Goal: Transaction & Acquisition: Purchase product/service

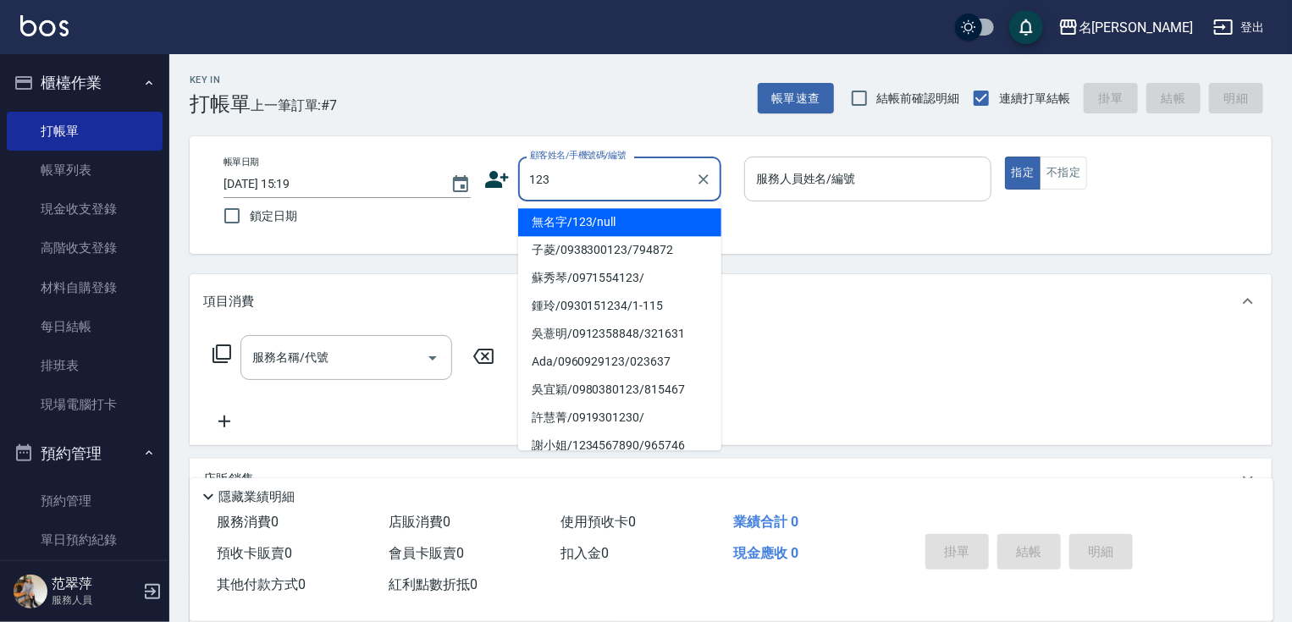
drag, startPoint x: 618, startPoint y: 220, endPoint x: 807, endPoint y: 199, distance: 190.0
click at [618, 220] on li "無名字/123/null" at bounding box center [619, 222] width 203 height 28
type input "無名字/123/null"
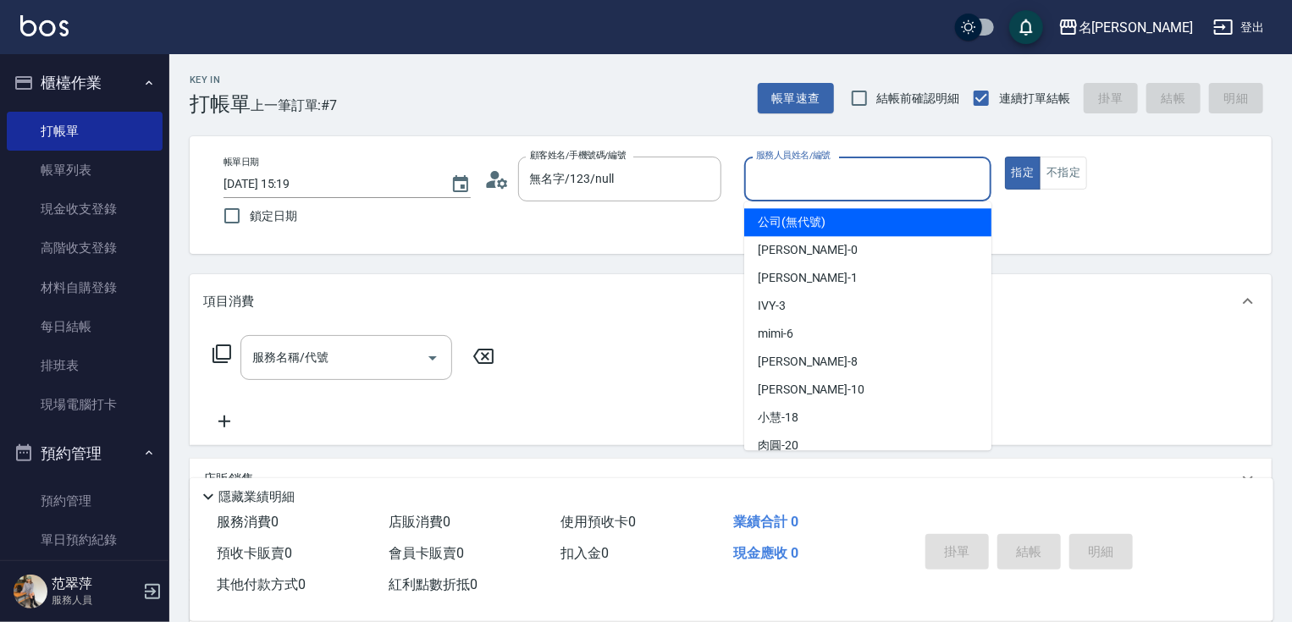
click at [779, 189] on input "服務人員姓名/編號" at bounding box center [868, 179] width 232 height 30
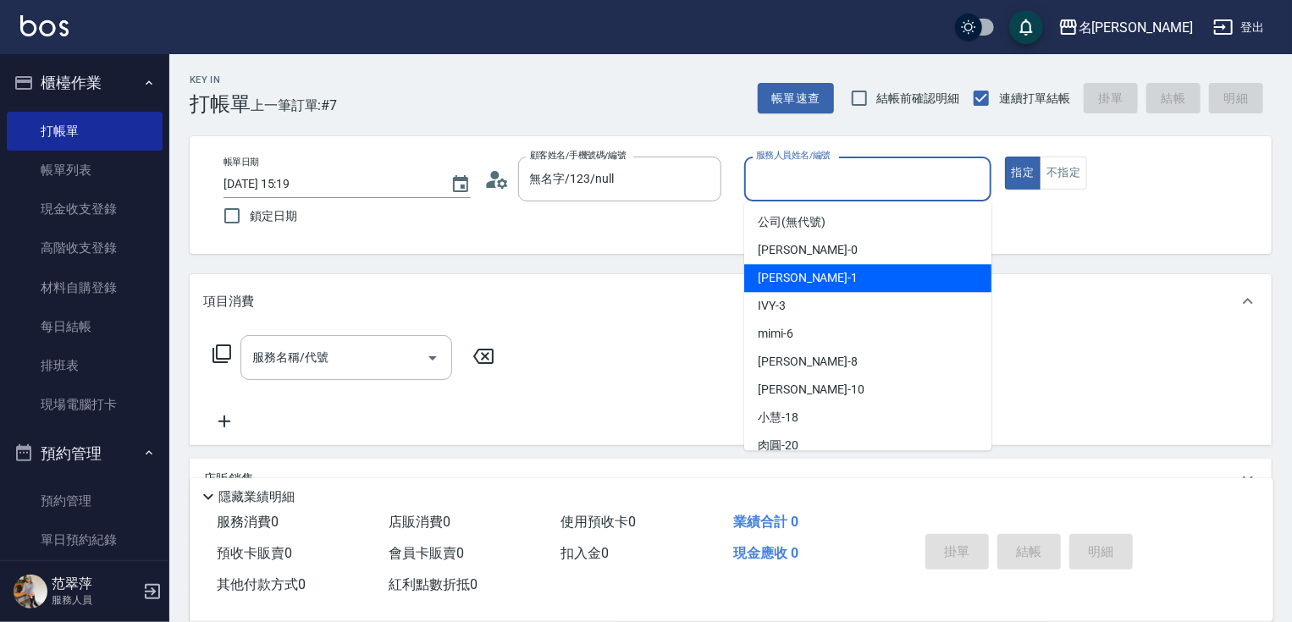
click at [788, 279] on span "[PERSON_NAME] -1" at bounding box center [808, 278] width 100 height 18
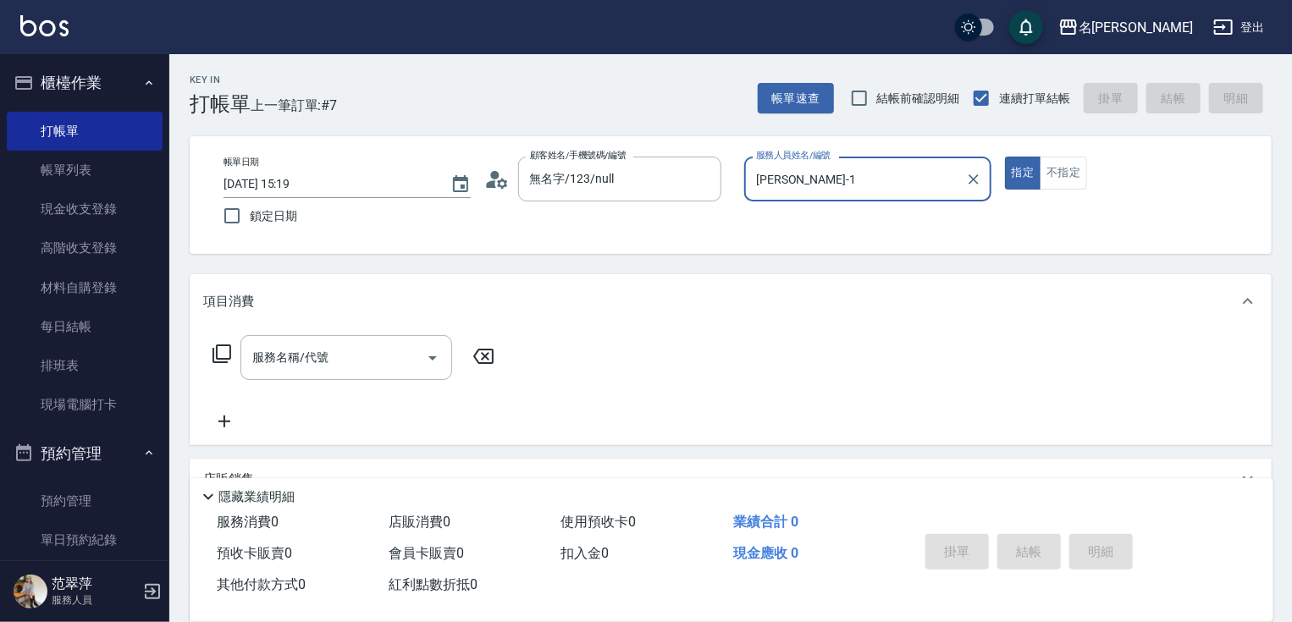
type input "[PERSON_NAME]-1"
click at [342, 350] on input "服務名稱/代號" at bounding box center [333, 358] width 171 height 30
click at [224, 352] on icon at bounding box center [222, 354] width 20 height 20
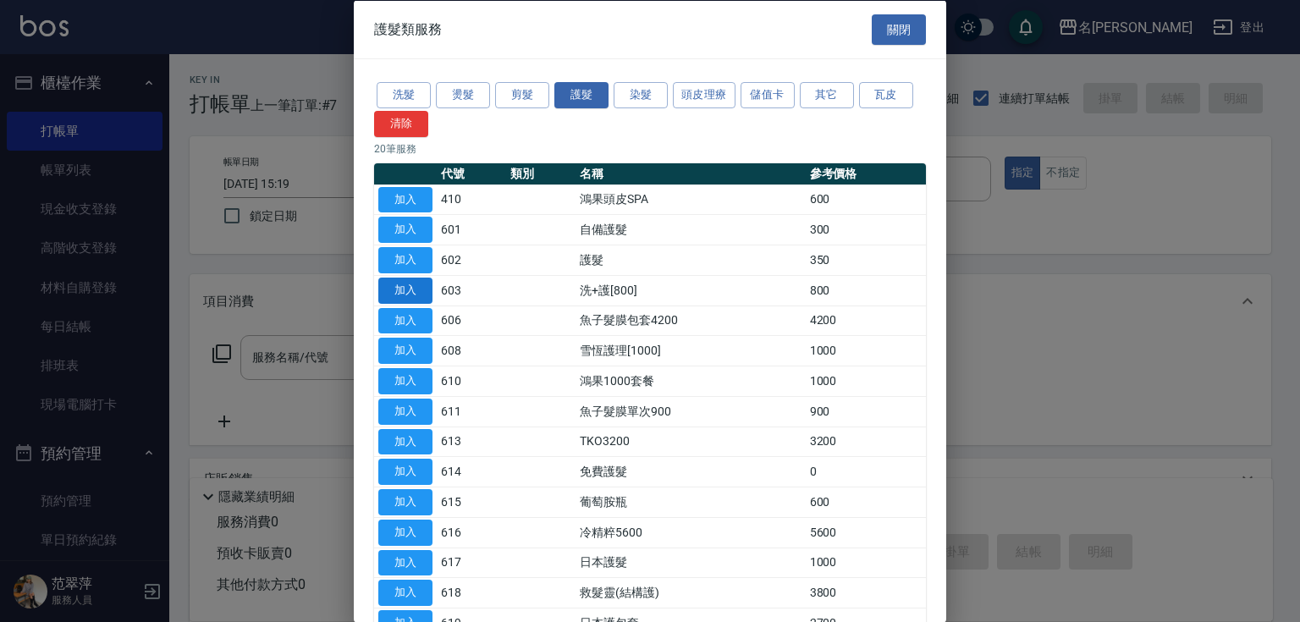
click at [423, 286] on button "加入" at bounding box center [405, 290] width 54 height 26
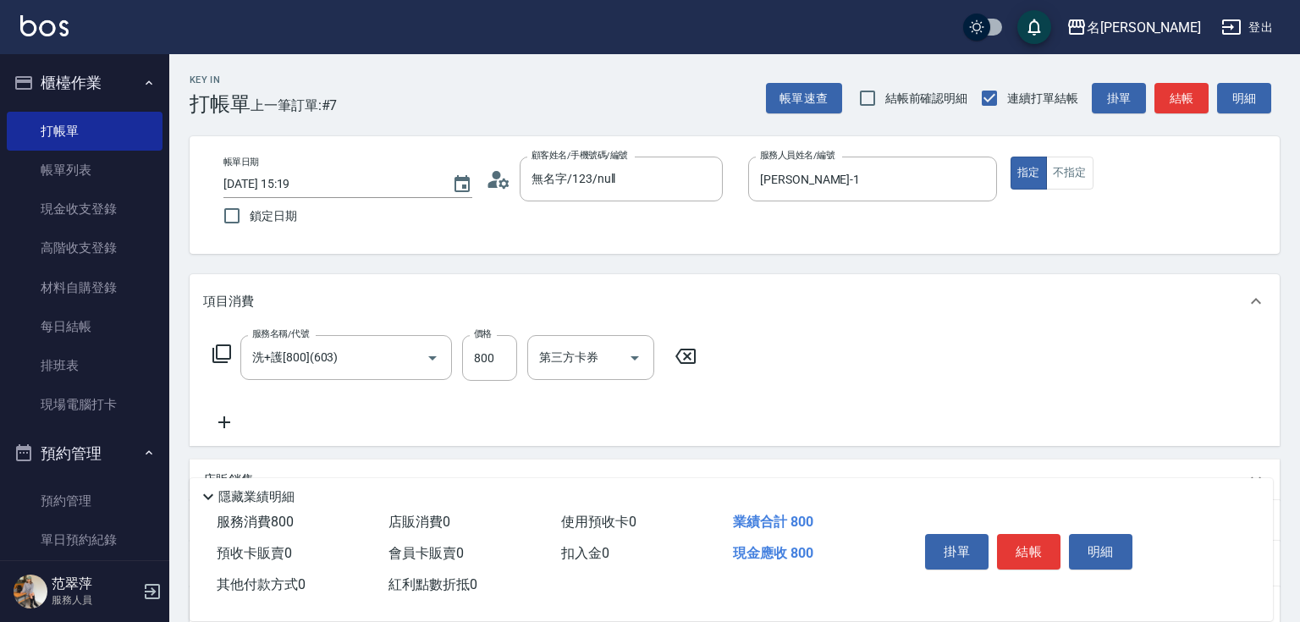
type input "洗+護[800](603)"
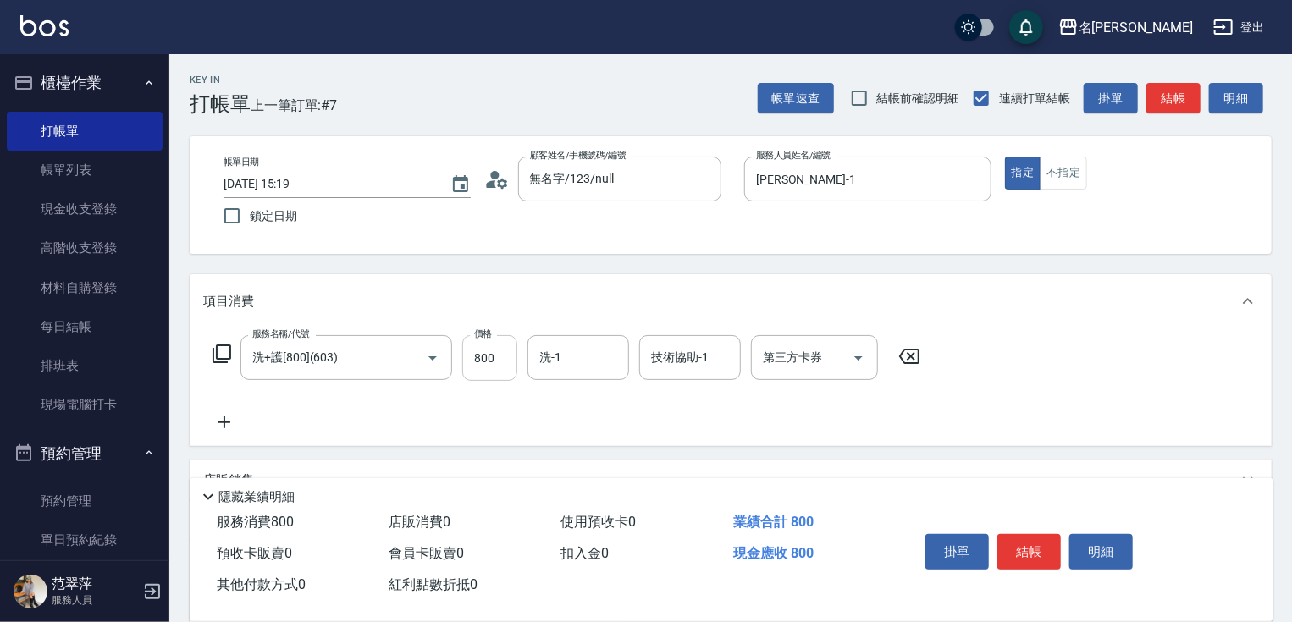
click at [499, 351] on input "800" at bounding box center [489, 358] width 55 height 46
type input "0"
type input "[PERSON_NAME]-1"
click at [225, 422] on icon at bounding box center [224, 422] width 12 height 12
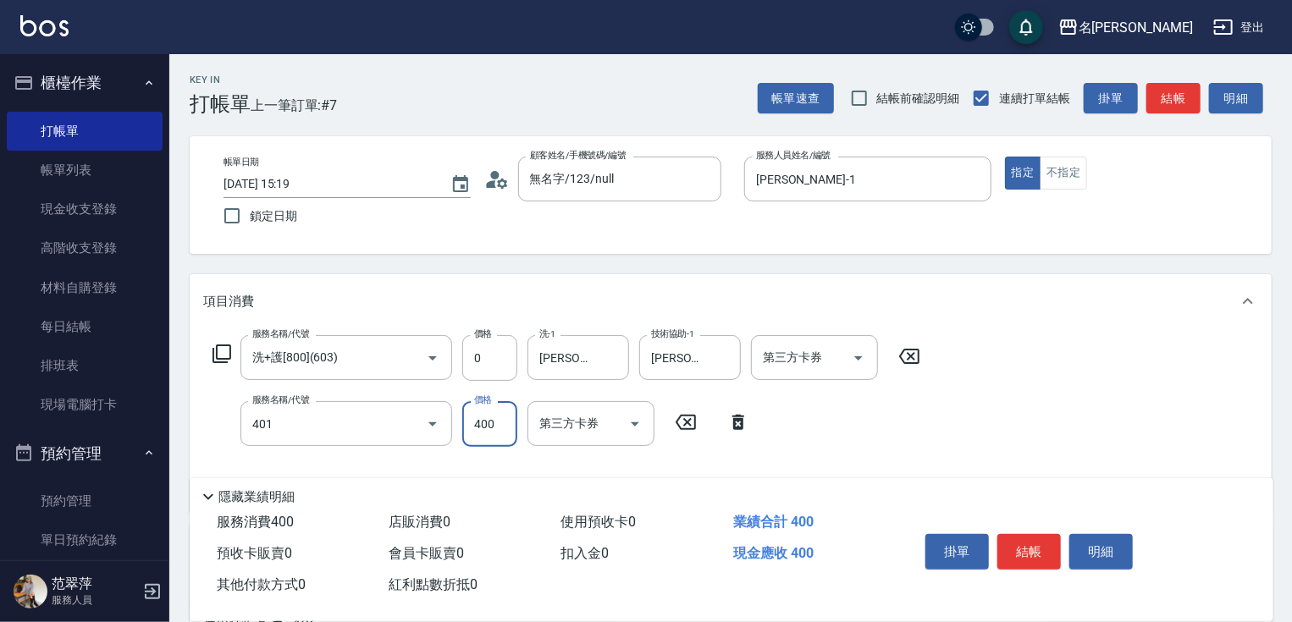
type input "剪髮(400)(401)"
type input "500"
click at [1016, 544] on button "結帳" at bounding box center [1028, 552] width 63 height 36
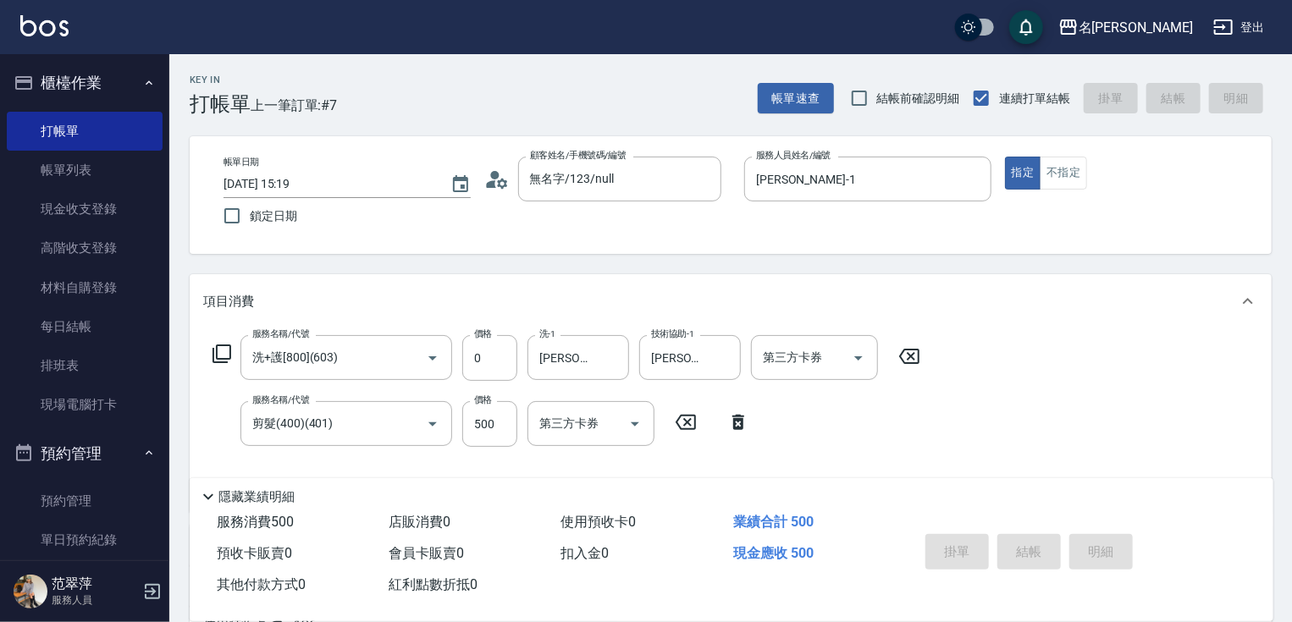
type input "[DATE] 19:07"
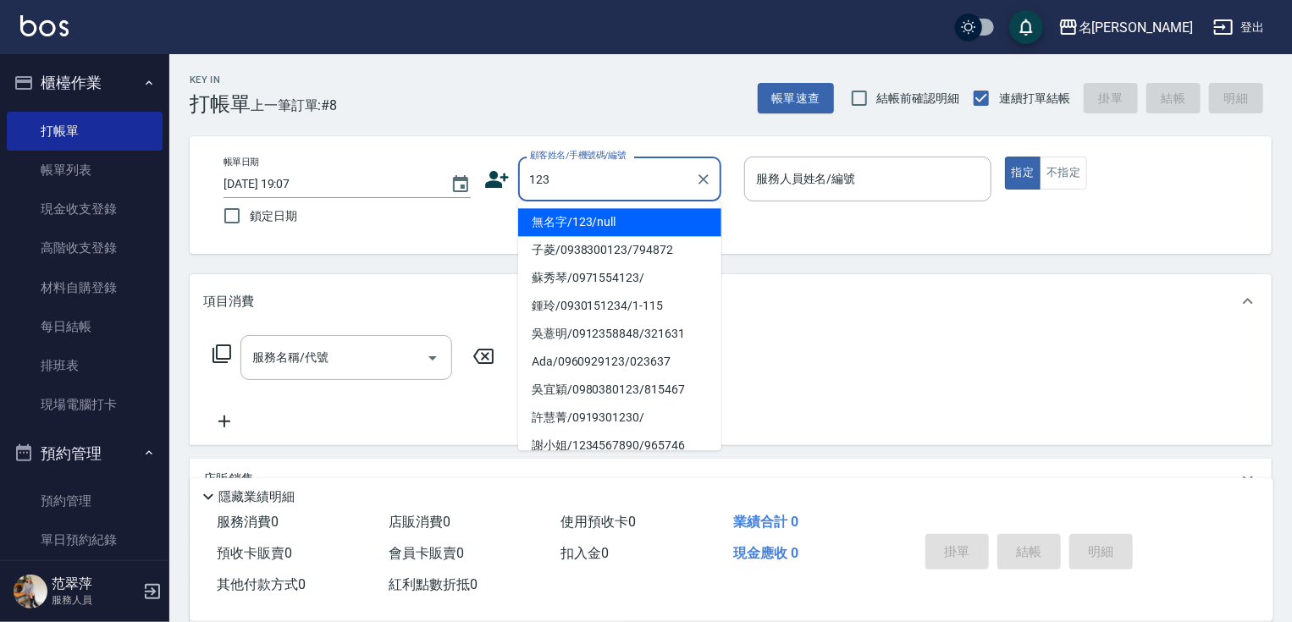
click at [599, 222] on li "無名字/123/null" at bounding box center [619, 222] width 203 height 28
type input "無名字/123/null"
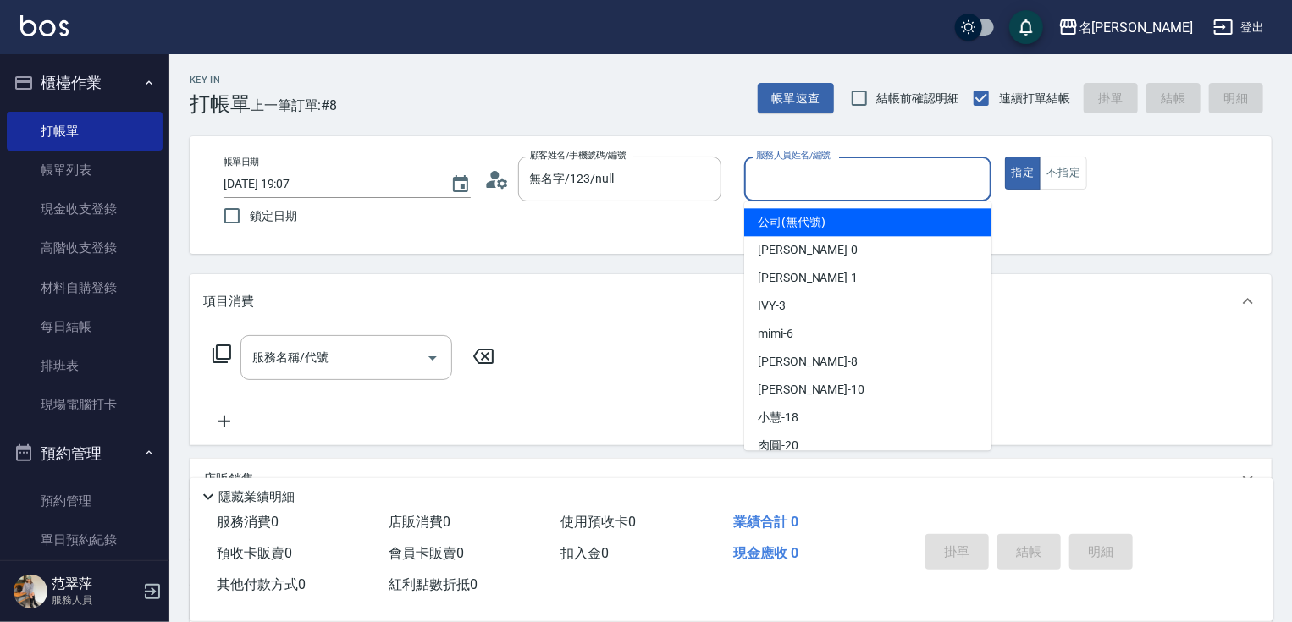
click at [792, 183] on input "服務人員姓名/編號" at bounding box center [868, 179] width 232 height 30
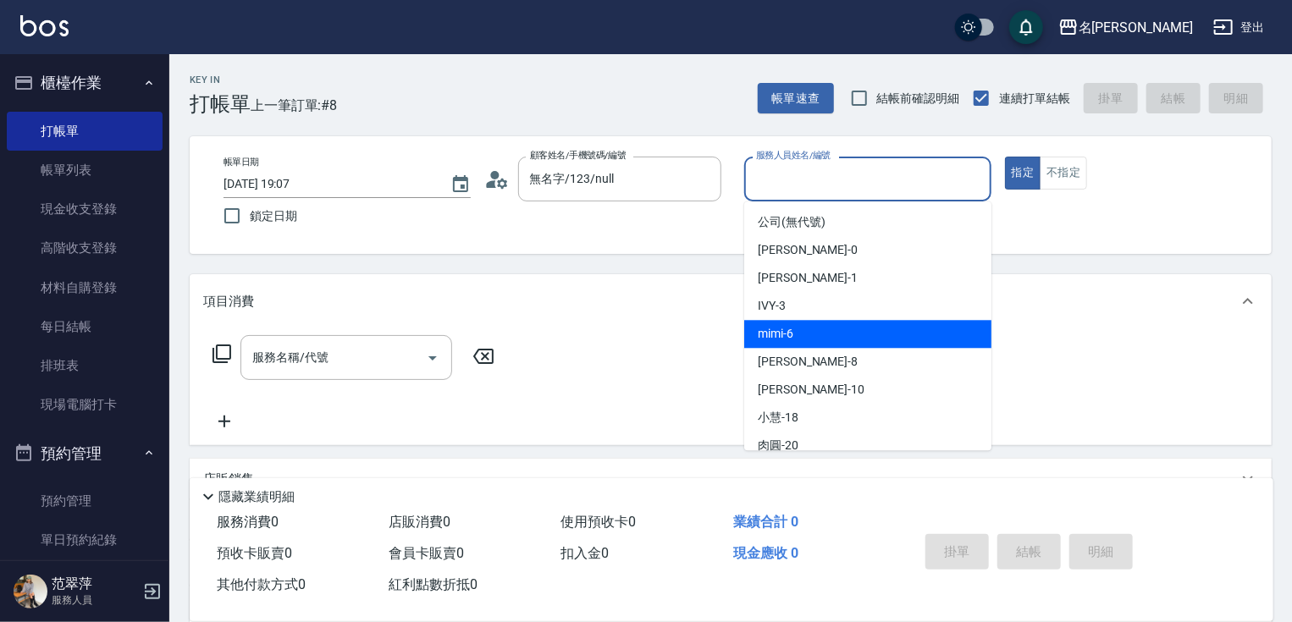
click at [830, 328] on div "mimi -6" at bounding box center [867, 334] width 247 height 28
type input "mimi-6"
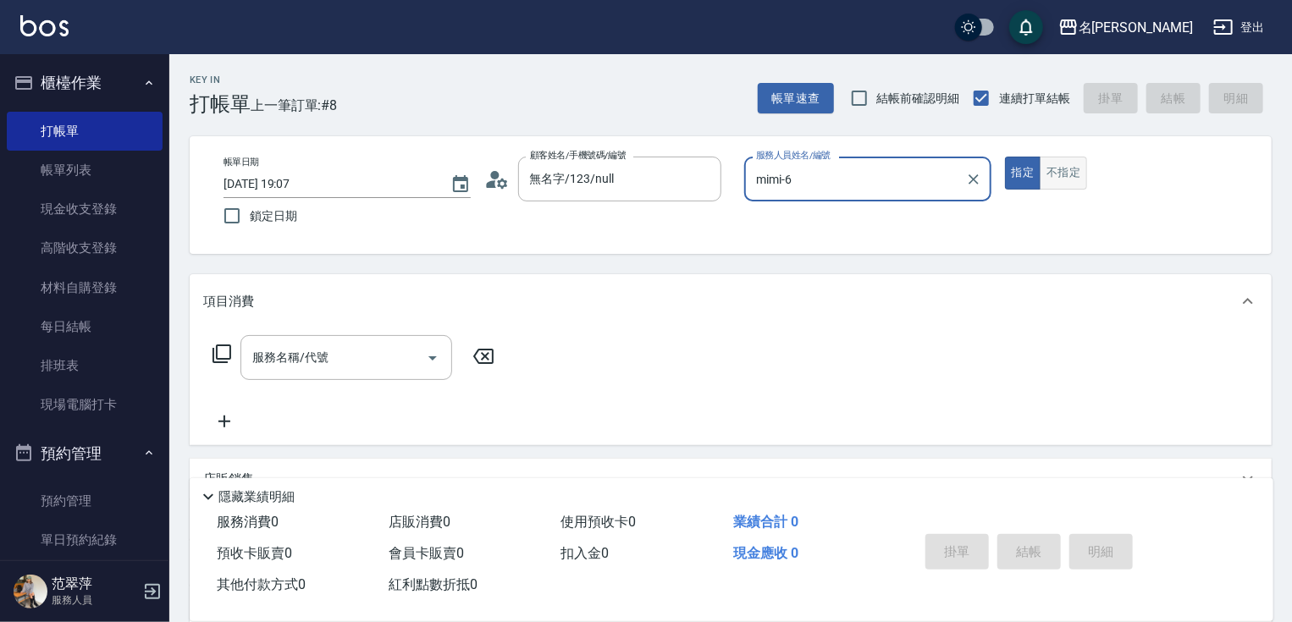
click at [1049, 169] on button "不指定" at bounding box center [1063, 173] width 47 height 33
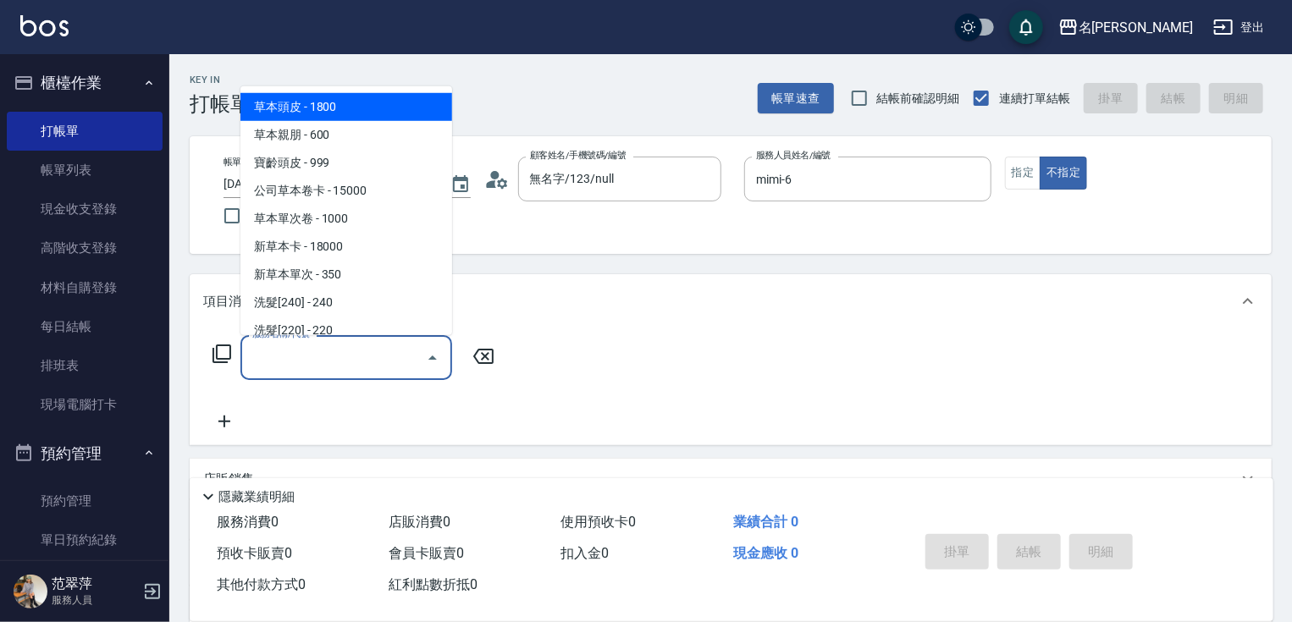
click at [315, 354] on div "服務名稱/代號 服務名稱/代號" at bounding box center [346, 357] width 212 height 45
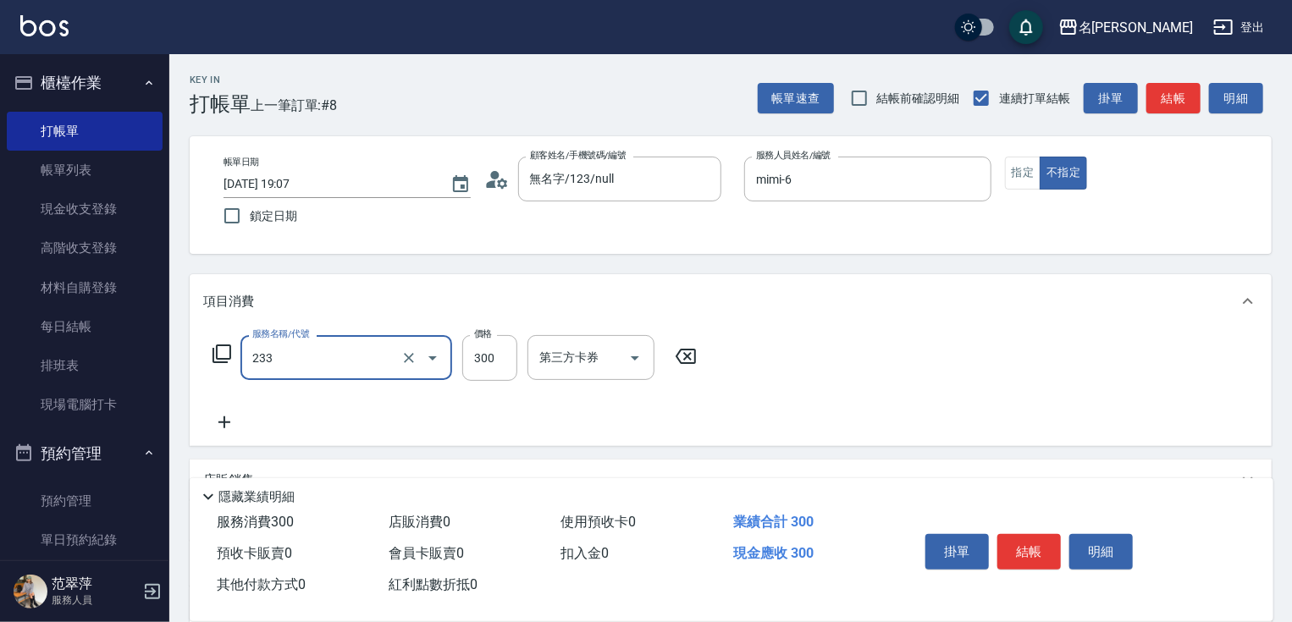
type input "洗髮300(233)"
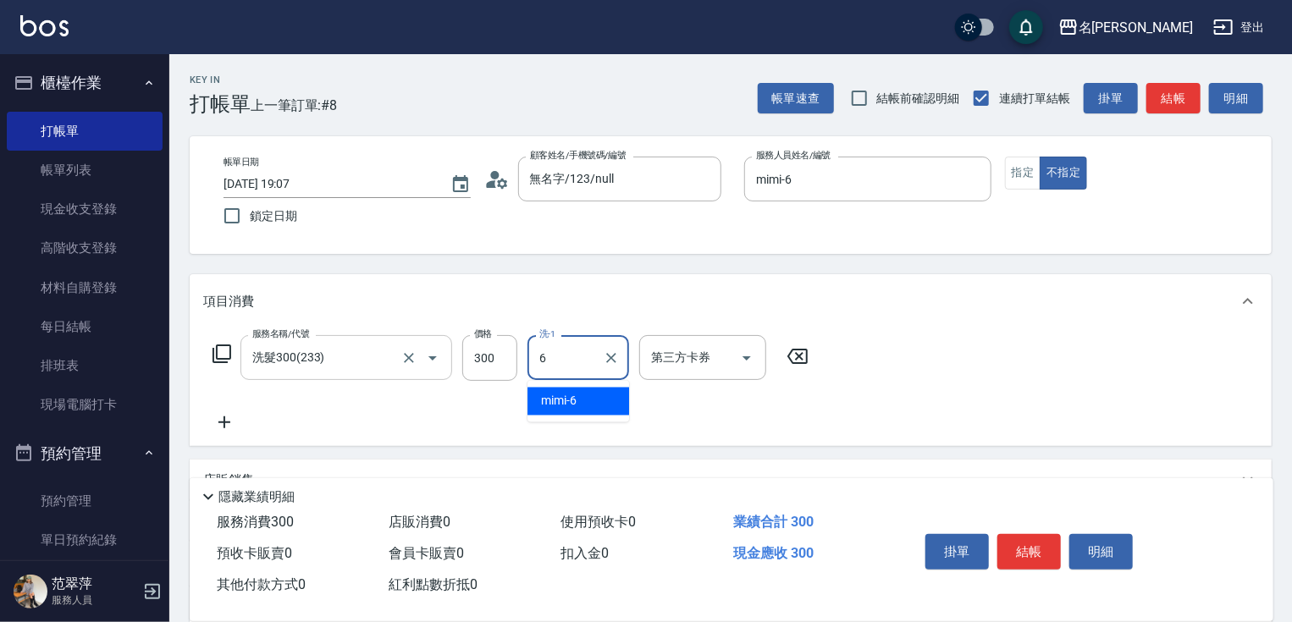
type input "mimi-6"
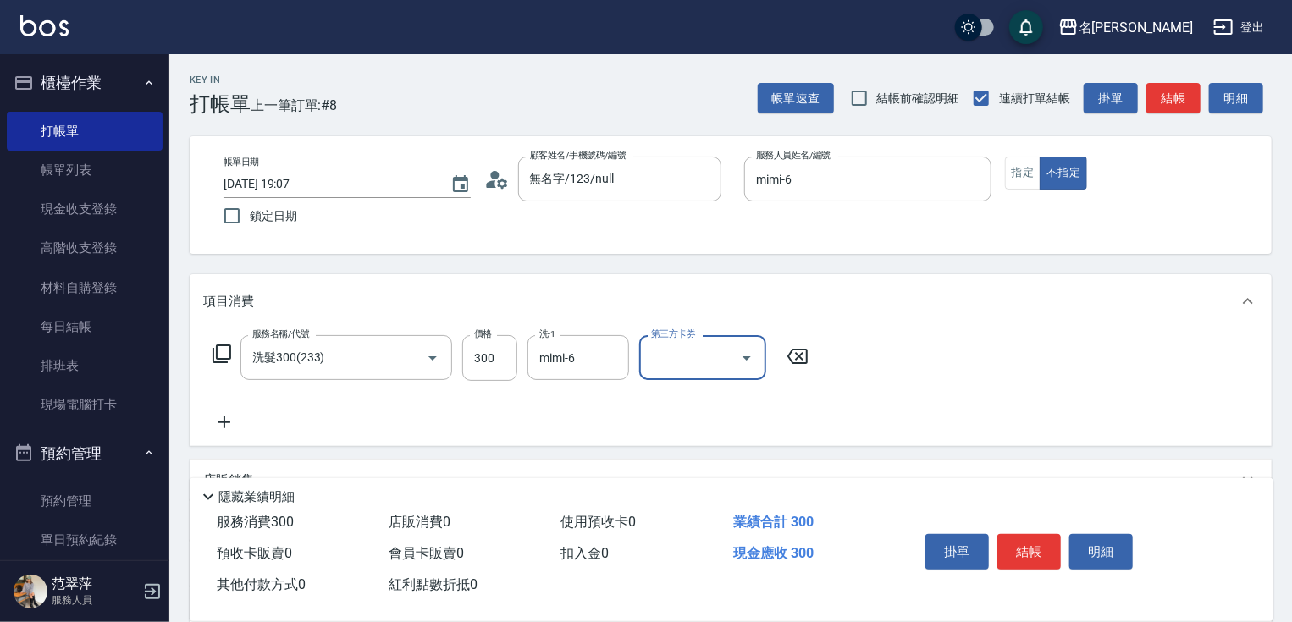
click at [224, 422] on icon at bounding box center [224, 422] width 12 height 12
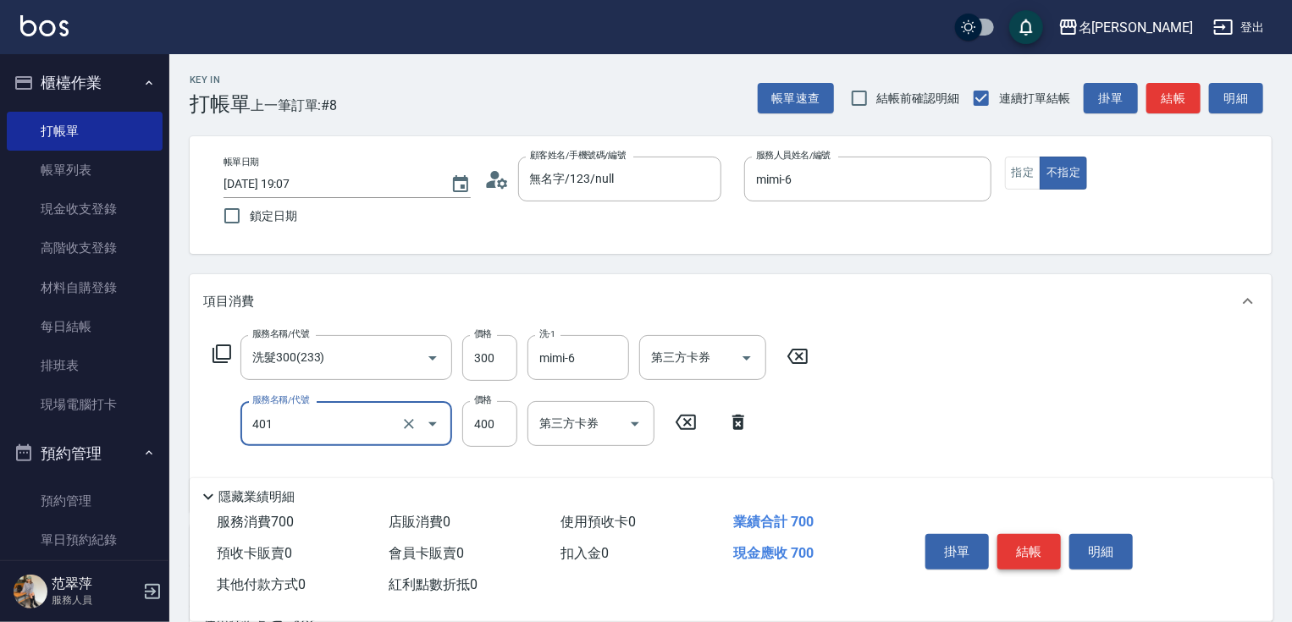
type input "剪髮(400)(401)"
click at [1037, 537] on button "結帳" at bounding box center [1028, 552] width 63 height 36
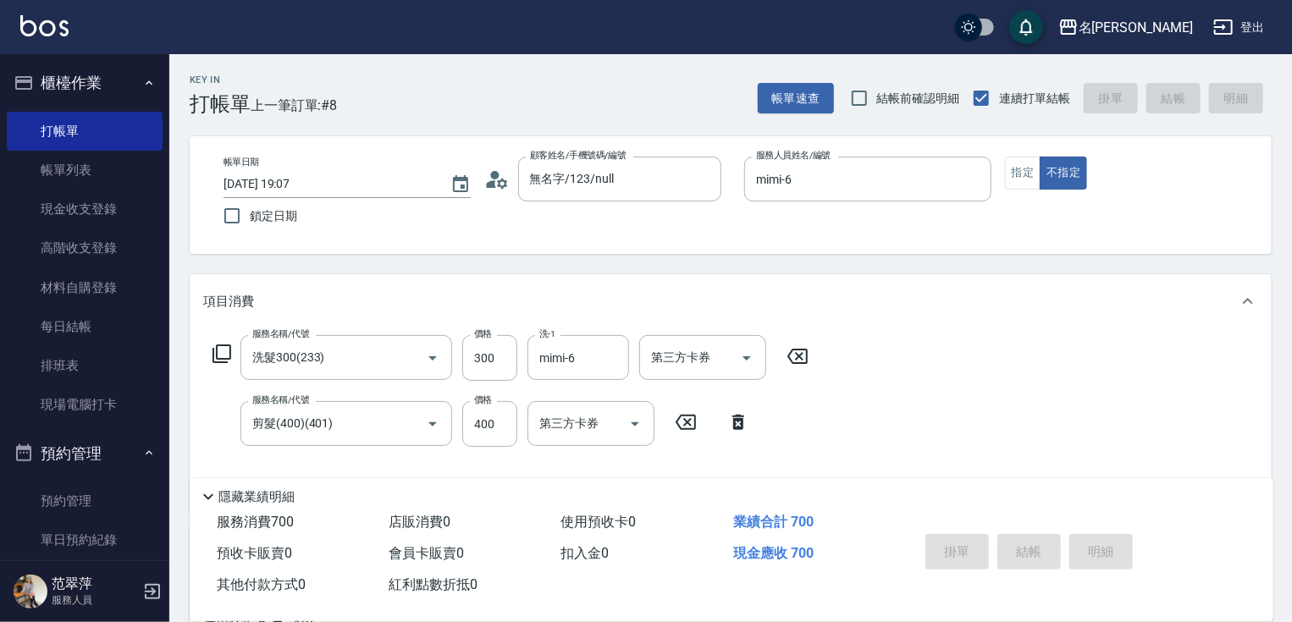
type input "[DATE] 19:08"
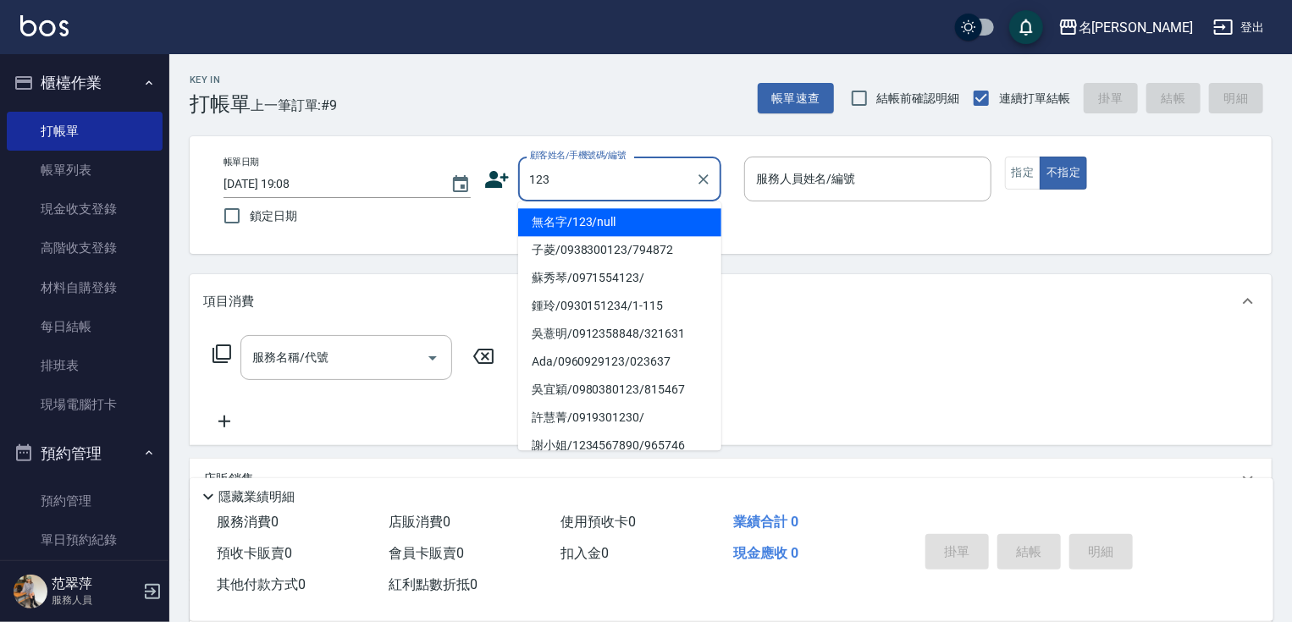
click at [570, 225] on li "無名字/123/null" at bounding box center [619, 222] width 203 height 28
type input "無名字/123/null"
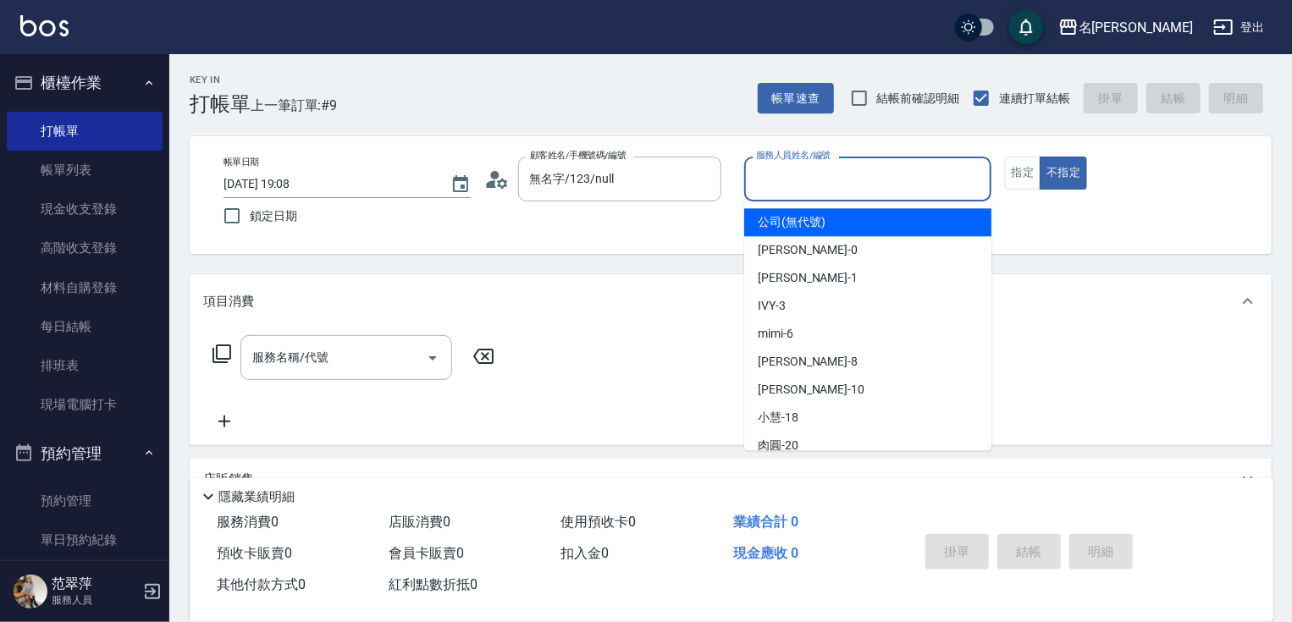
click at [831, 172] on input "服務人員姓名/編號" at bounding box center [868, 179] width 232 height 30
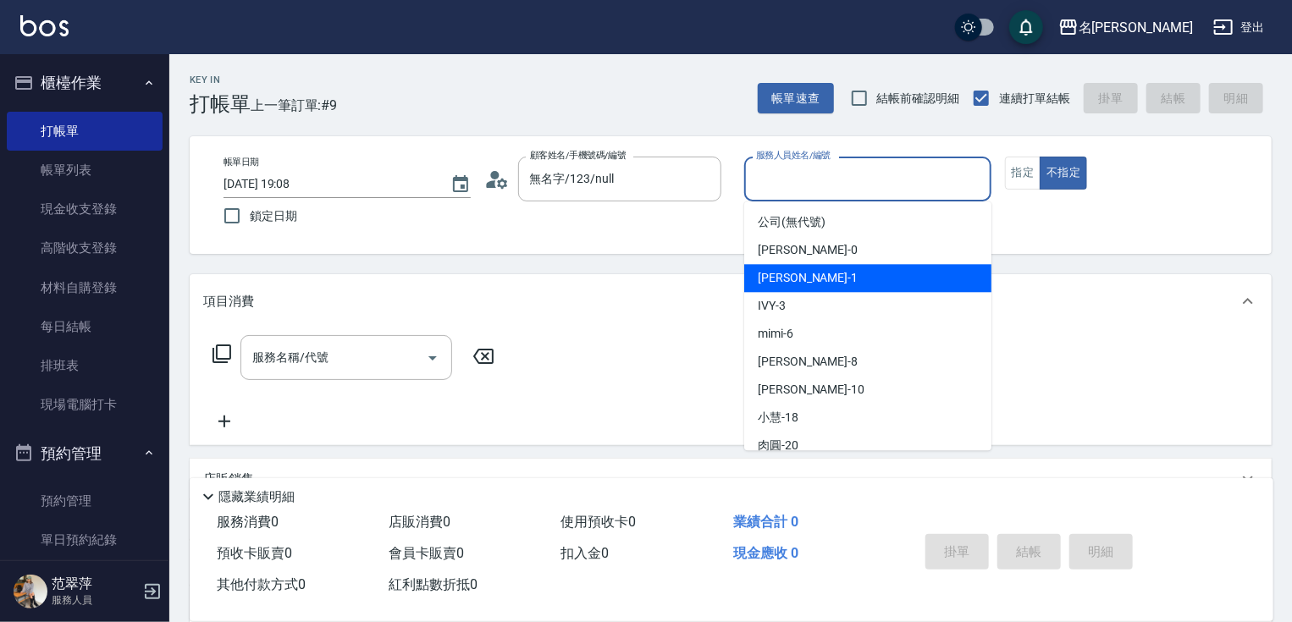
click at [796, 277] on span "[PERSON_NAME] -1" at bounding box center [808, 278] width 100 height 18
type input "[PERSON_NAME]-1"
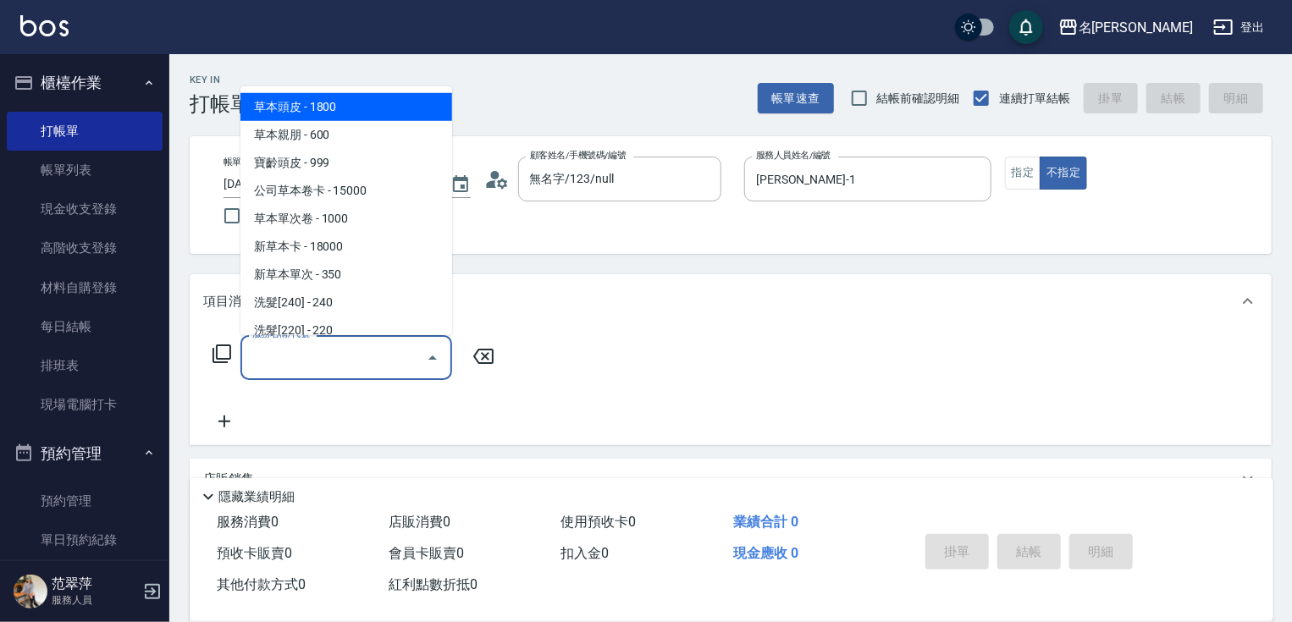
click at [374, 346] on input "服務名稱/代號" at bounding box center [333, 358] width 171 height 30
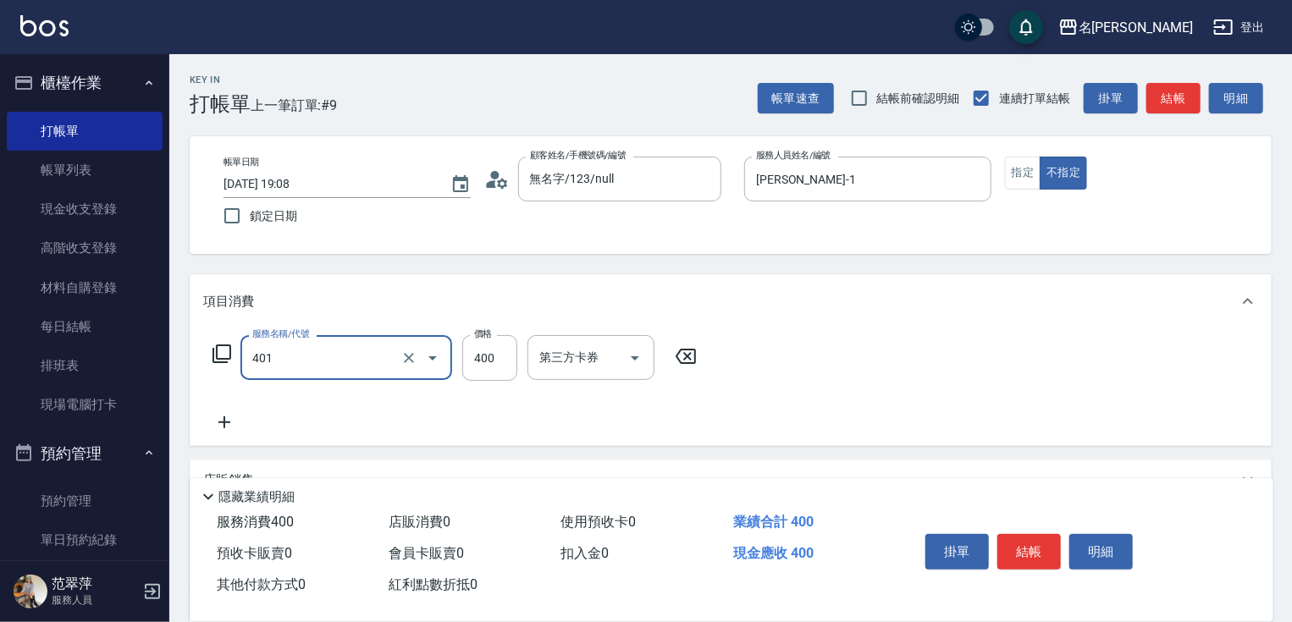
type input "剪髮(400)(401)"
click at [216, 420] on icon at bounding box center [224, 422] width 42 height 20
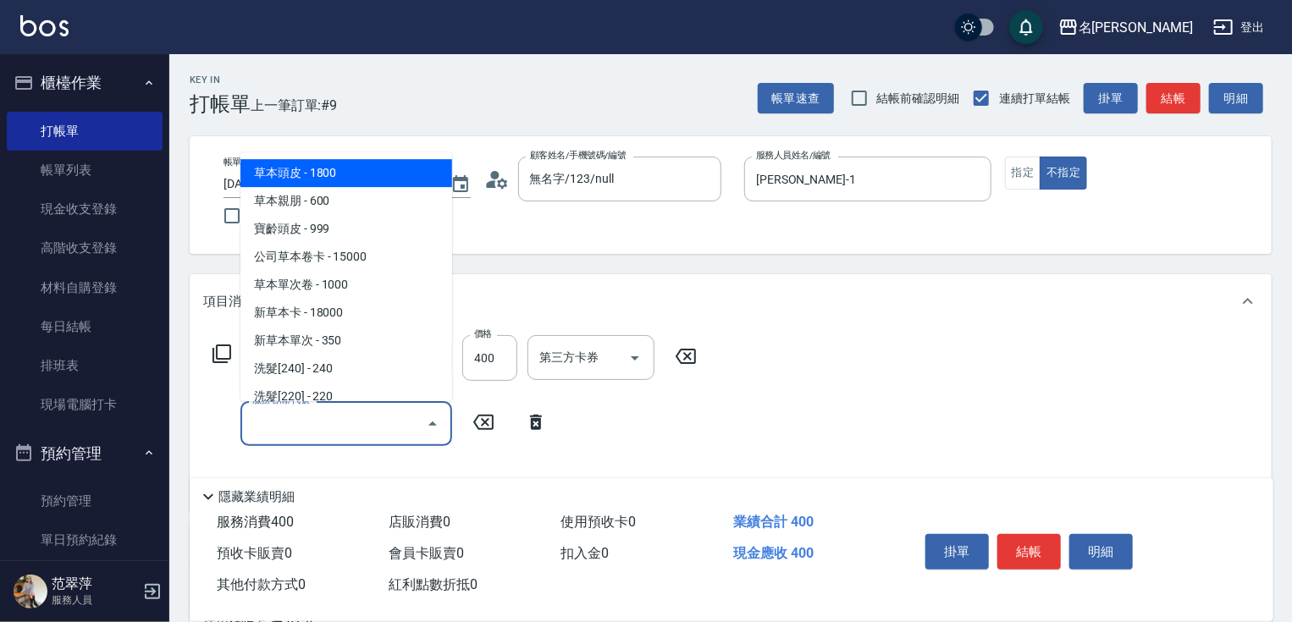
click at [278, 431] on input "服務名稱/代號" at bounding box center [333, 424] width 171 height 30
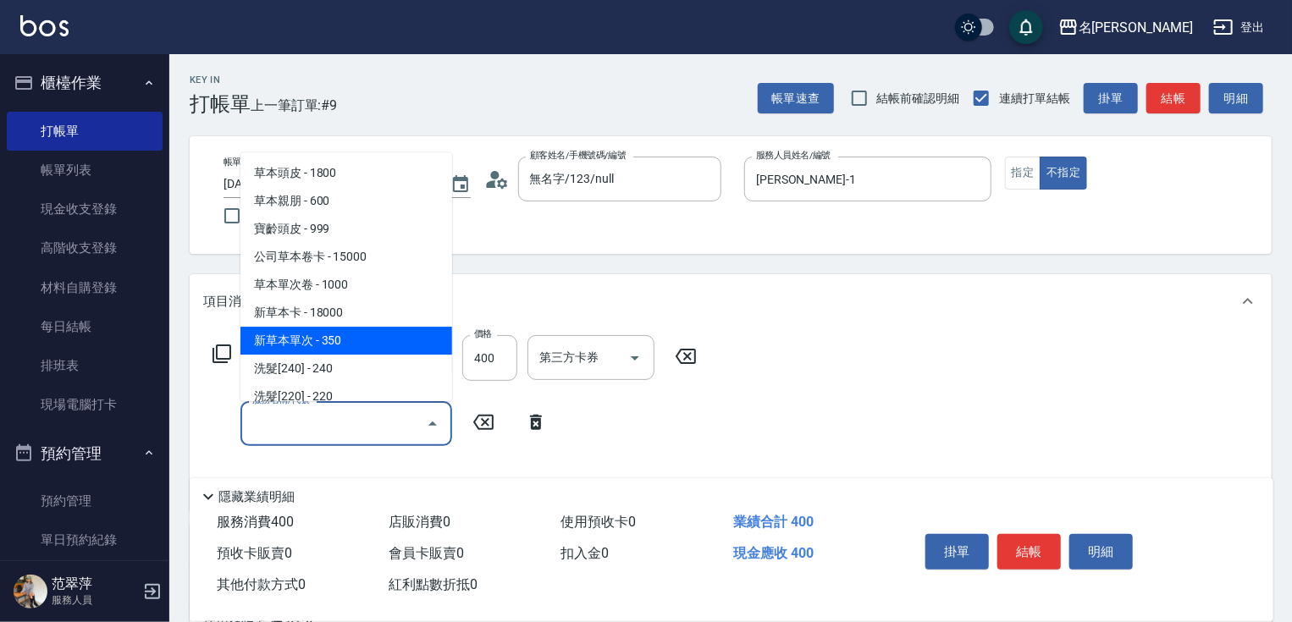
click at [349, 339] on span "新草本單次 - 350" at bounding box center [346, 341] width 212 height 28
type input "新草本單次(109)"
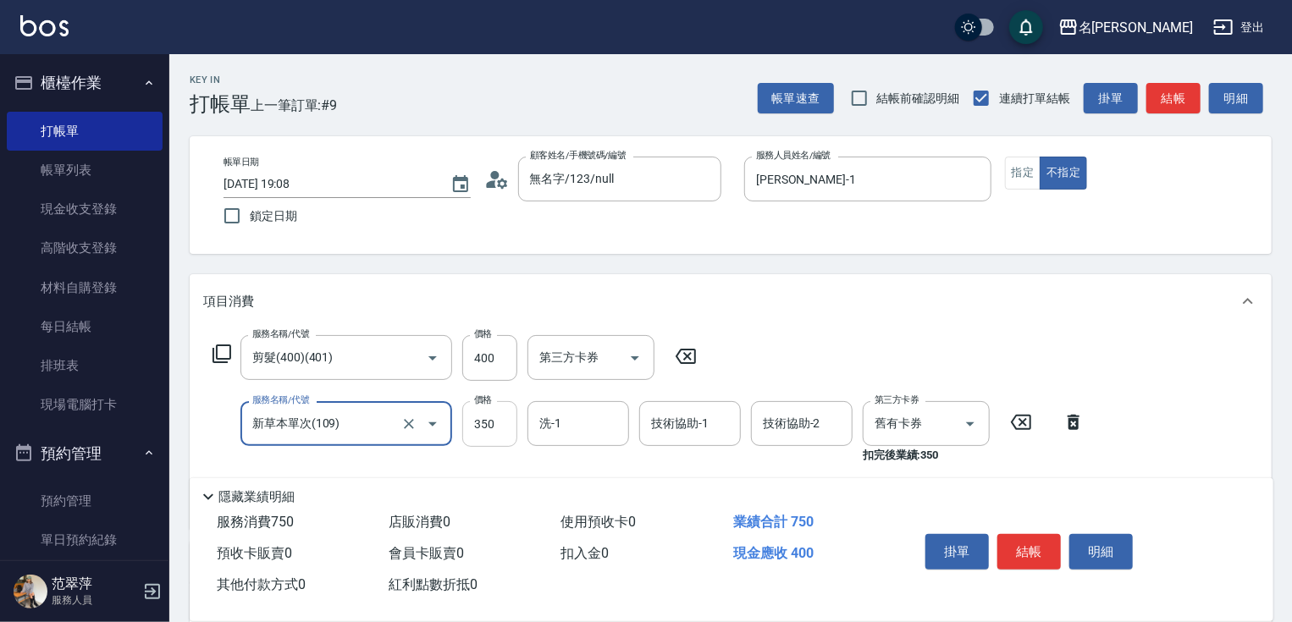
click at [481, 422] on input "350" at bounding box center [489, 424] width 55 height 46
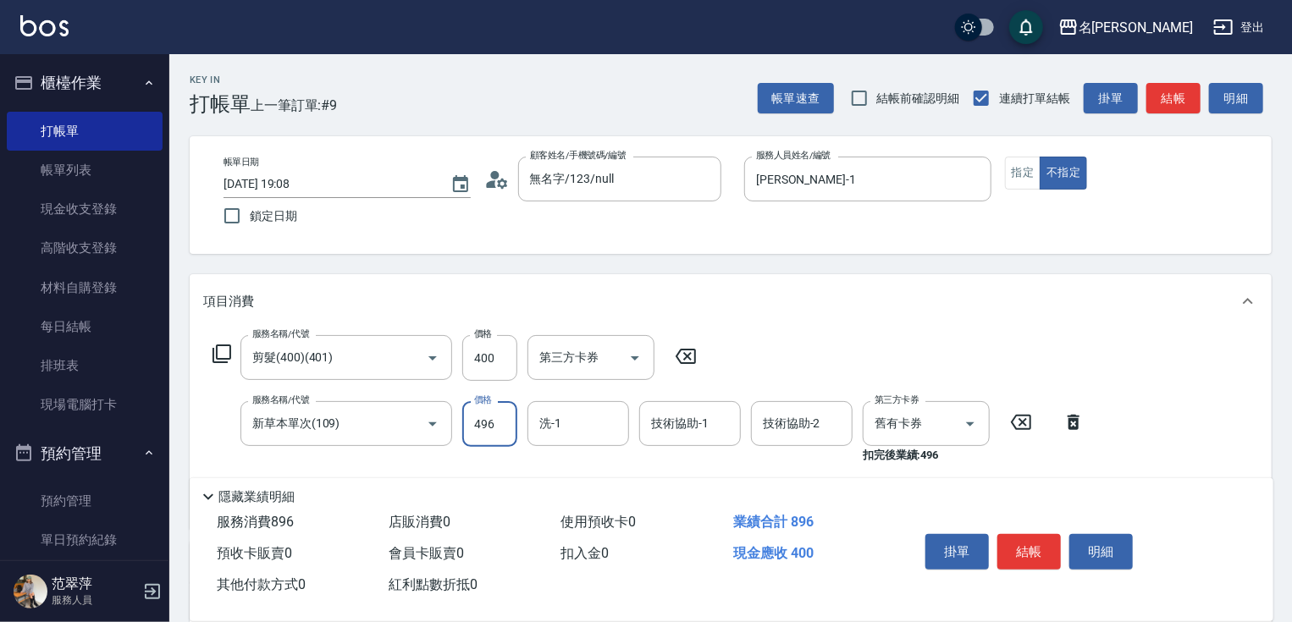
type input "496"
type input "鴨肉-23"
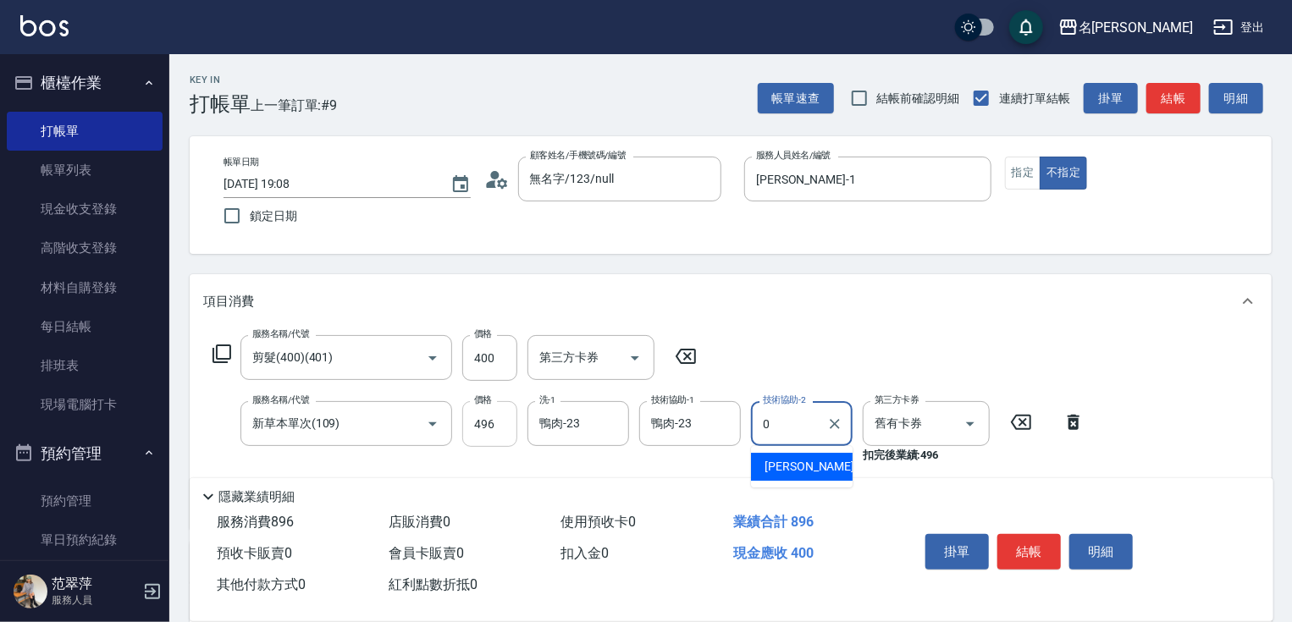
type input "[PERSON_NAME]-0"
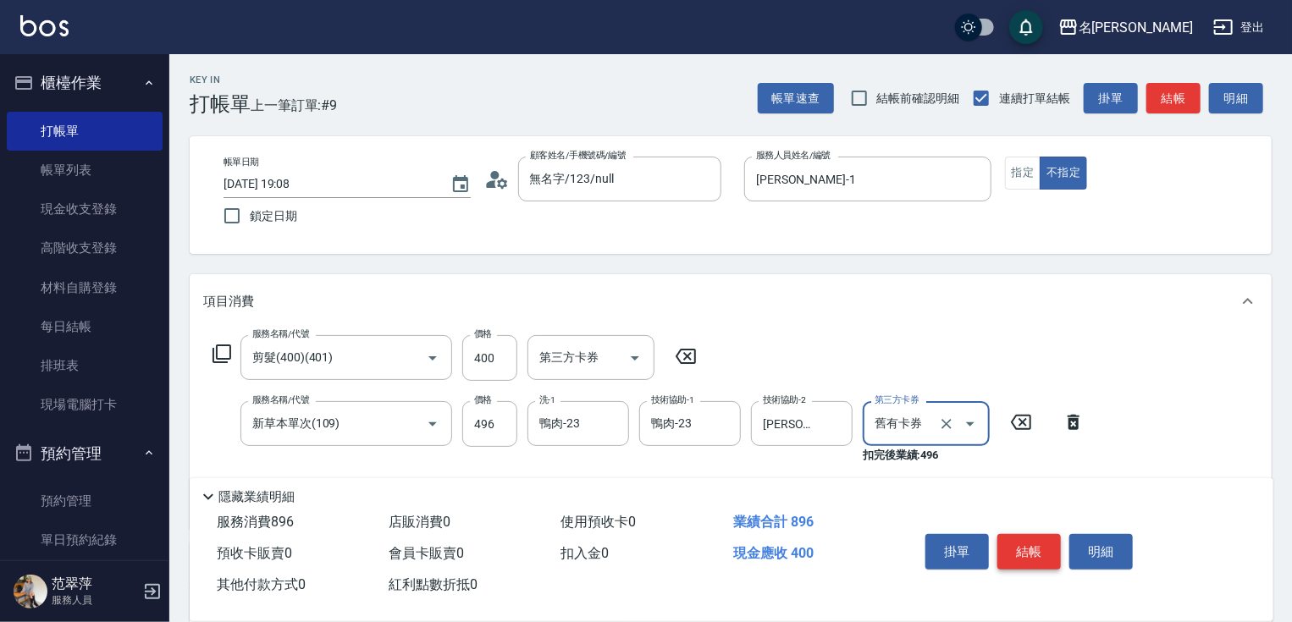
click at [1028, 544] on button "結帳" at bounding box center [1028, 552] width 63 height 36
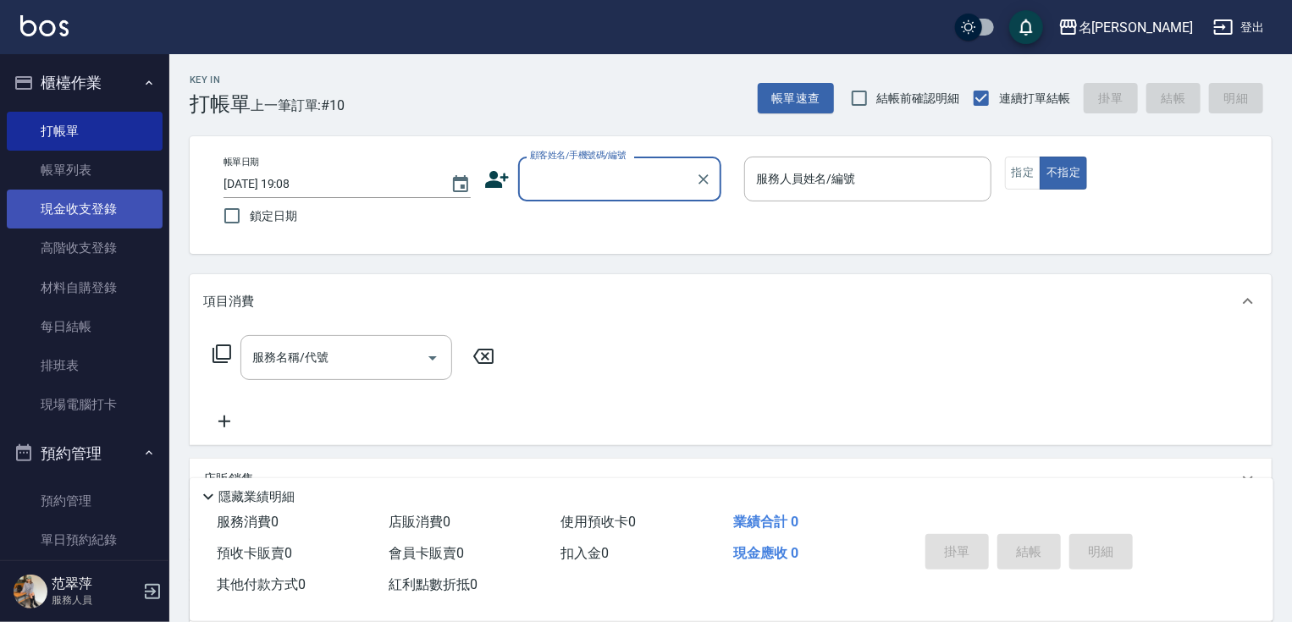
click at [68, 207] on link "現金收支登錄" at bounding box center [85, 209] width 156 height 39
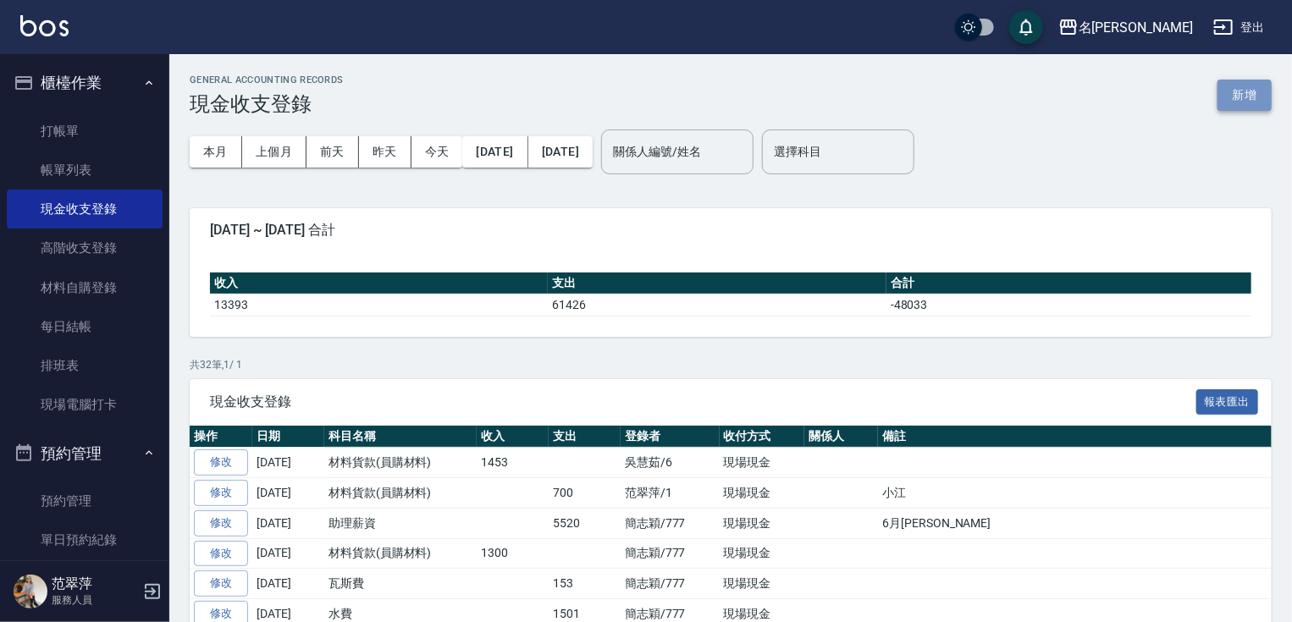
click at [1243, 93] on button "新增" at bounding box center [1244, 95] width 54 height 31
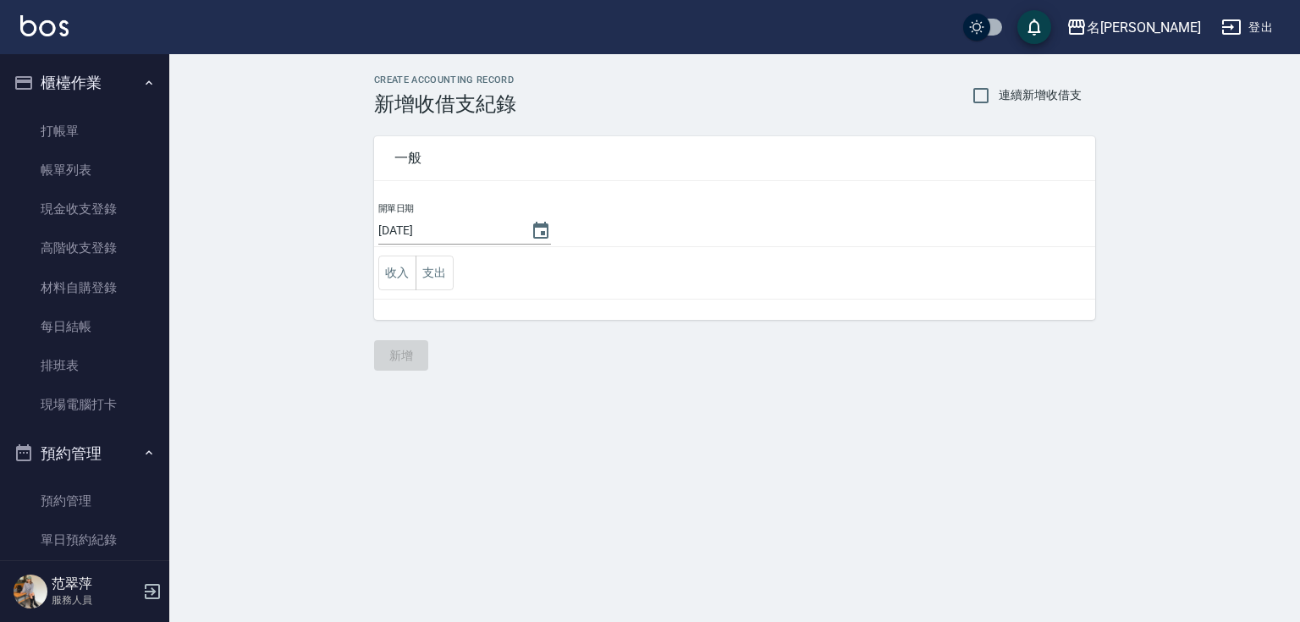
click at [1243, 93] on div "CREATE ACCOUNTING RECORD 新增收借支紀錄 連續新增收借支 一般 開單日期 [DATE] 收入 支出 新增" at bounding box center [734, 222] width 1131 height 337
click at [419, 268] on button "支出" at bounding box center [435, 273] width 38 height 35
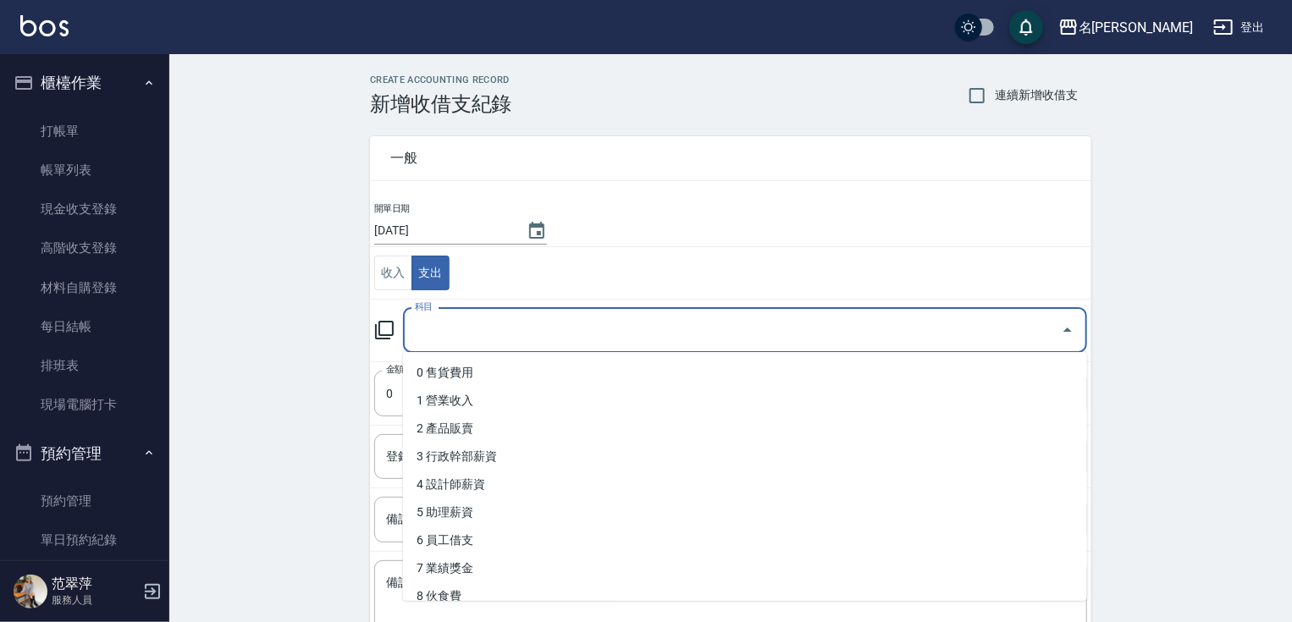
click at [468, 321] on input "科目" at bounding box center [732, 331] width 643 height 30
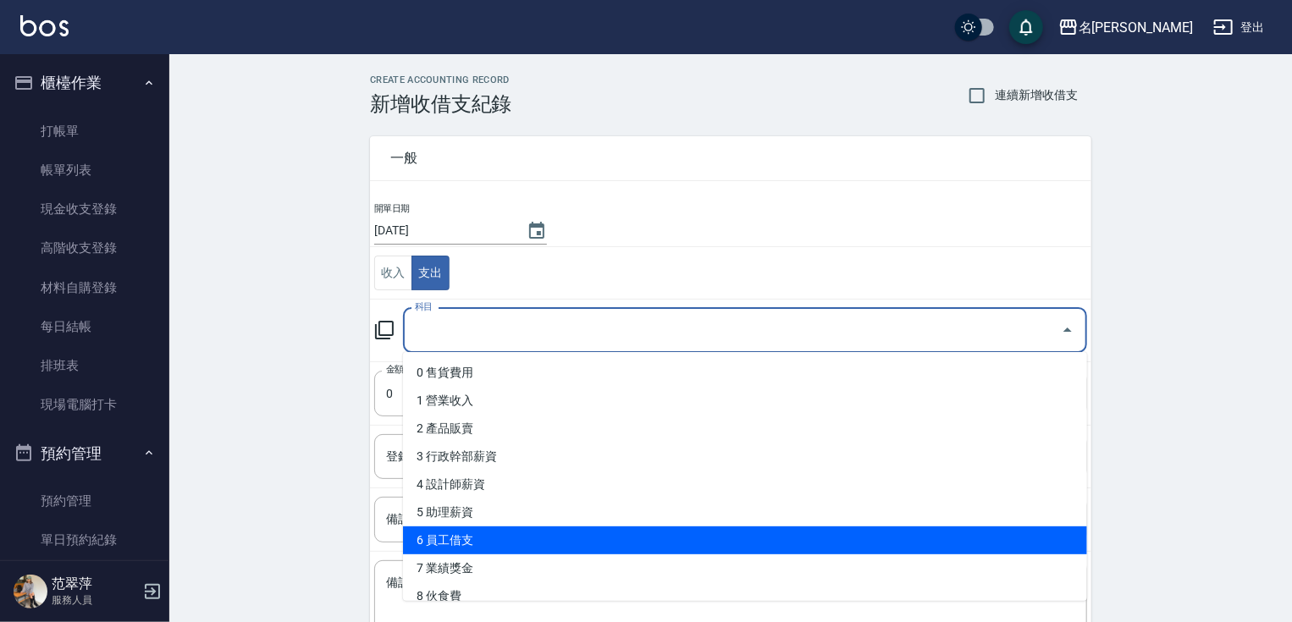
click at [461, 536] on li "6 員工借支" at bounding box center [745, 541] width 684 height 28
type input "6 員工借支"
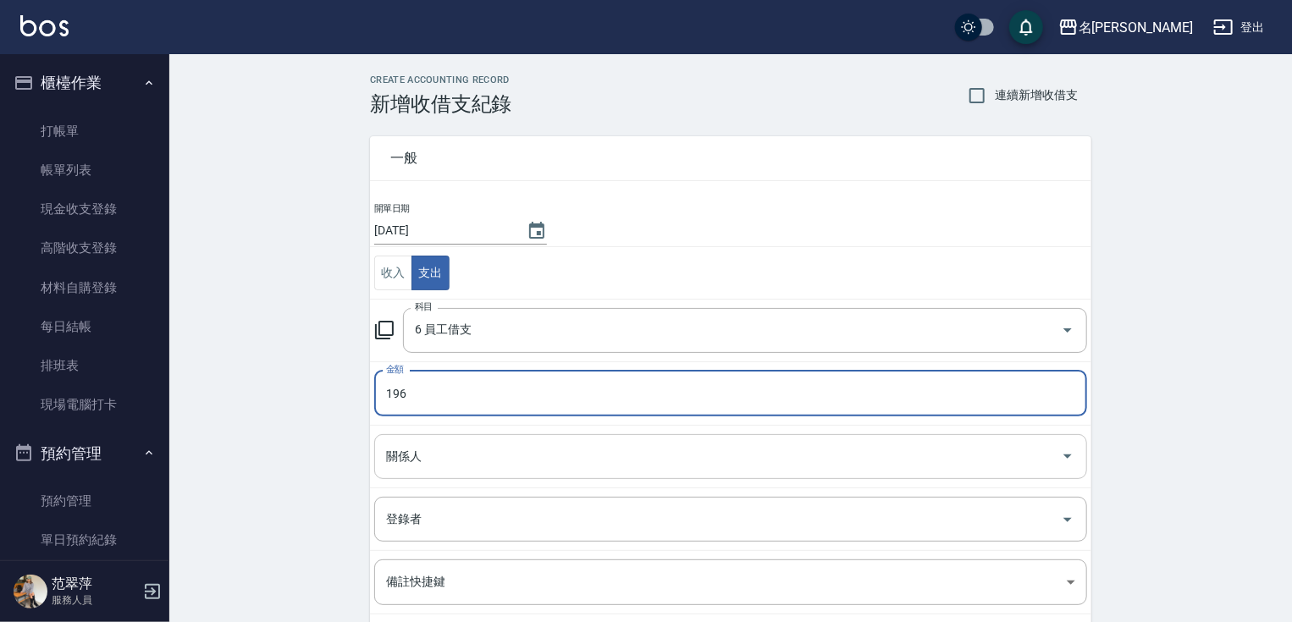
type input "196"
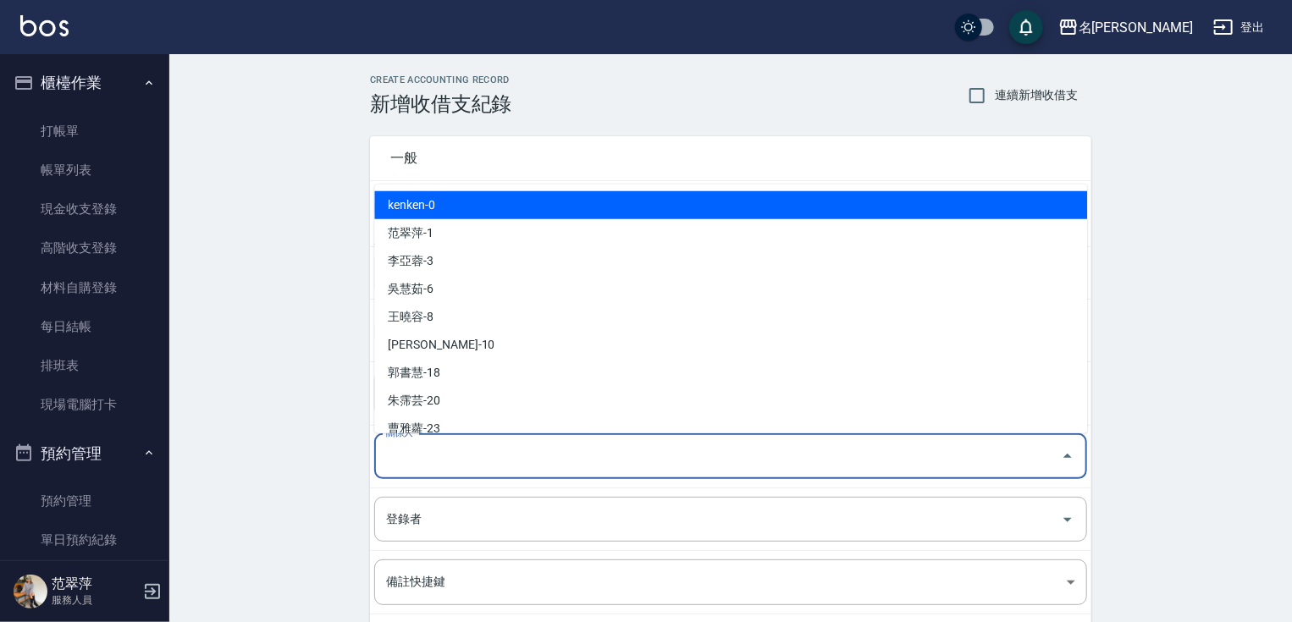
click at [454, 454] on input "關係人" at bounding box center [718, 457] width 672 height 30
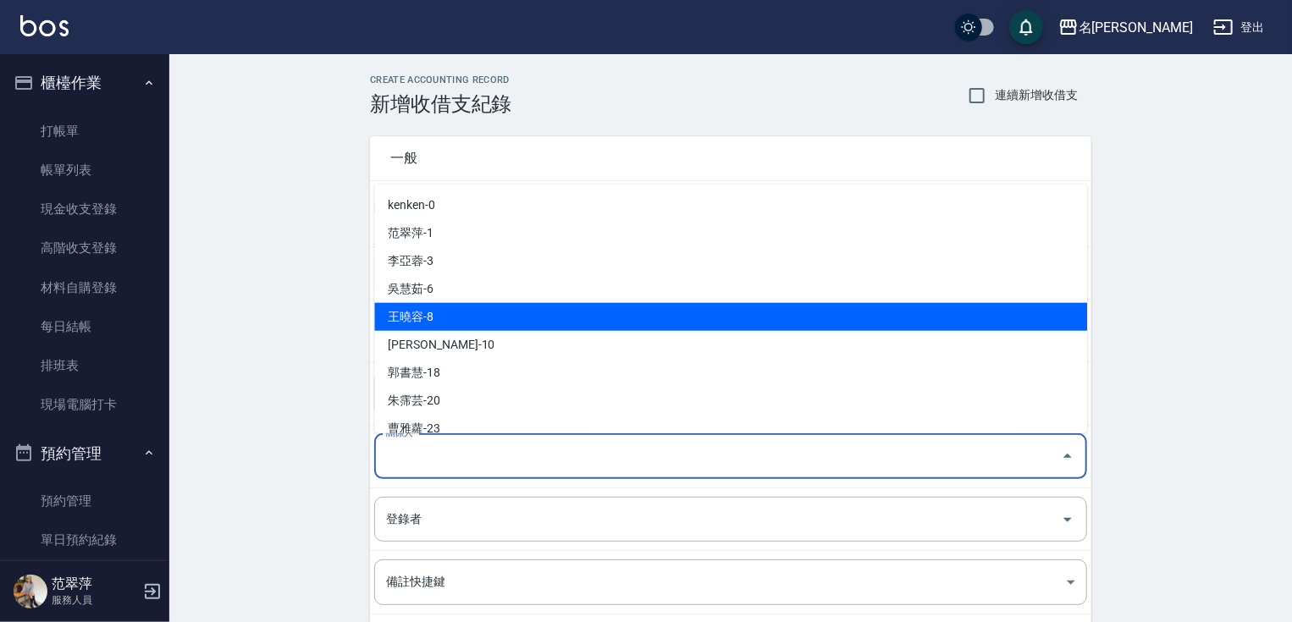
click at [433, 312] on li "王曉容-8" at bounding box center [730, 317] width 713 height 28
type input "王曉容-8"
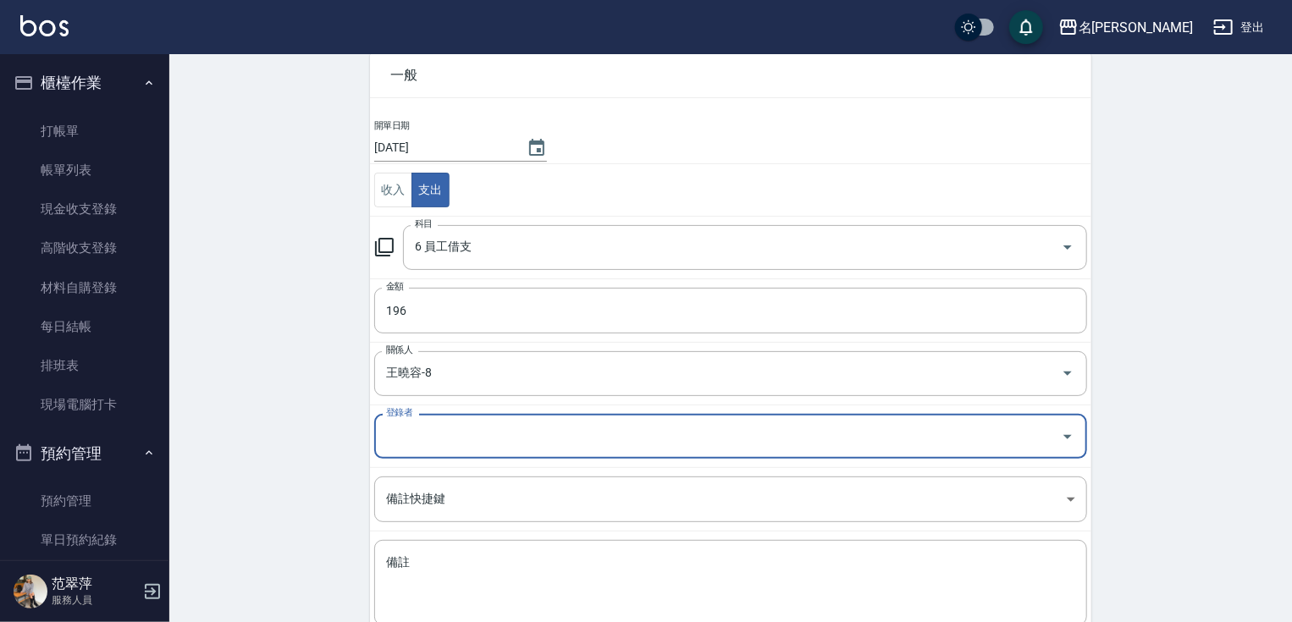
scroll to position [185, 0]
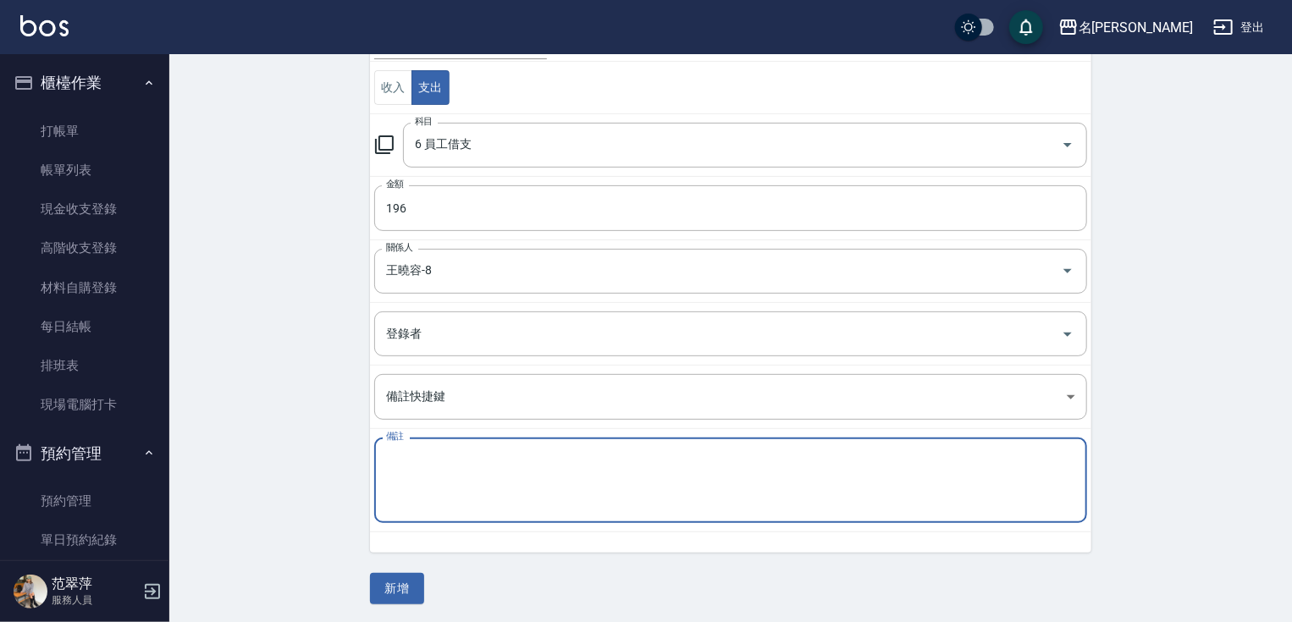
click at [457, 454] on textarea "備註" at bounding box center [730, 481] width 689 height 58
type textarea "c"
type textarea "還1草"
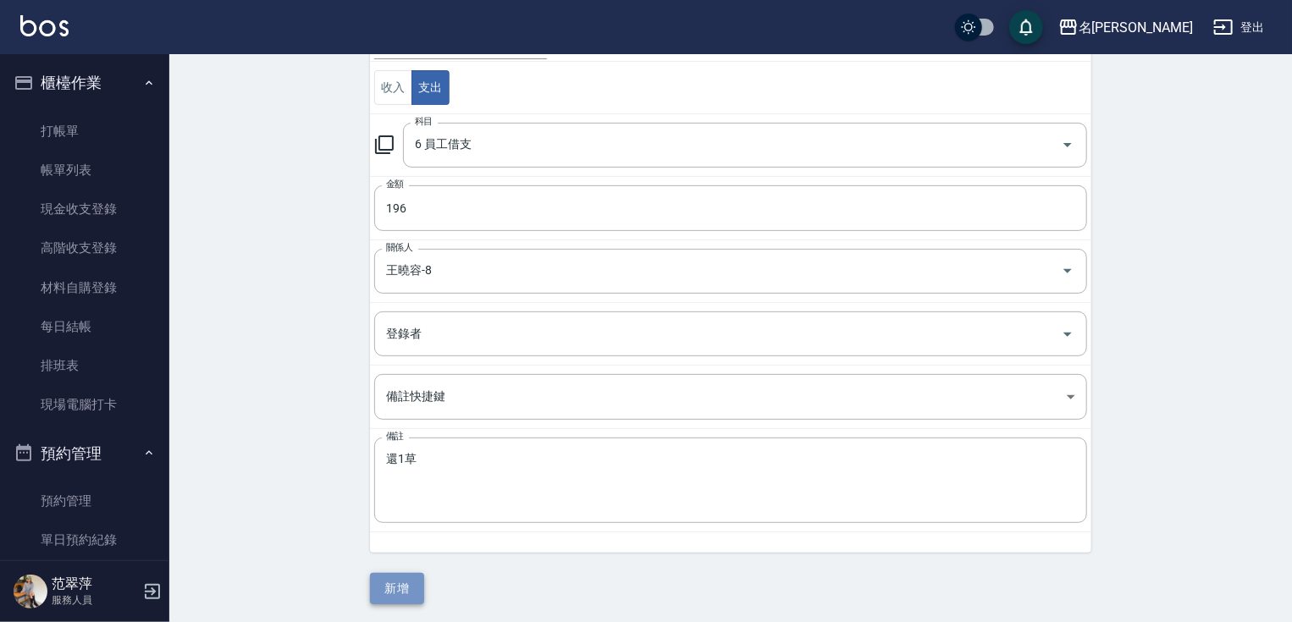
click at [423, 583] on button "新增" at bounding box center [397, 588] width 54 height 31
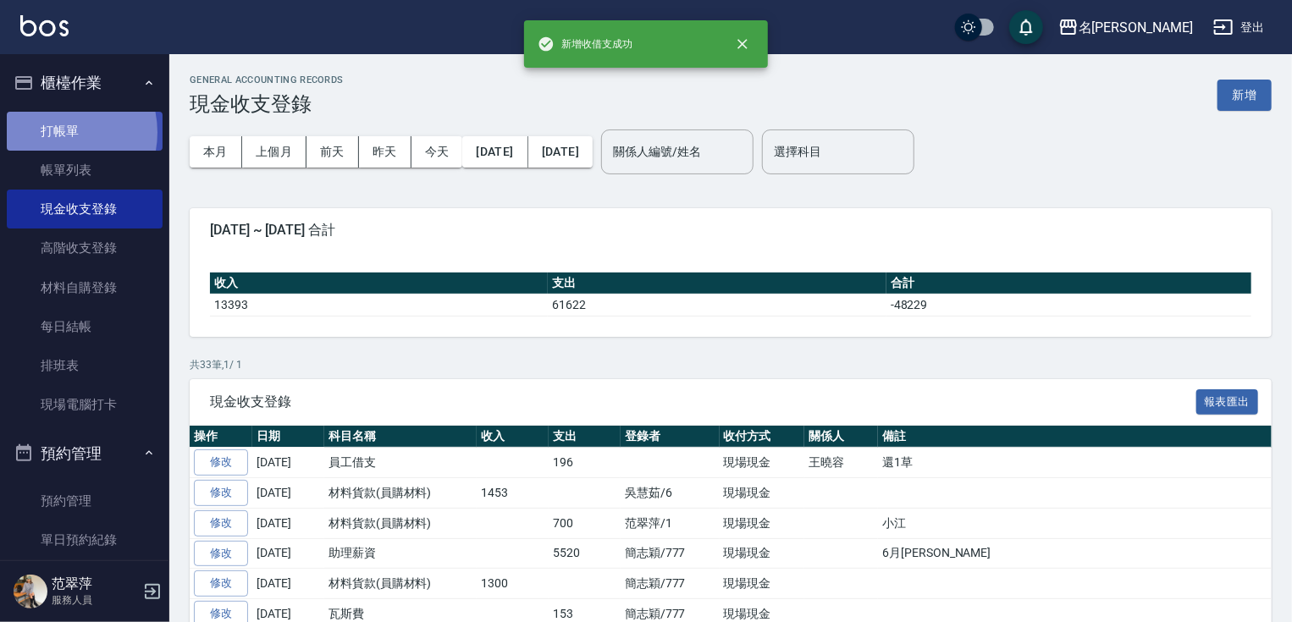
click at [52, 132] on link "打帳單" at bounding box center [85, 131] width 156 height 39
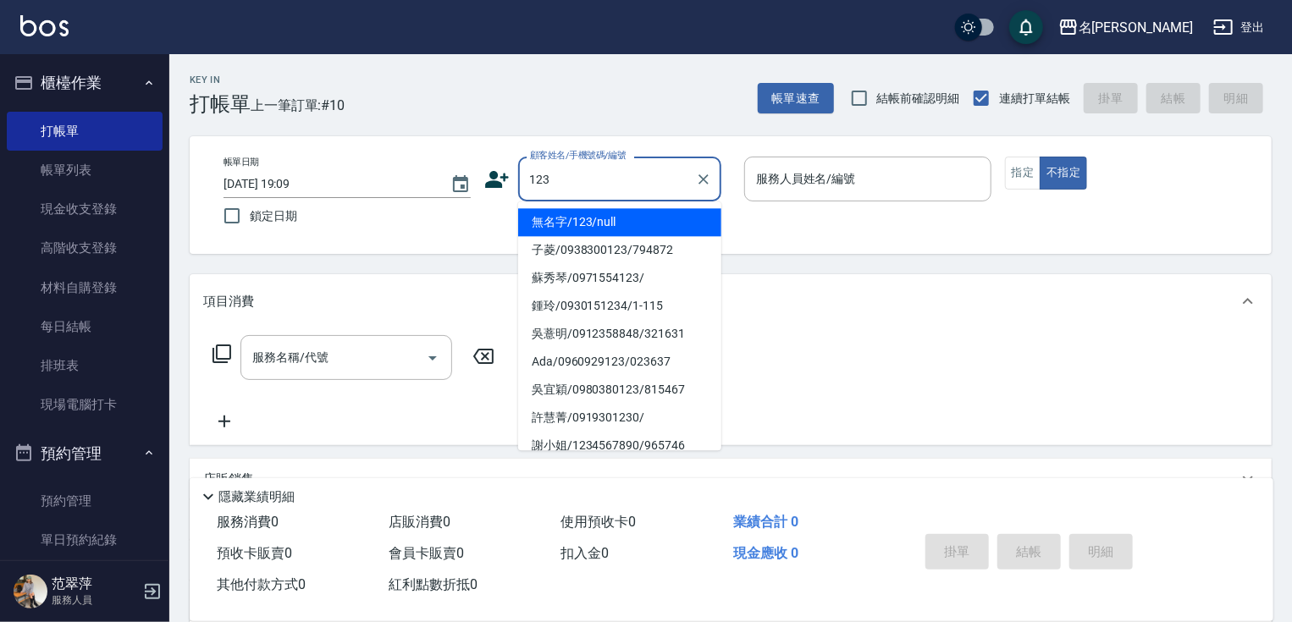
click at [667, 223] on li "無名字/123/null" at bounding box center [619, 222] width 203 height 28
type input "無名字/123/null"
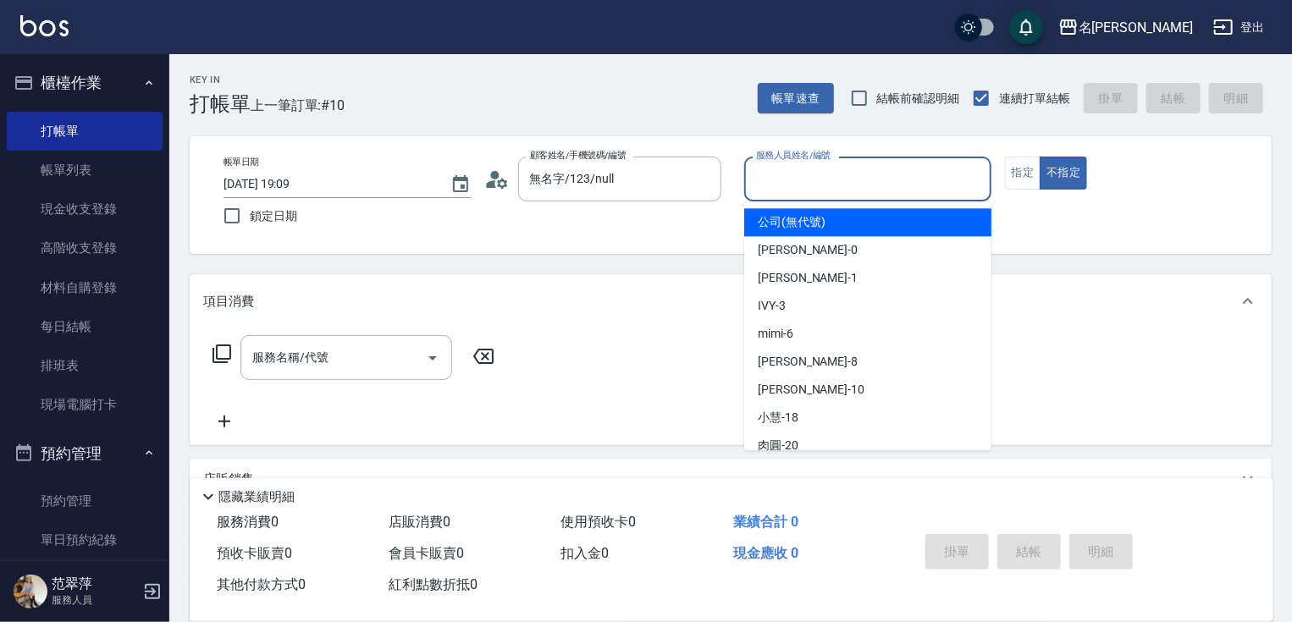
click at [793, 186] on input "服務人員姓名/編號" at bounding box center [868, 179] width 232 height 30
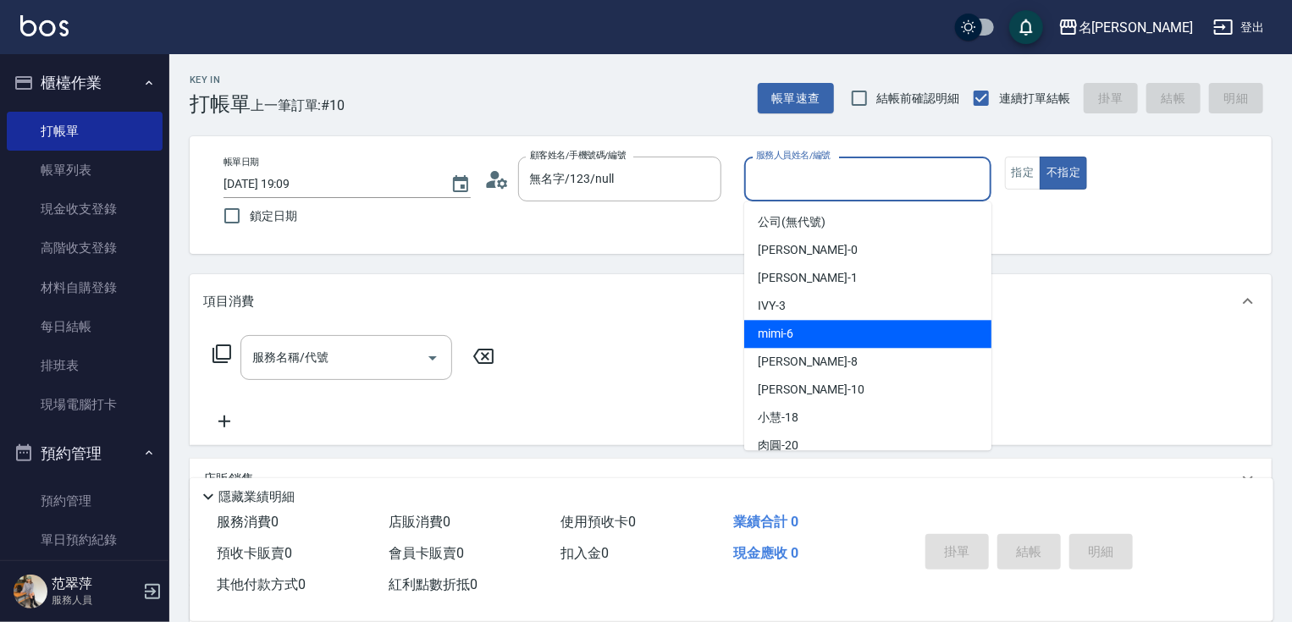
click at [811, 332] on div "mimi -6" at bounding box center [867, 334] width 247 height 28
type input "mimi-6"
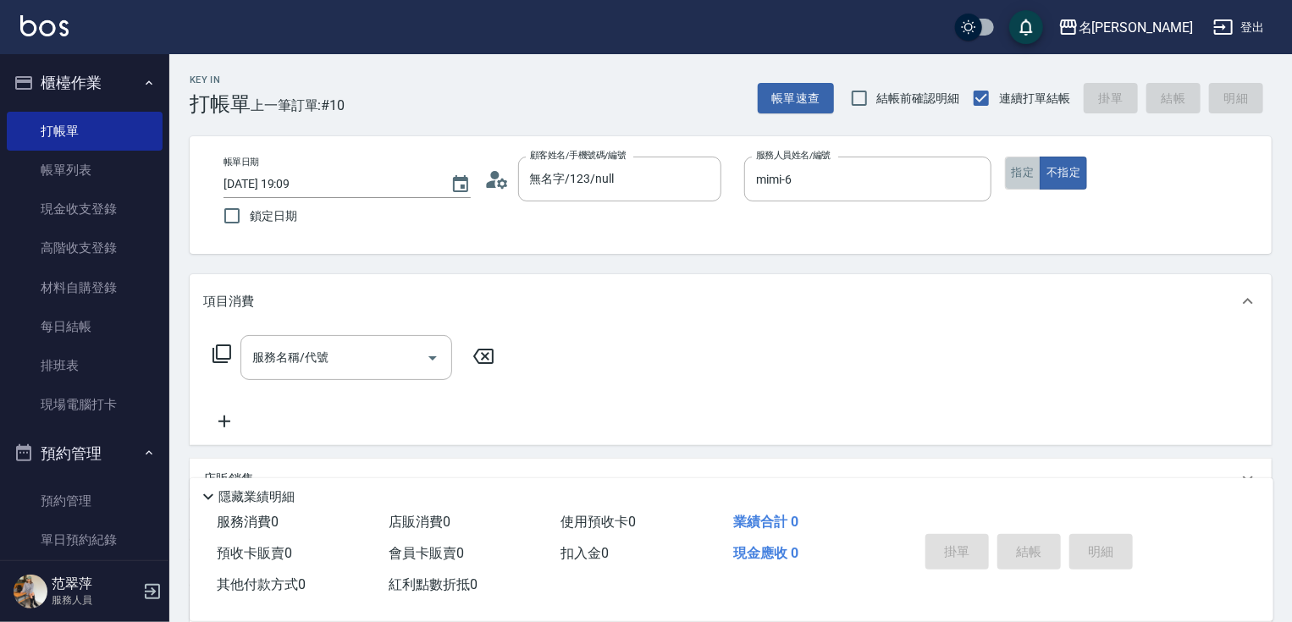
click at [1019, 165] on button "指定" at bounding box center [1023, 173] width 36 height 33
drag, startPoint x: 340, startPoint y: 358, endPoint x: 340, endPoint y: 340, distance: 17.8
click at [340, 355] on input "服務名稱/代號" at bounding box center [333, 358] width 171 height 30
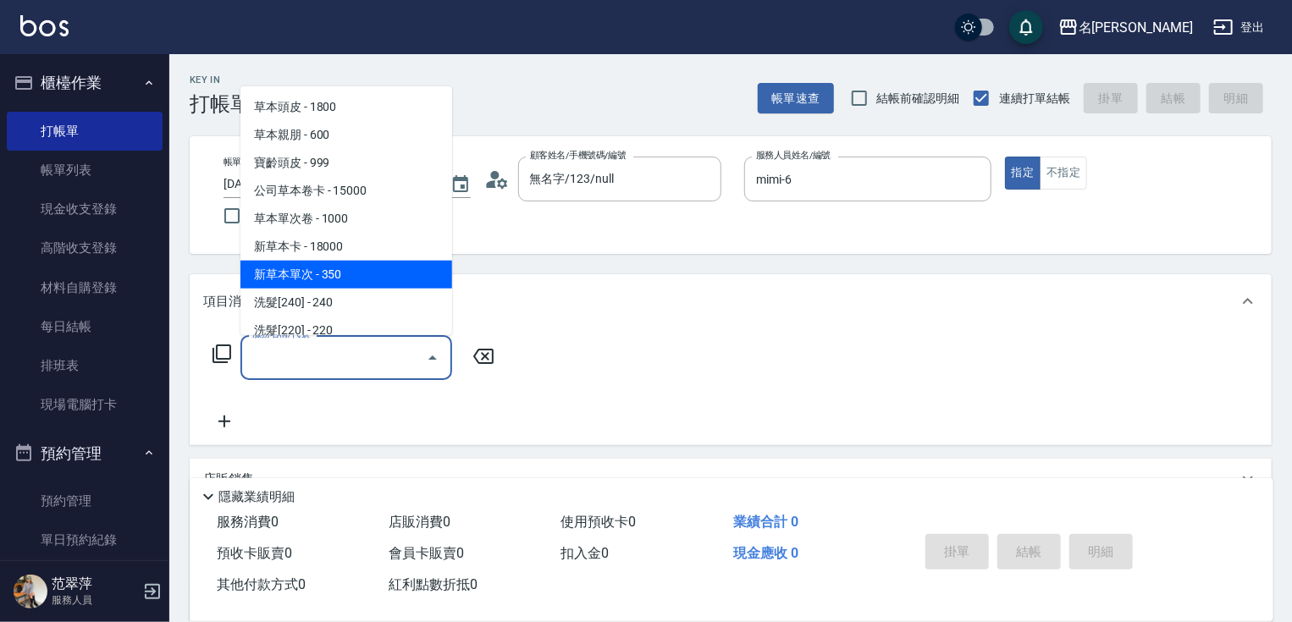
click at [366, 271] on span "新草本單次 - 350" at bounding box center [346, 275] width 212 height 28
type input "新草本單次(109)"
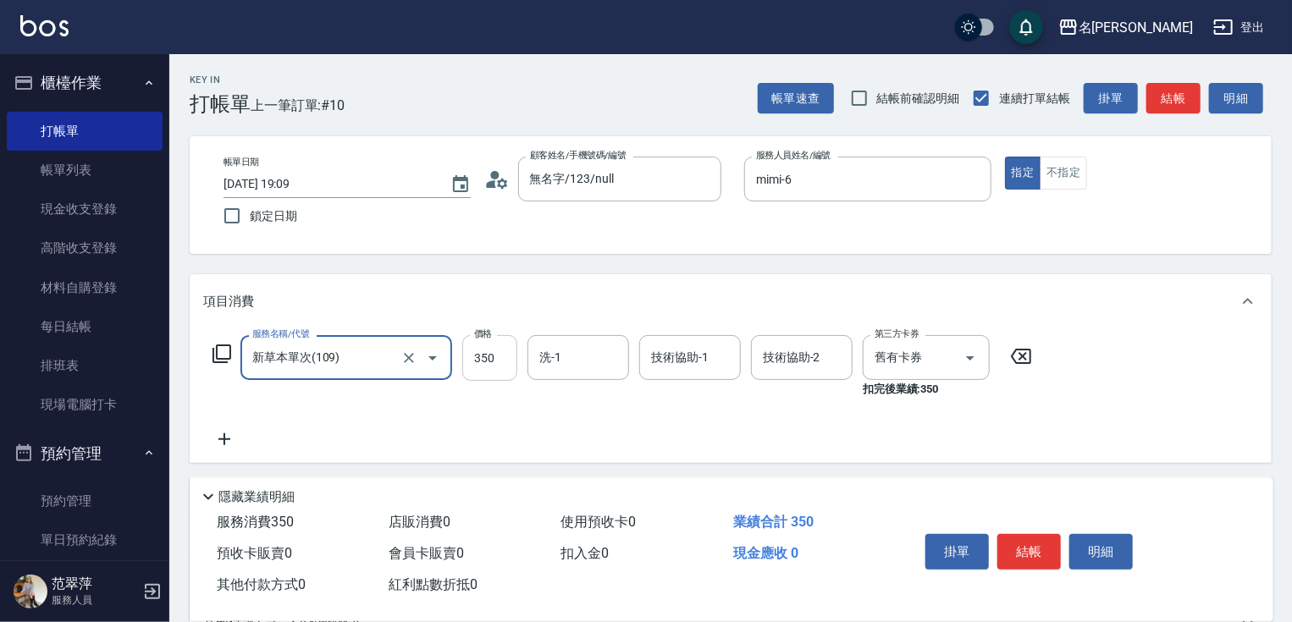
click at [477, 359] on input "350" at bounding box center [489, 358] width 55 height 46
type input "525"
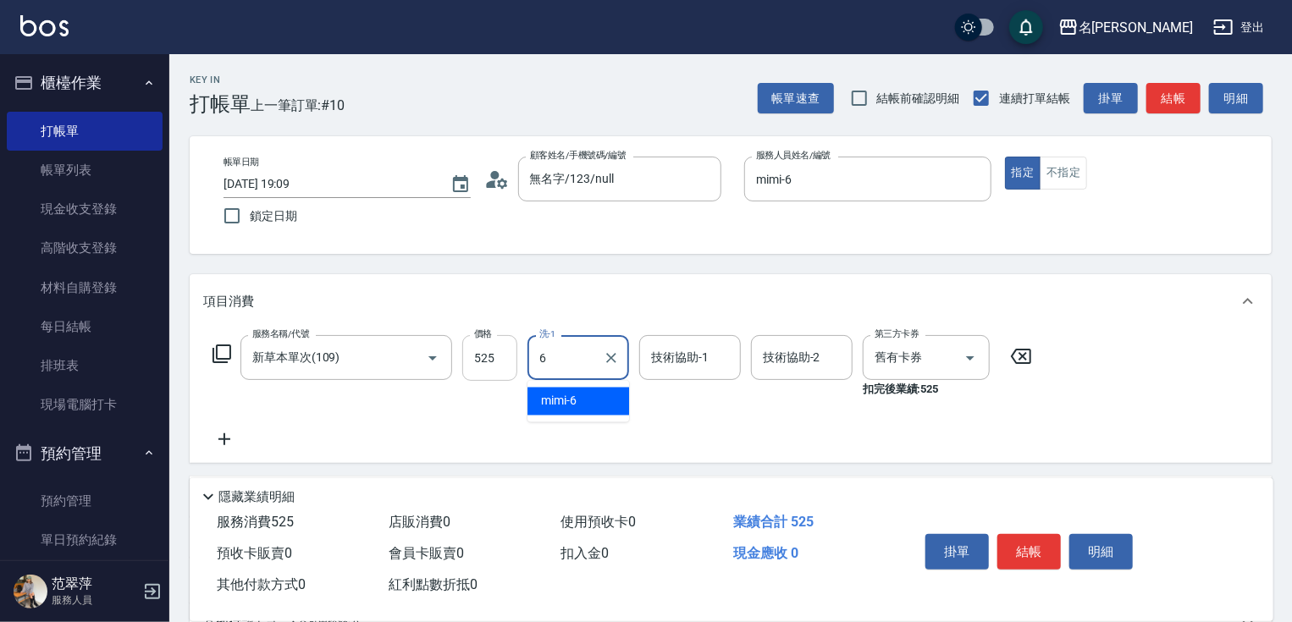
type input "mimi-6"
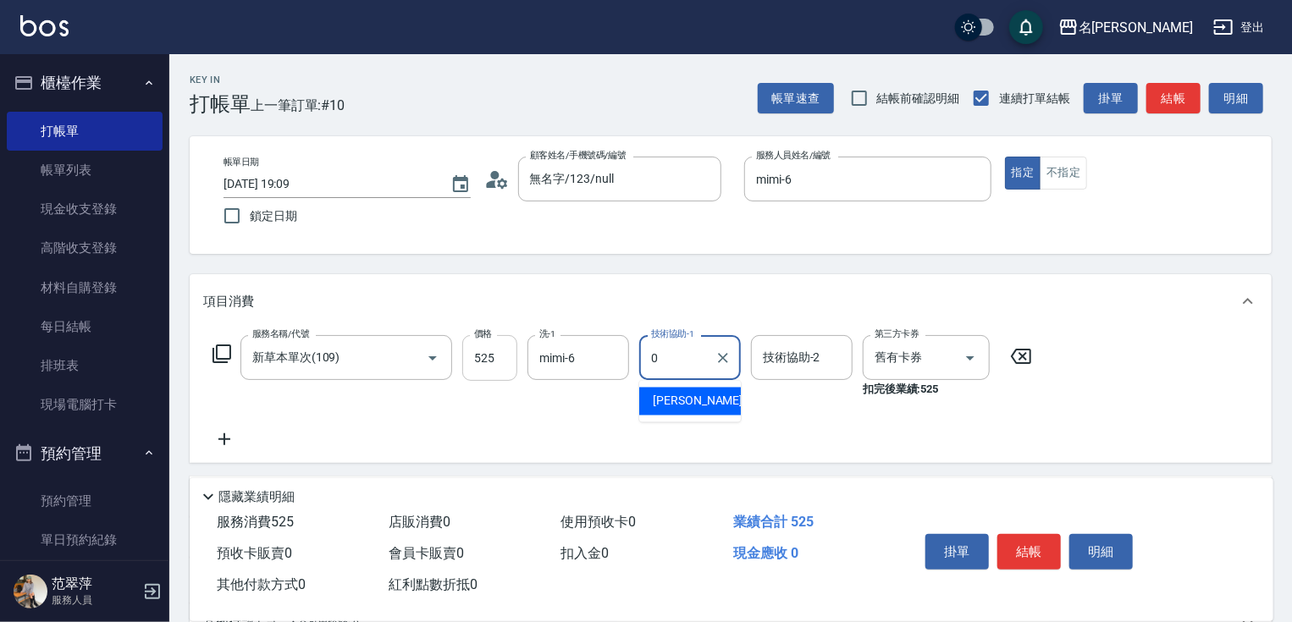
type input "[PERSON_NAME]-0"
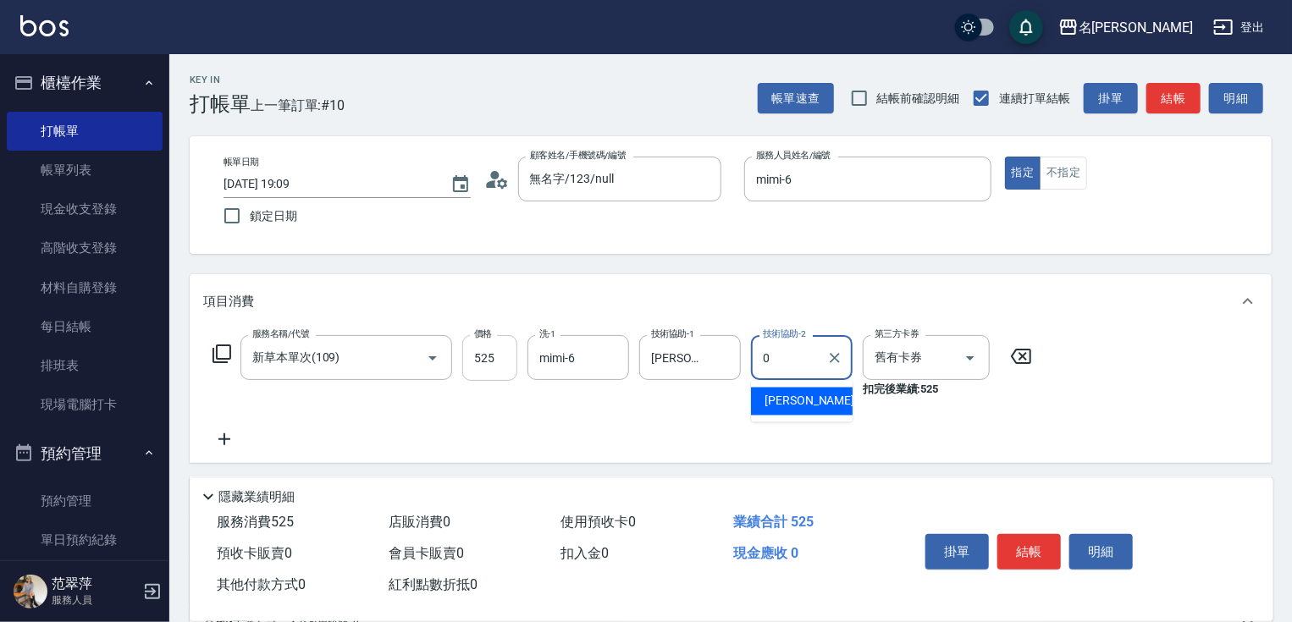
type input "[PERSON_NAME]-0"
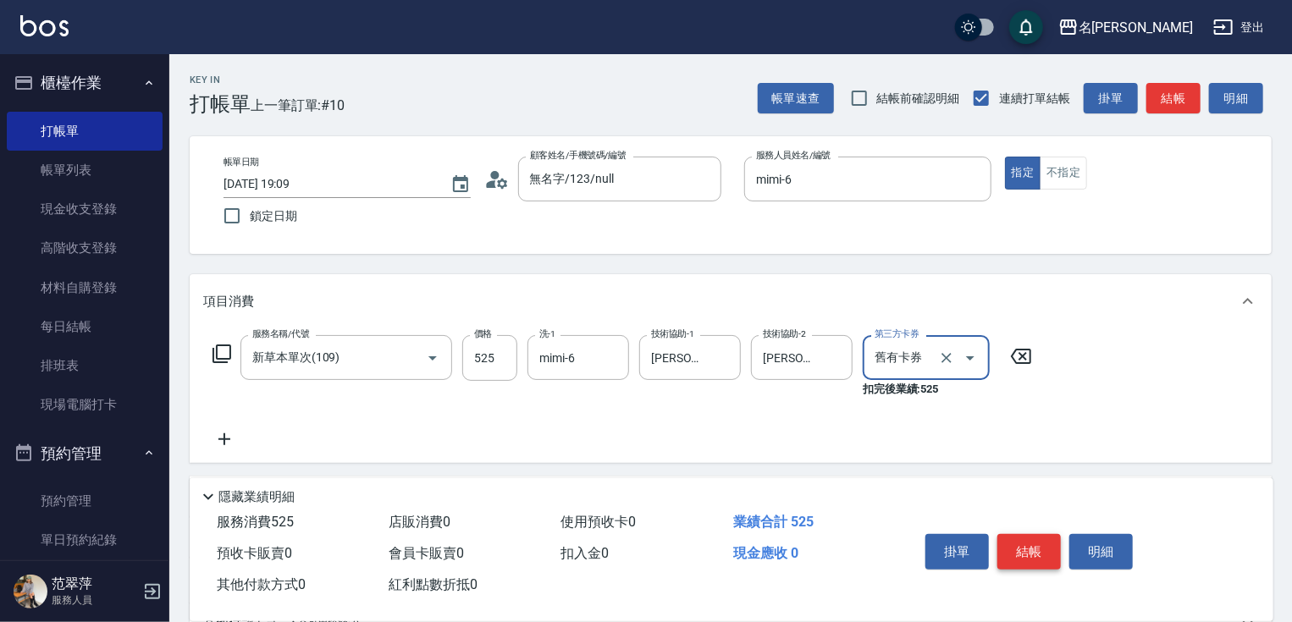
click at [1014, 544] on button "結帳" at bounding box center [1028, 552] width 63 height 36
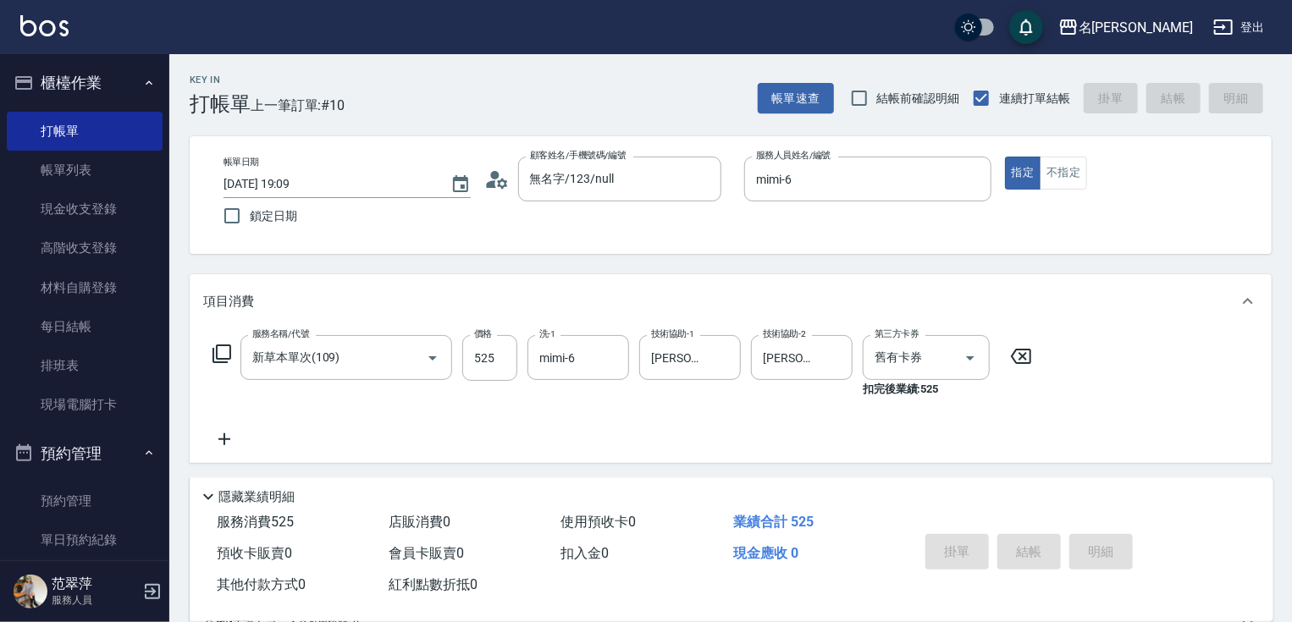
type input "[DATE] 19:10"
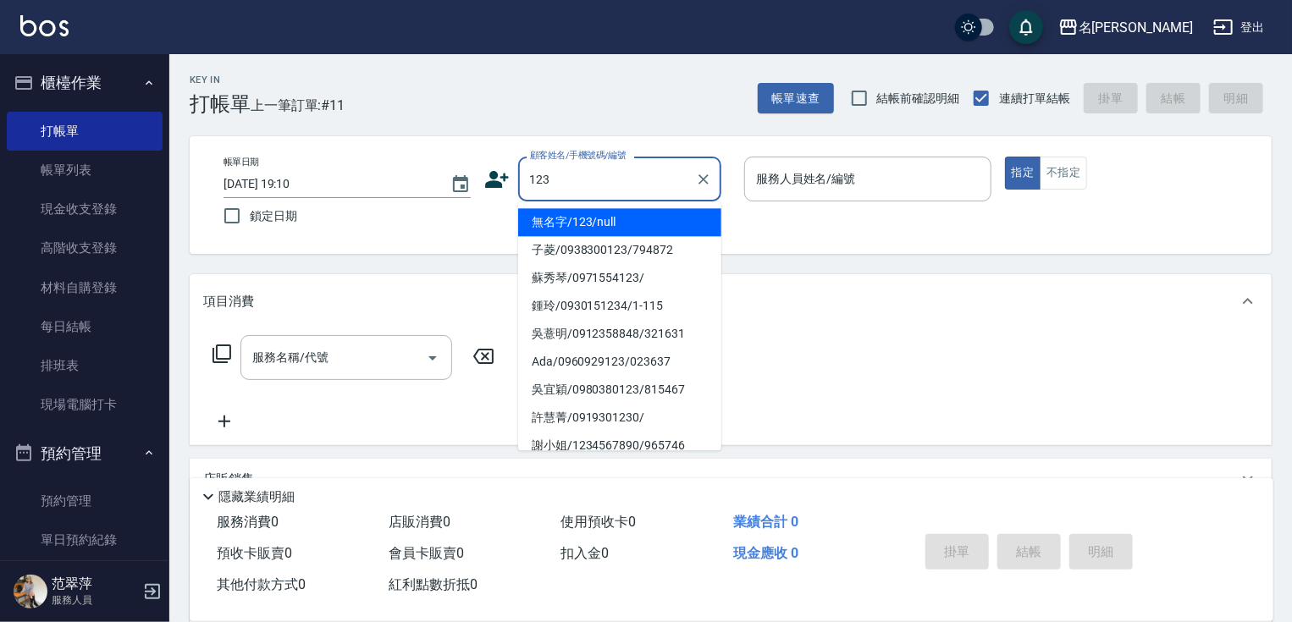
drag, startPoint x: 655, startPoint y: 220, endPoint x: 729, endPoint y: 181, distance: 83.3
click at [655, 220] on li "無名字/123/null" at bounding box center [619, 222] width 203 height 28
type input "無名字/123/null"
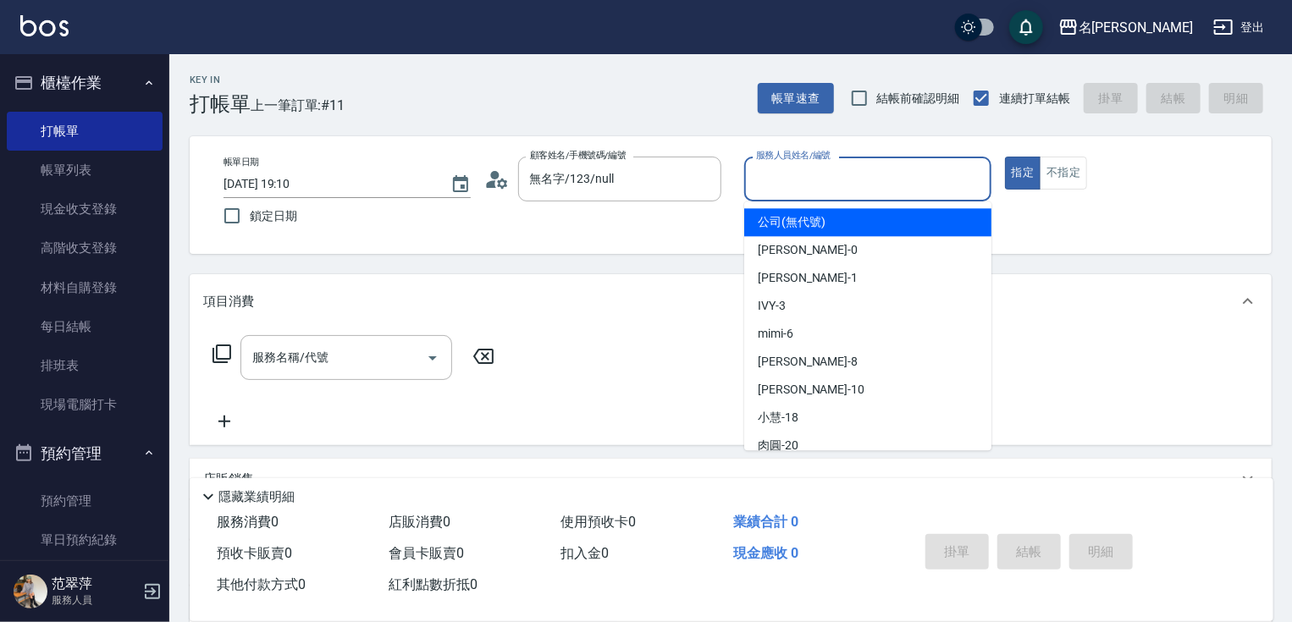
click at [764, 182] on input "服務人員姓名/編號" at bounding box center [868, 179] width 232 height 30
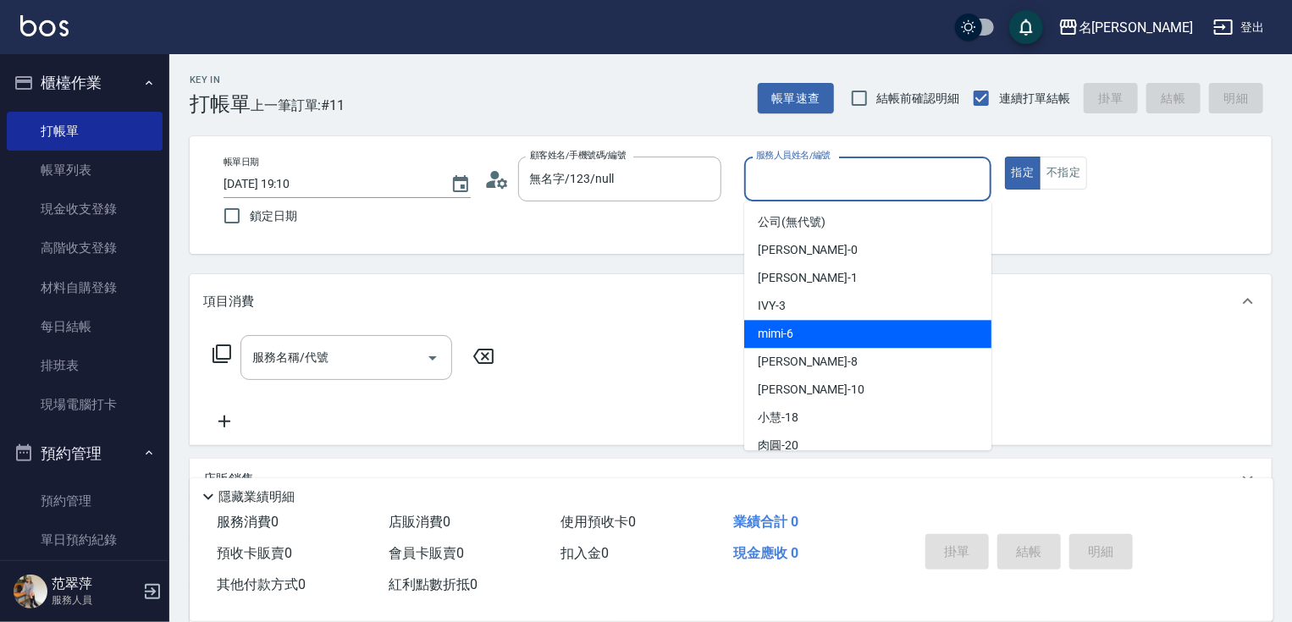
click at [793, 338] on span "mimi -6" at bounding box center [776, 334] width 36 height 18
type input "mimi-6"
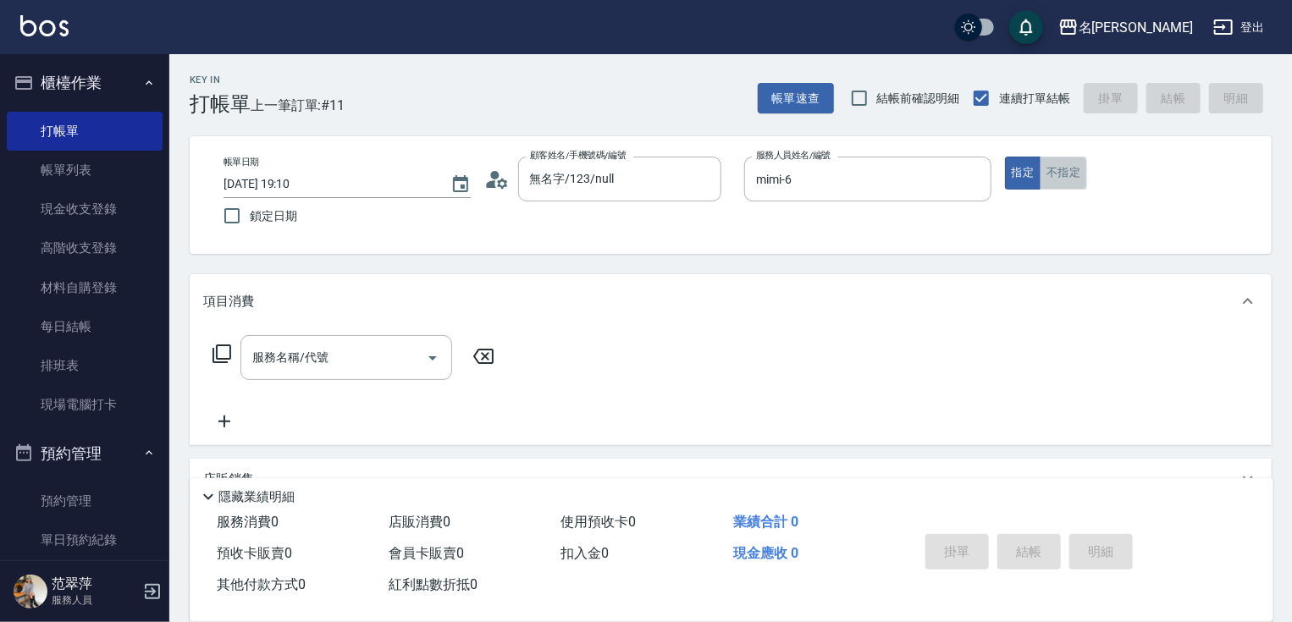
click at [1069, 176] on button "不指定" at bounding box center [1063, 173] width 47 height 33
click at [350, 359] on input "服務名稱/代號" at bounding box center [333, 358] width 171 height 30
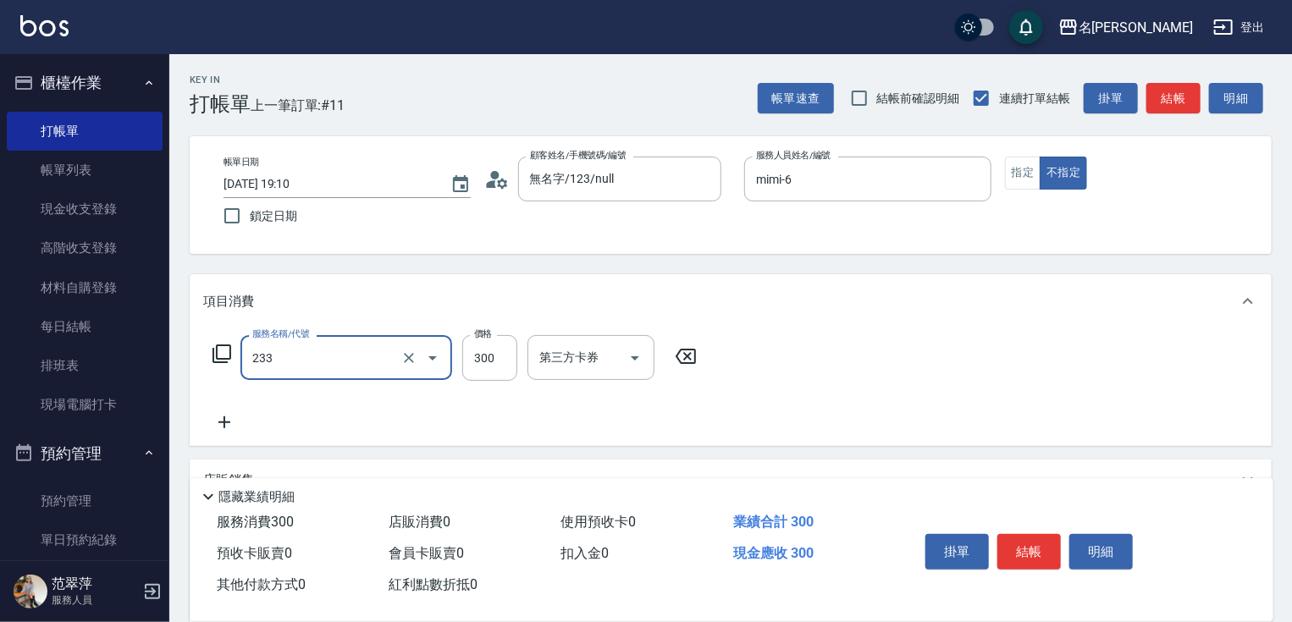
type input "洗髮300(233)"
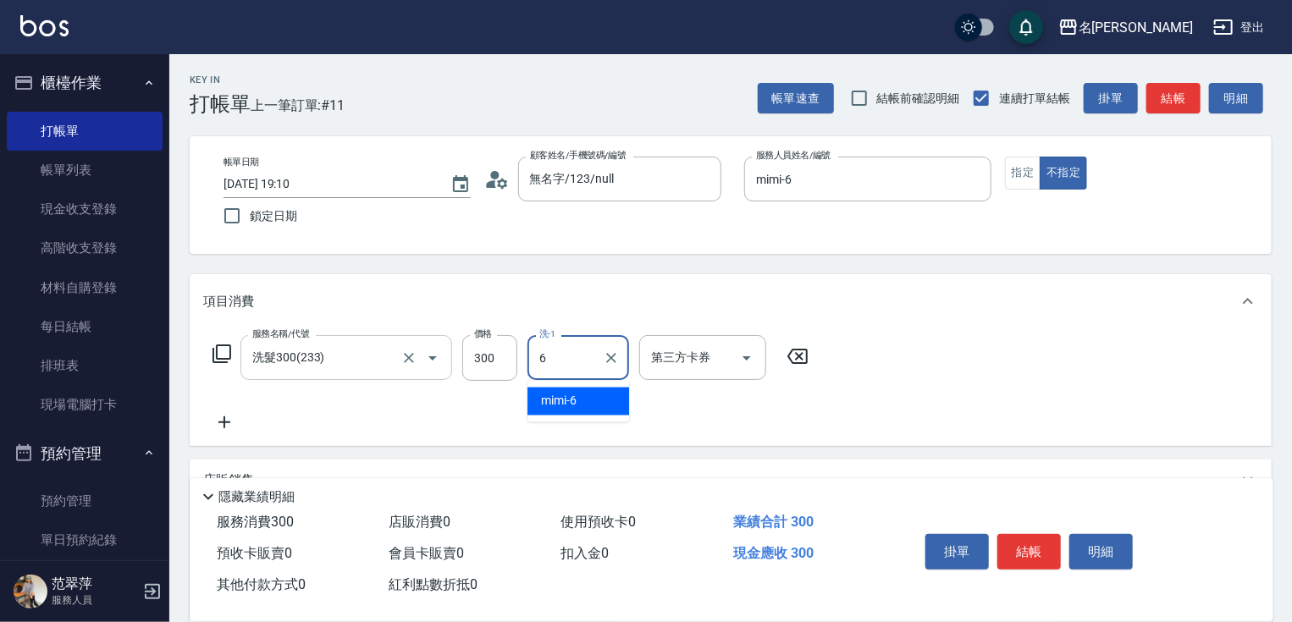
type input "mimi-6"
click at [223, 422] on icon at bounding box center [224, 422] width 12 height 12
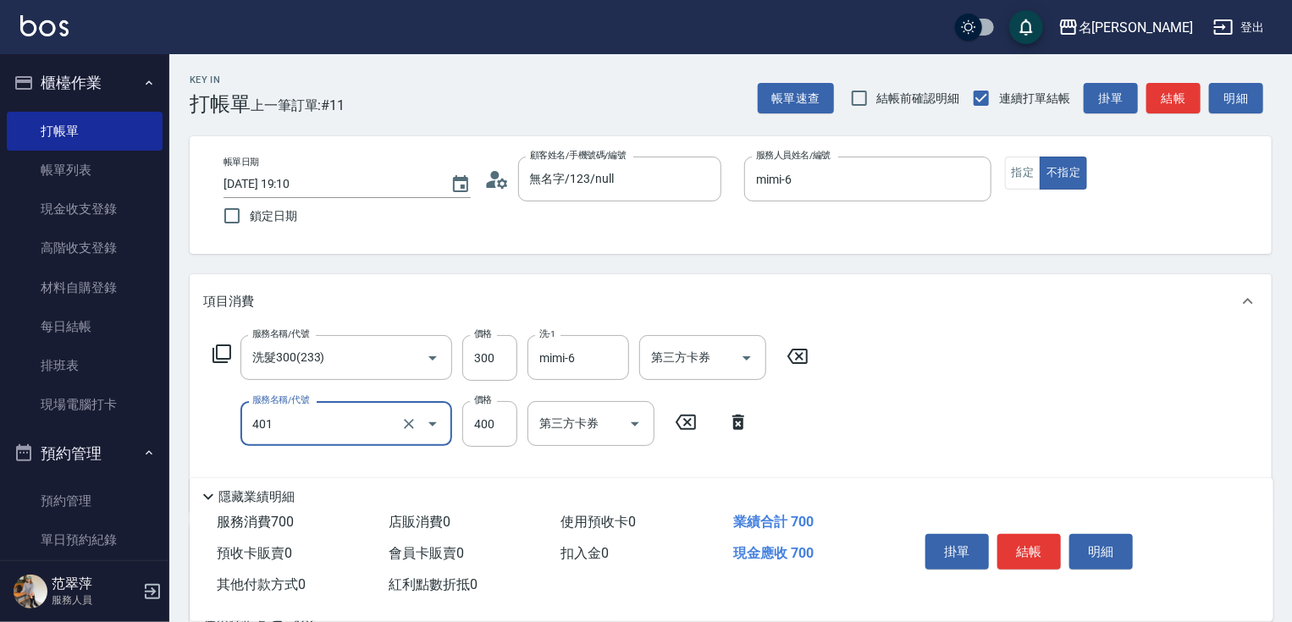
type input "剪髮(400)(401)"
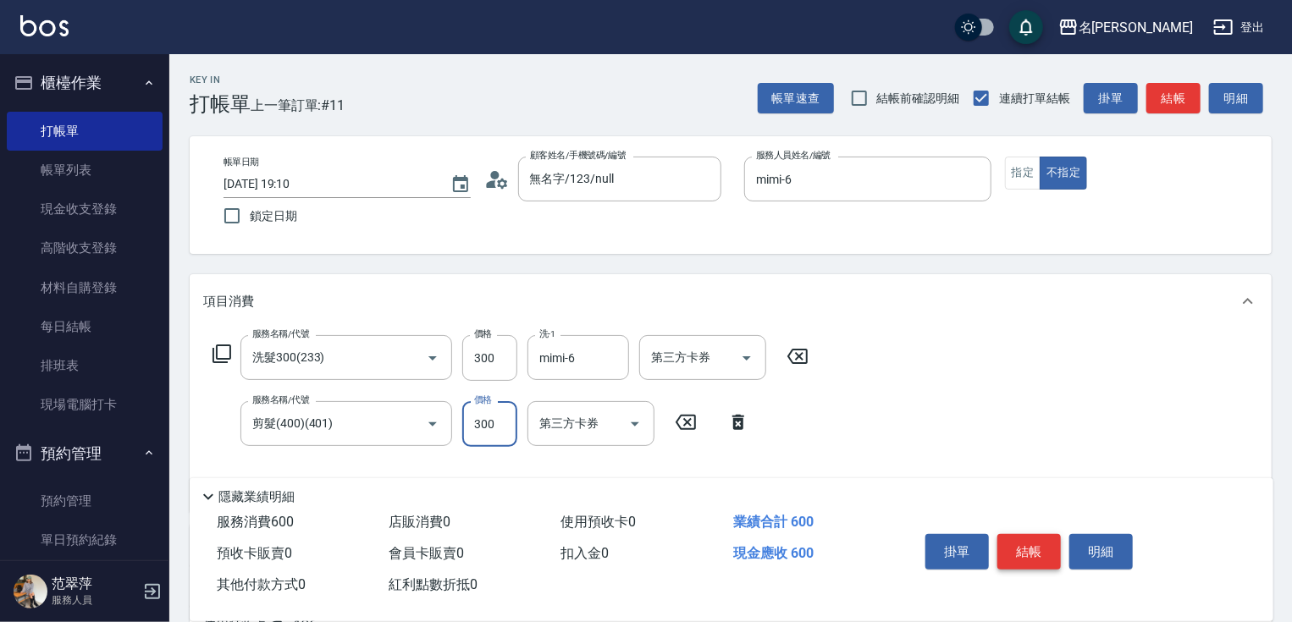
type input "300"
click at [1019, 545] on button "結帳" at bounding box center [1028, 552] width 63 height 36
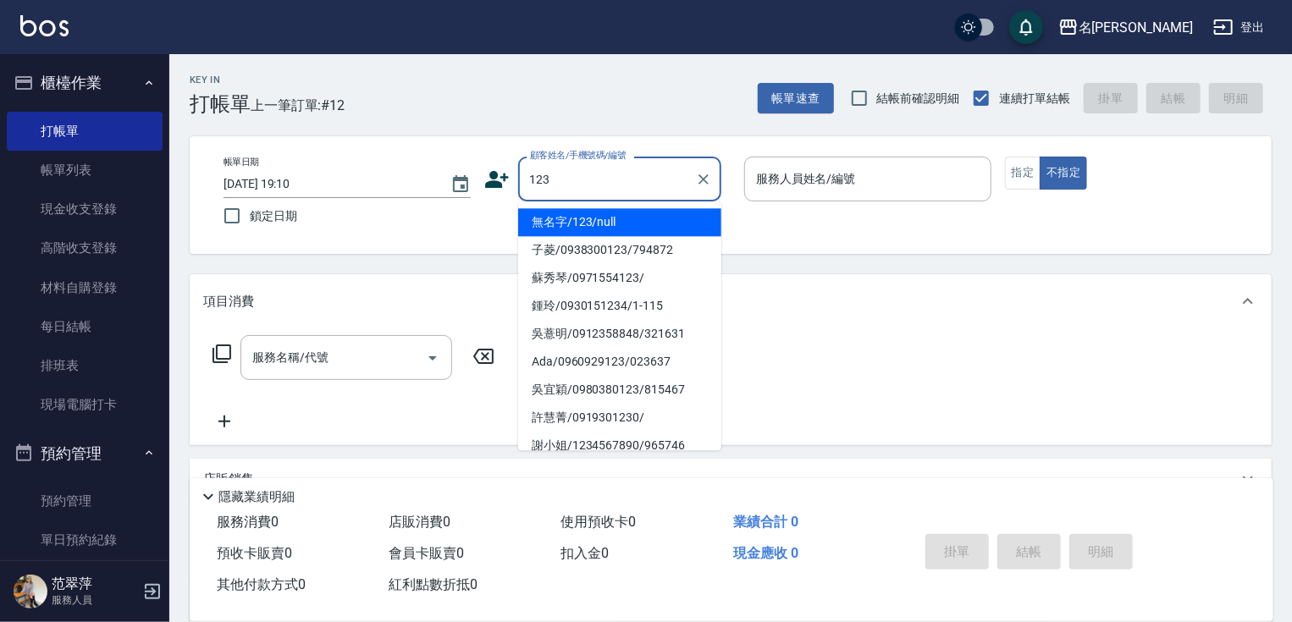
click at [611, 215] on li "無名字/123/null" at bounding box center [619, 222] width 203 height 28
type input "無名字/123/null"
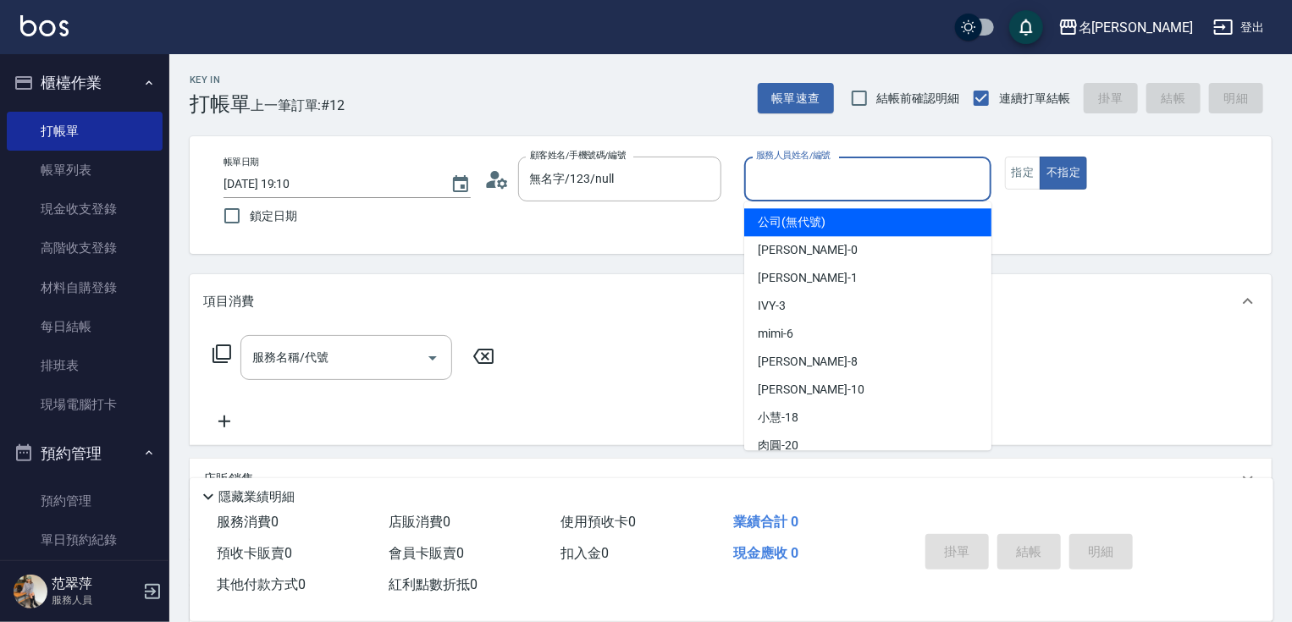
drag, startPoint x: 803, startPoint y: 188, endPoint x: 807, endPoint y: 262, distance: 74.6
click at [803, 191] on input "服務人員姓名/編號" at bounding box center [868, 179] width 232 height 30
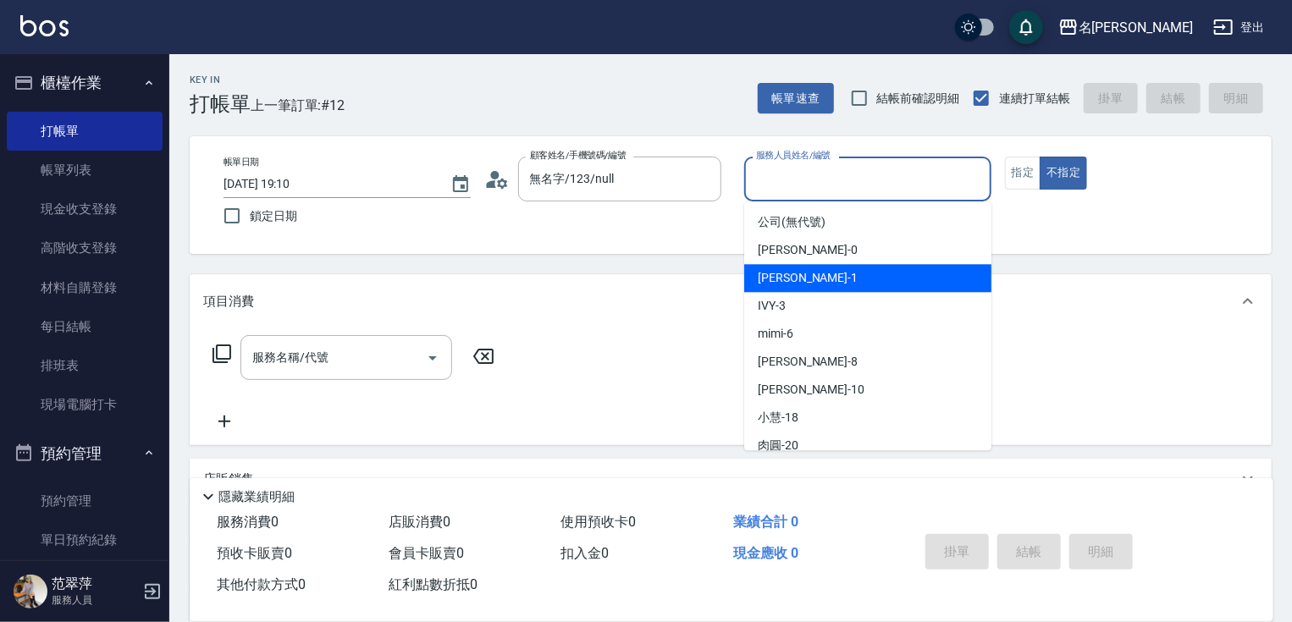
drag, startPoint x: 806, startPoint y: 284, endPoint x: 944, endPoint y: 221, distance: 151.9
click at [811, 283] on div "[PERSON_NAME] -1" at bounding box center [867, 278] width 247 height 28
type input "[PERSON_NAME]-1"
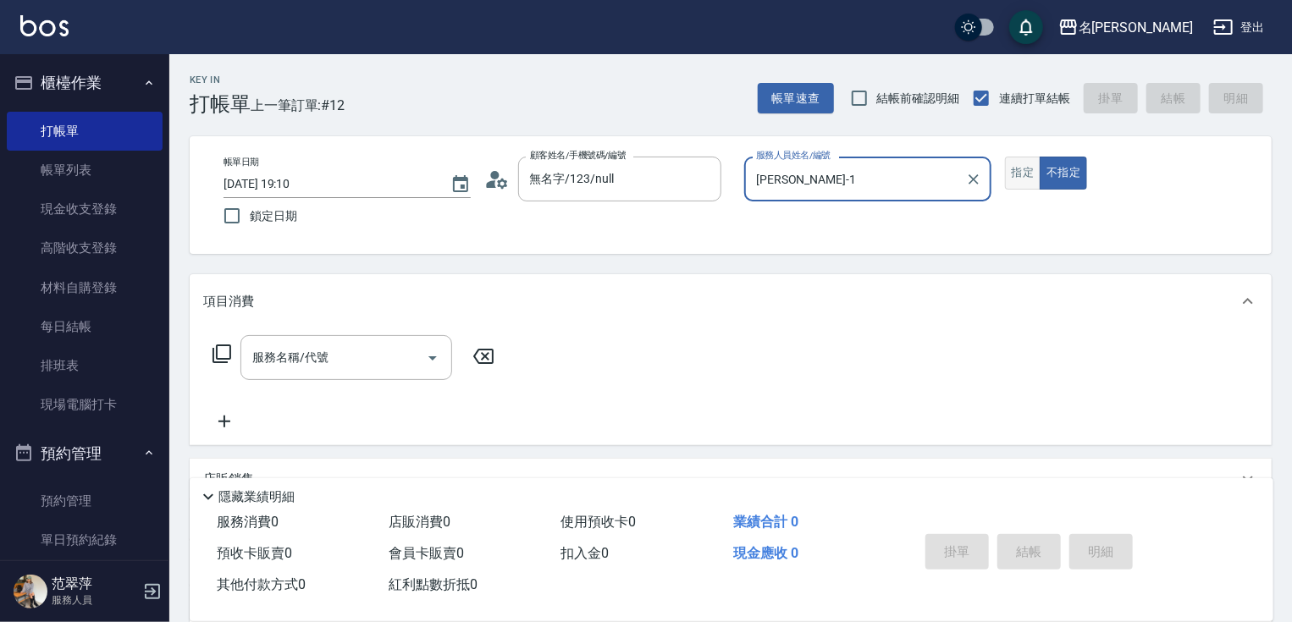
click at [1028, 174] on button "指定" at bounding box center [1023, 173] width 36 height 33
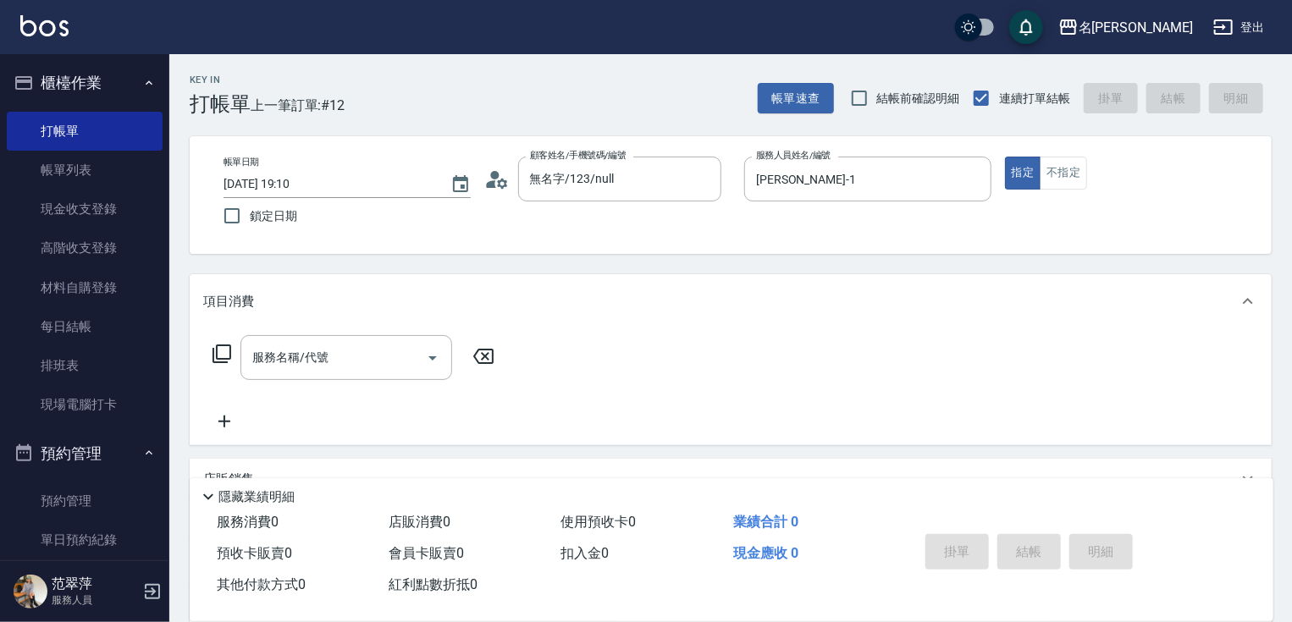
drag, startPoint x: 322, startPoint y: 361, endPoint x: 211, endPoint y: 353, distance: 111.2
click at [312, 354] on div "服務名稱/代號 服務名稱/代號" at bounding box center [346, 357] width 212 height 45
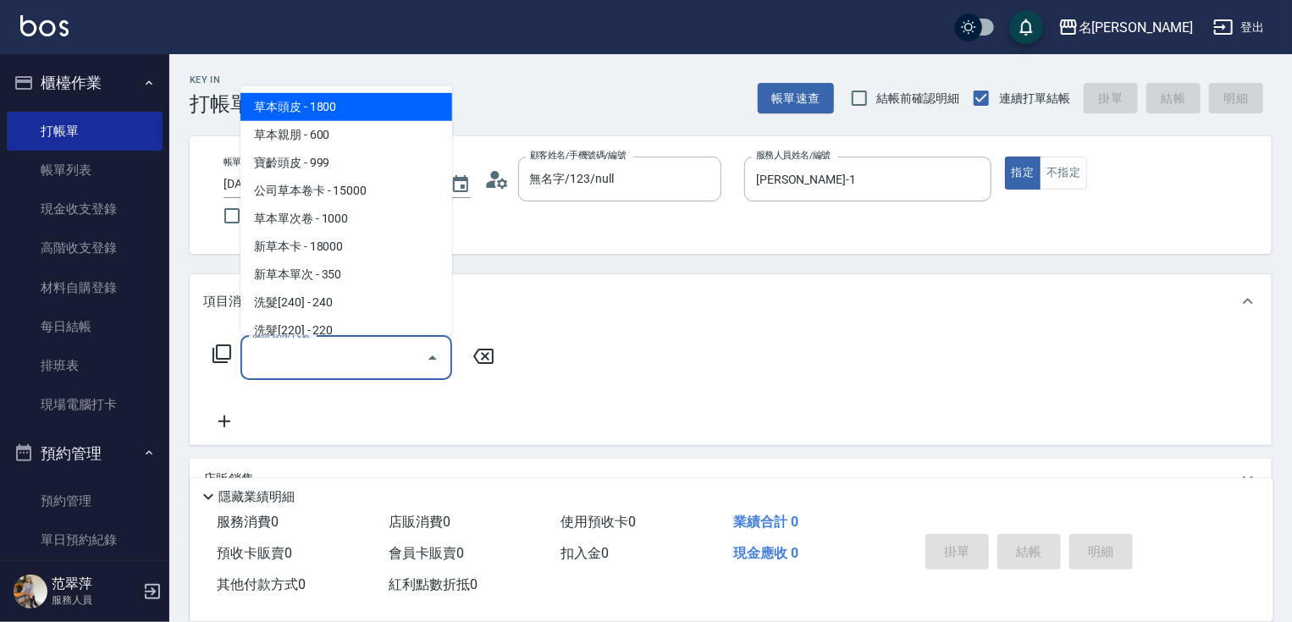
click at [218, 350] on icon at bounding box center [222, 354] width 20 height 20
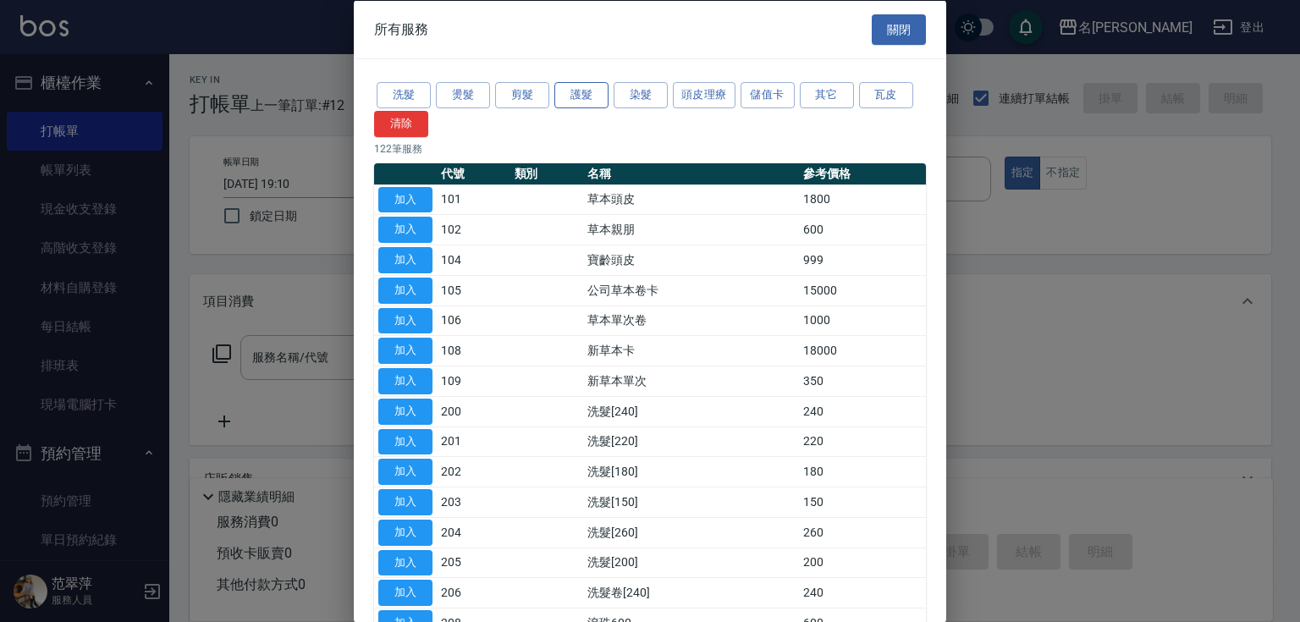
click at [572, 95] on button "護髮" at bounding box center [581, 95] width 54 height 26
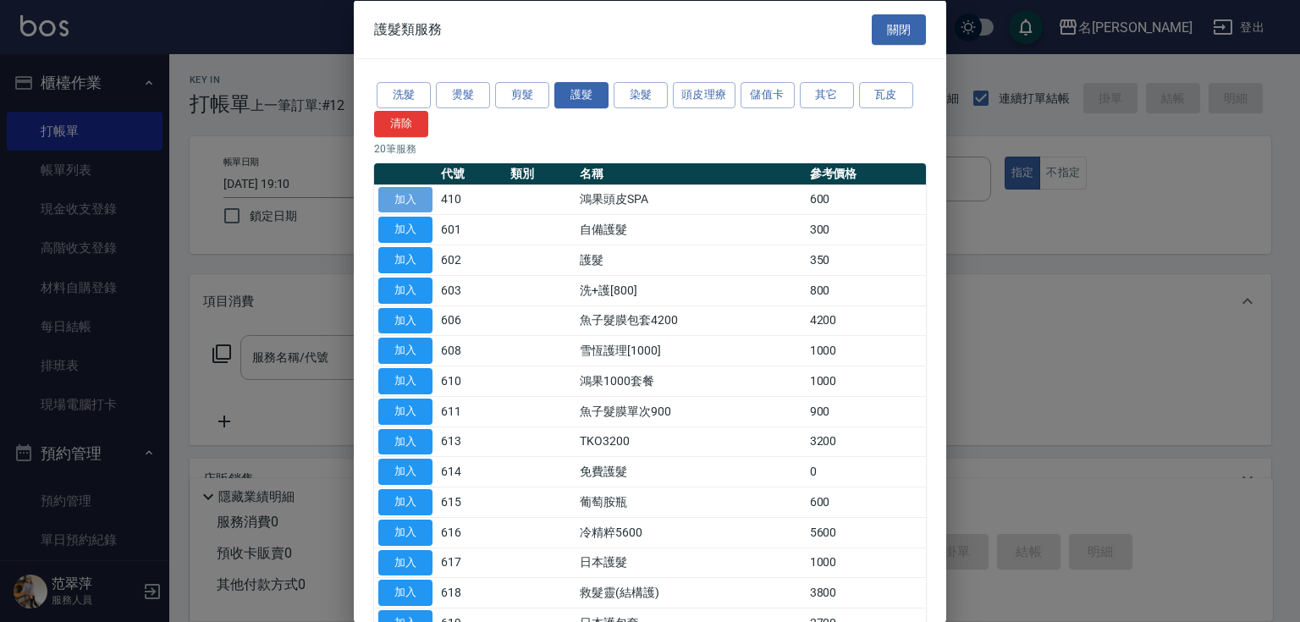
click at [400, 198] on button "加入" at bounding box center [405, 199] width 54 height 26
type input "鴻果頭皮SPA(410)"
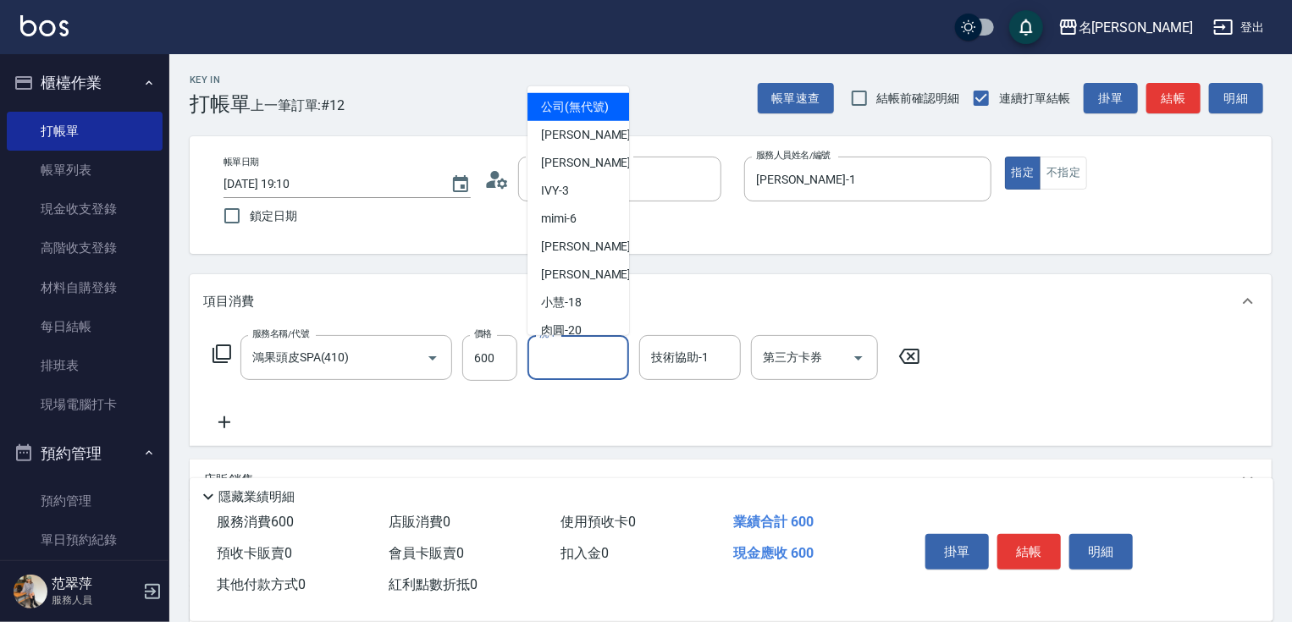
click at [564, 361] on input "洗-1" at bounding box center [578, 358] width 86 height 30
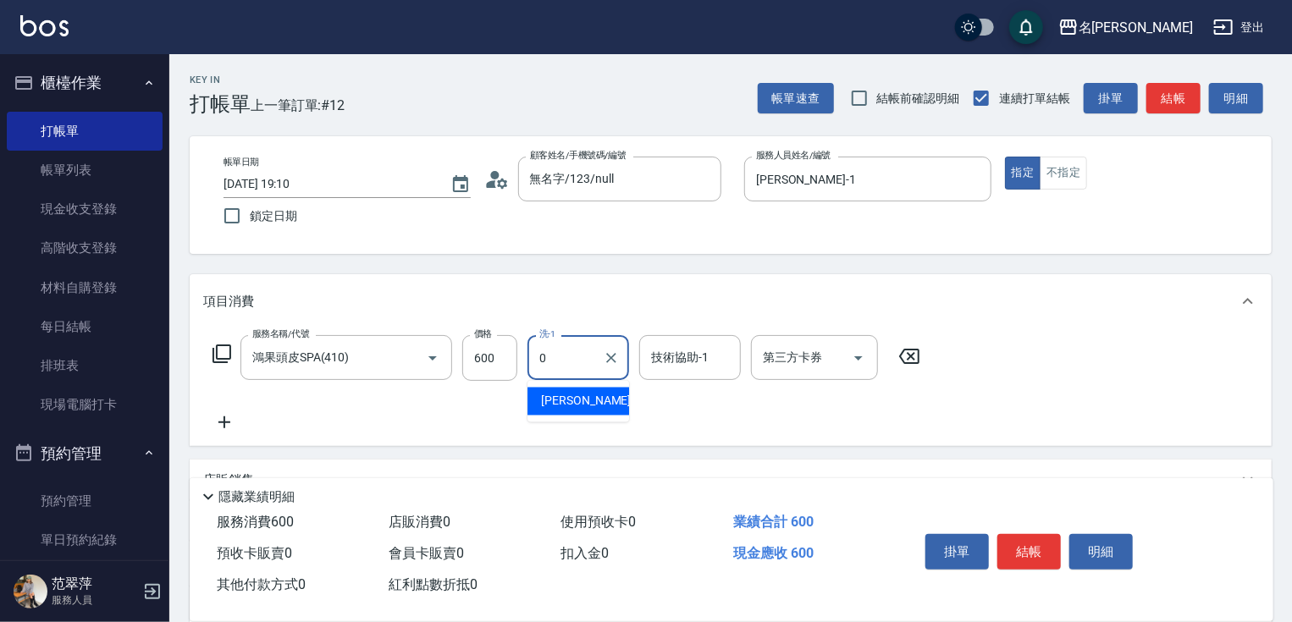
type input "[PERSON_NAME]-0"
type input "0"
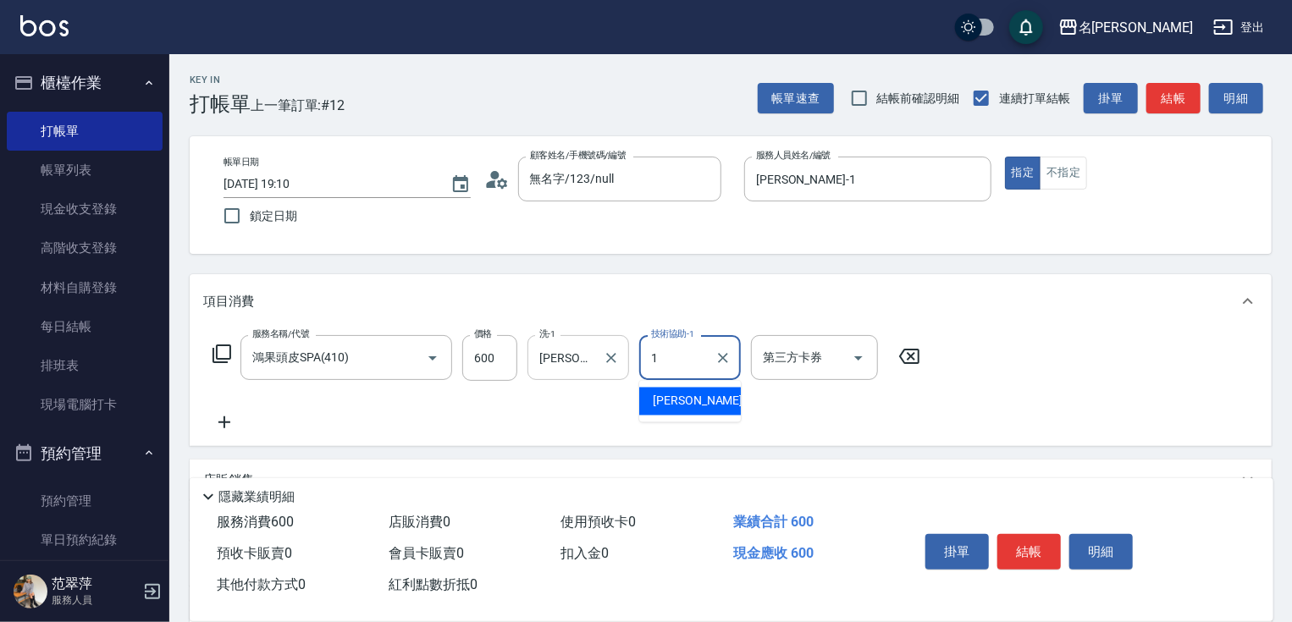
type input "[PERSON_NAME]-1"
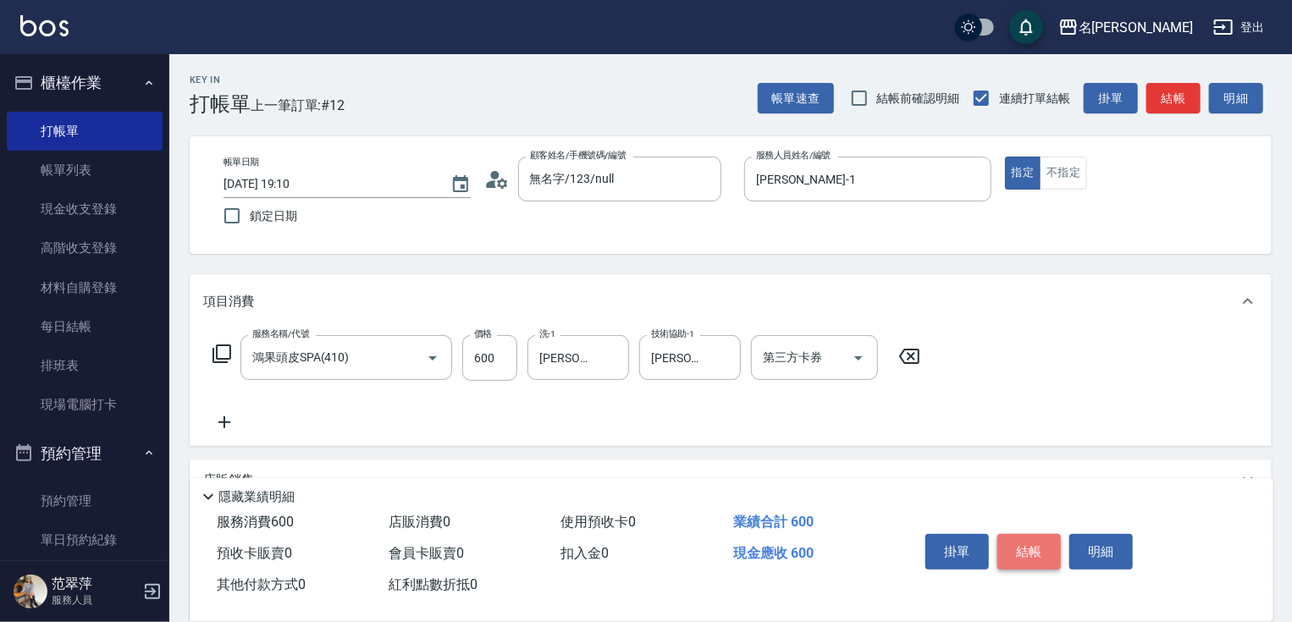
click at [1029, 546] on button "結帳" at bounding box center [1028, 552] width 63 height 36
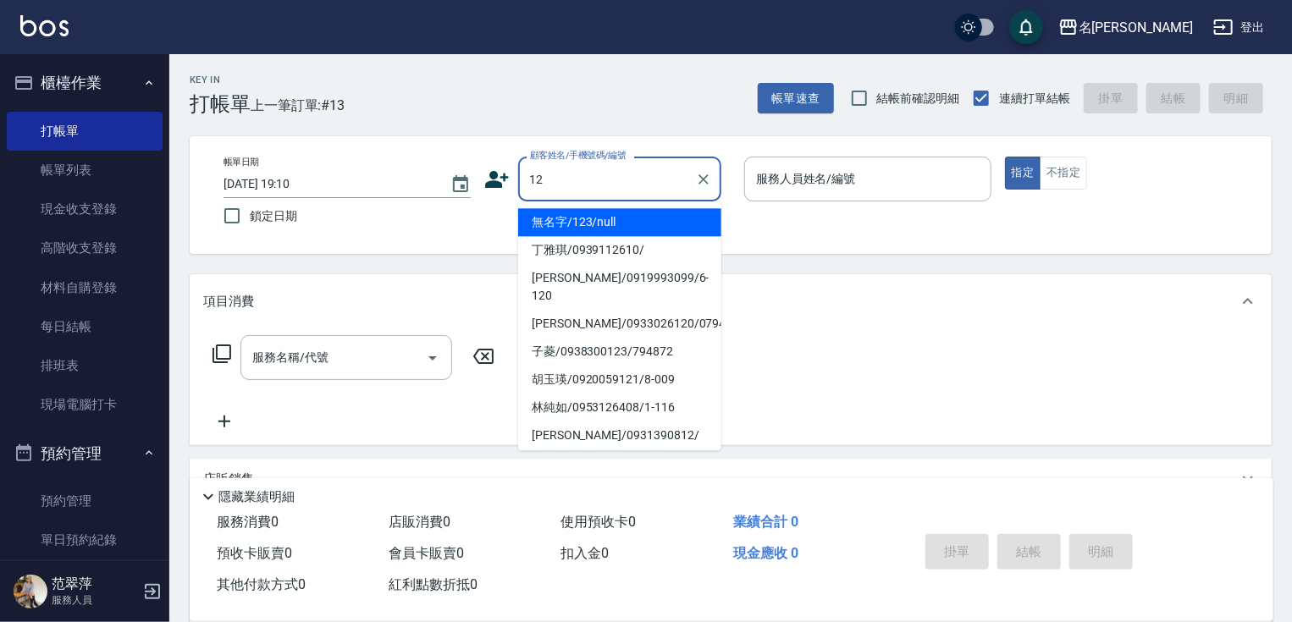
click at [613, 221] on li "無名字/123/null" at bounding box center [619, 222] width 203 height 28
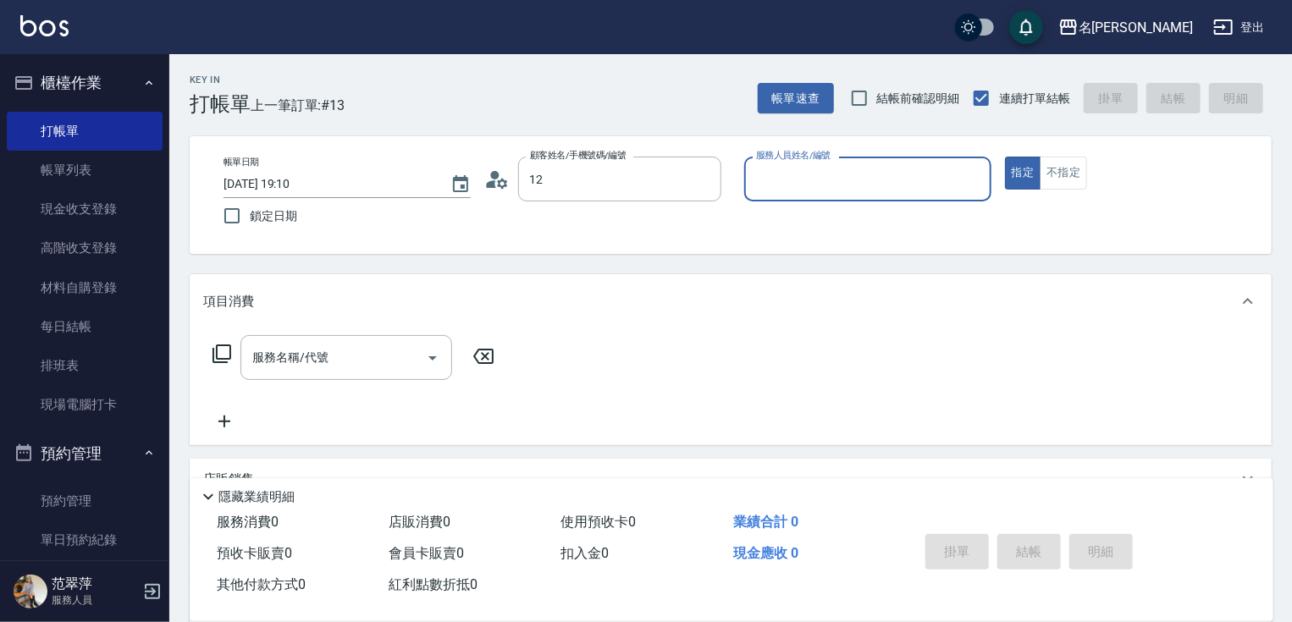
type input "無名字/123/null"
click at [804, 190] on input "服務人員姓名/編號" at bounding box center [868, 179] width 232 height 30
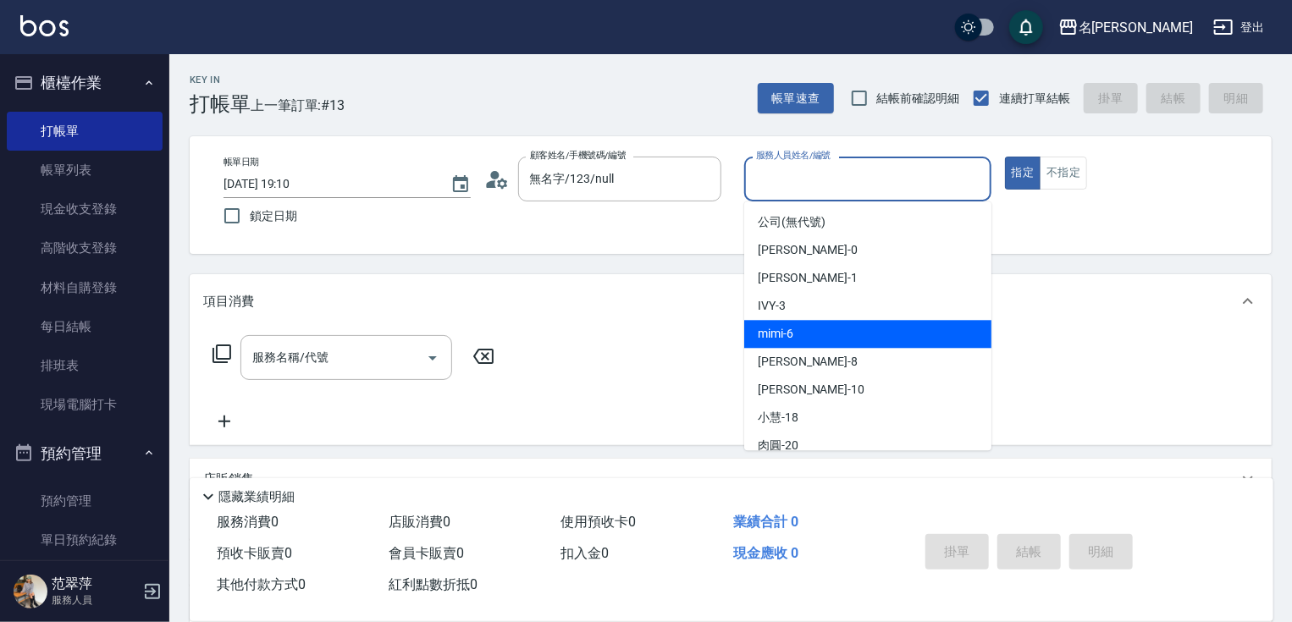
click at [799, 338] on div "mimi -6" at bounding box center [867, 334] width 247 height 28
type input "mimi-6"
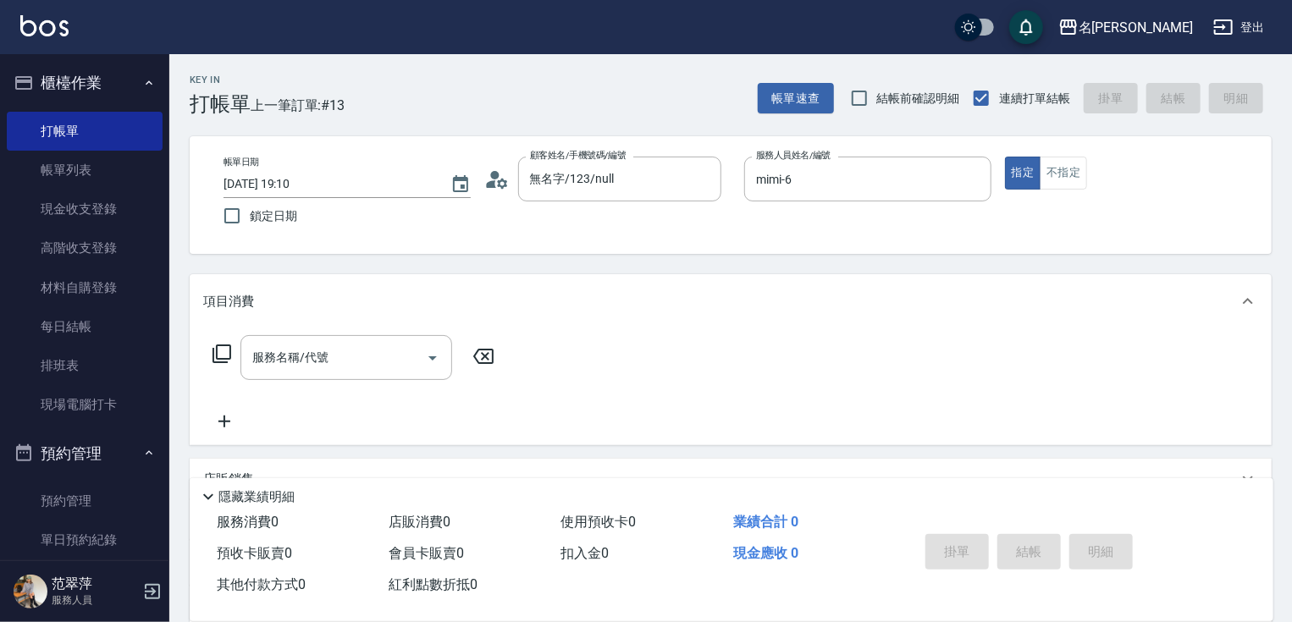
click at [228, 353] on icon at bounding box center [222, 354] width 20 height 20
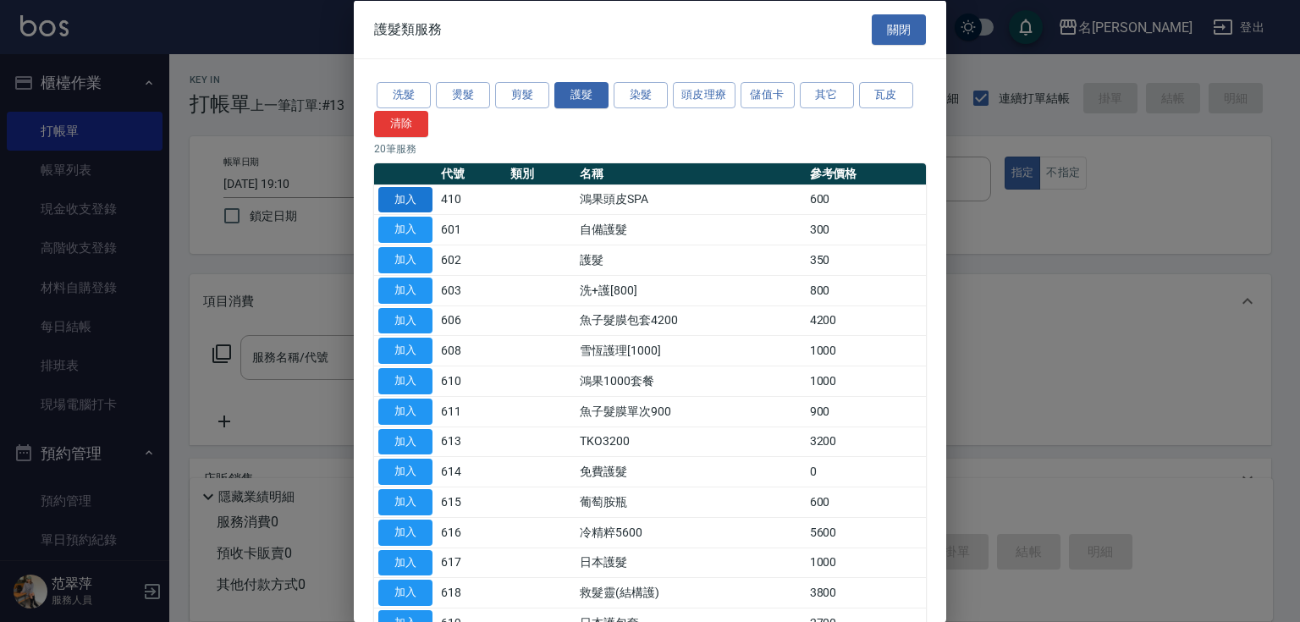
click at [400, 196] on button "加入" at bounding box center [405, 199] width 54 height 26
type input "鴻果頭皮SPA(410)"
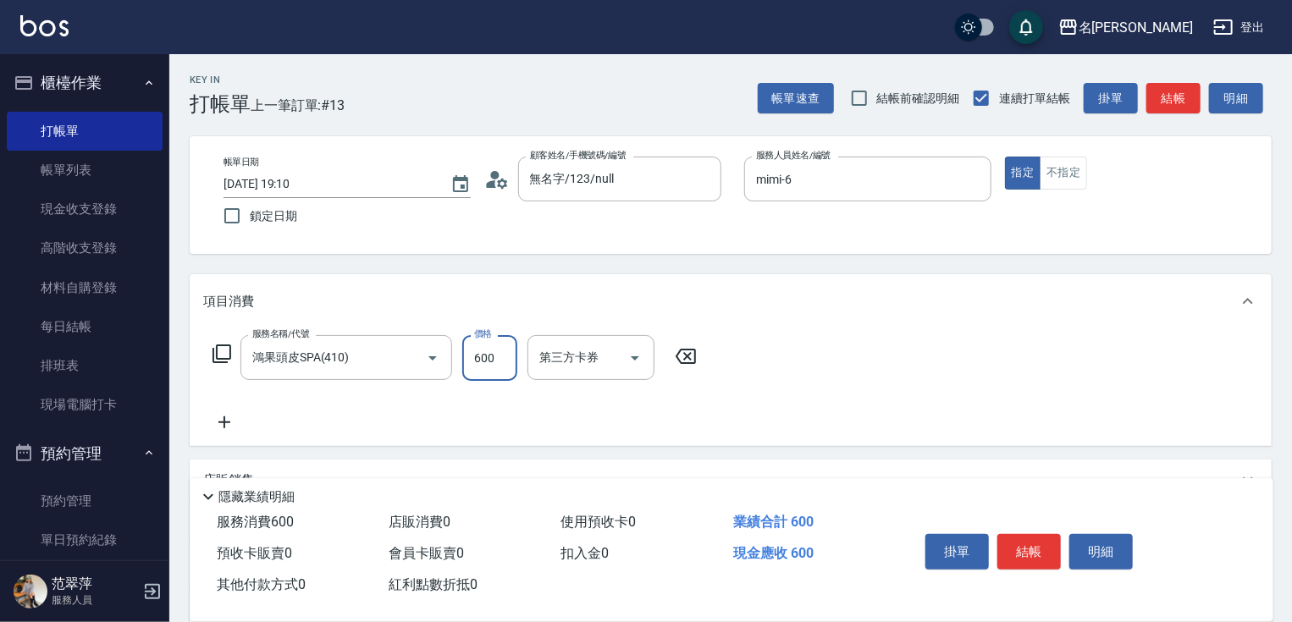
click at [487, 356] on input "600" at bounding box center [489, 358] width 55 height 46
type input "300"
type input "[PERSON_NAME]-0"
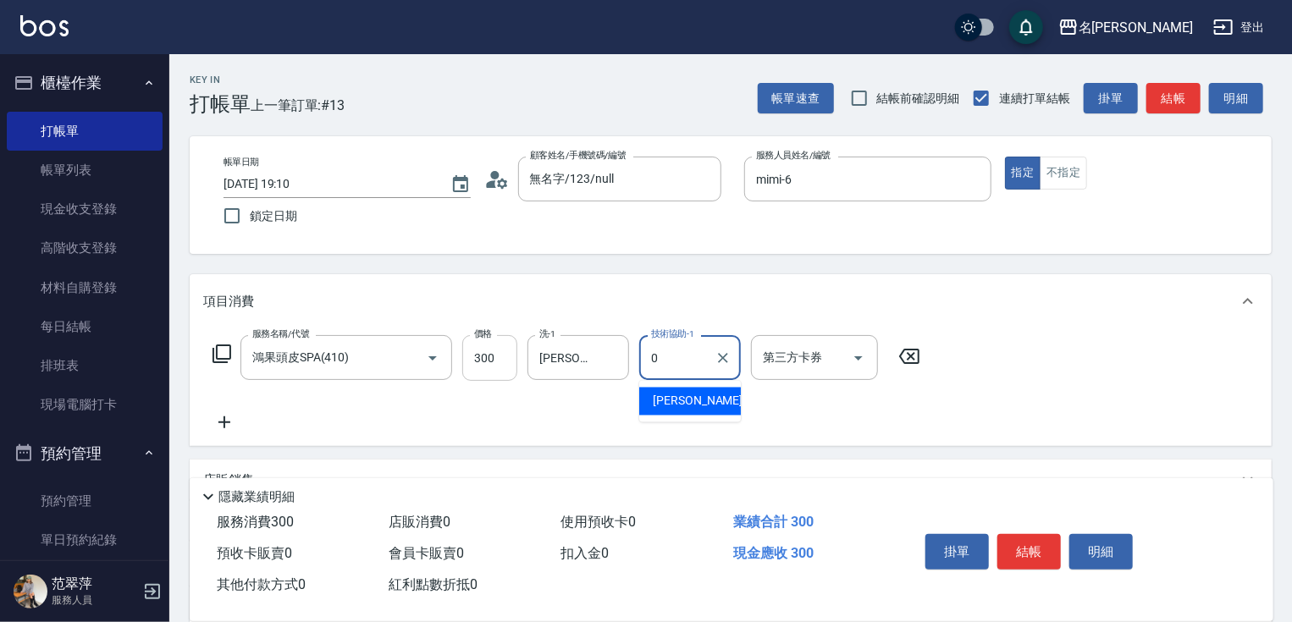
type input "[PERSON_NAME]-0"
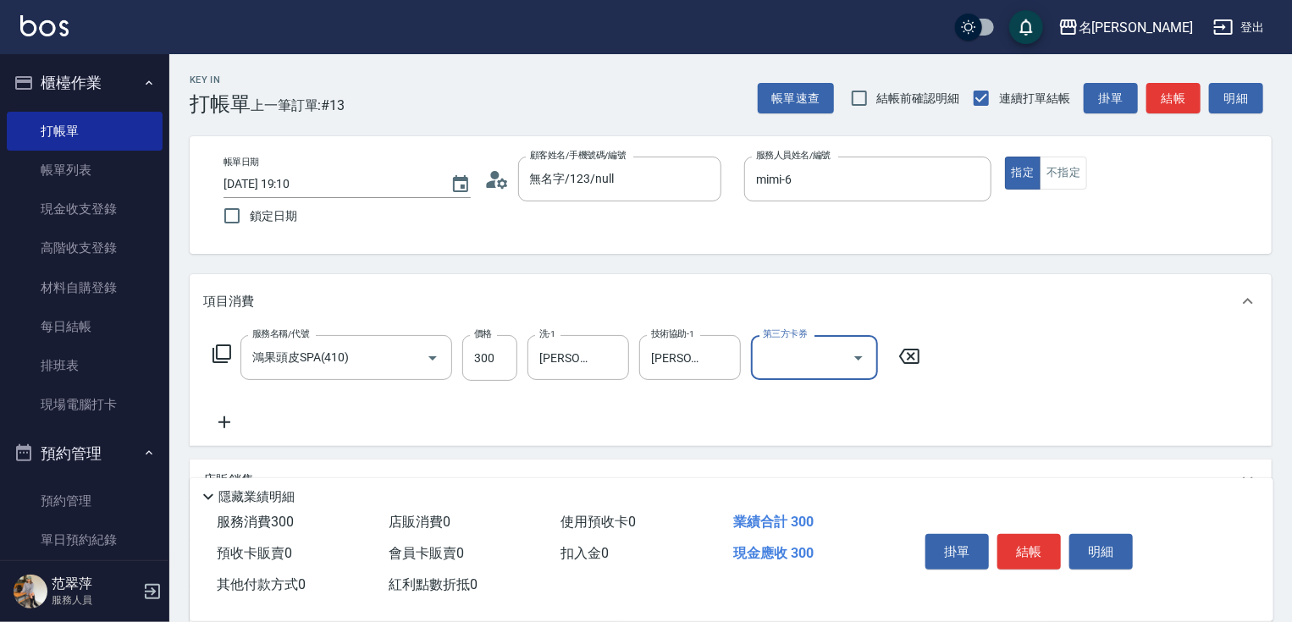
click at [216, 424] on icon at bounding box center [224, 422] width 42 height 20
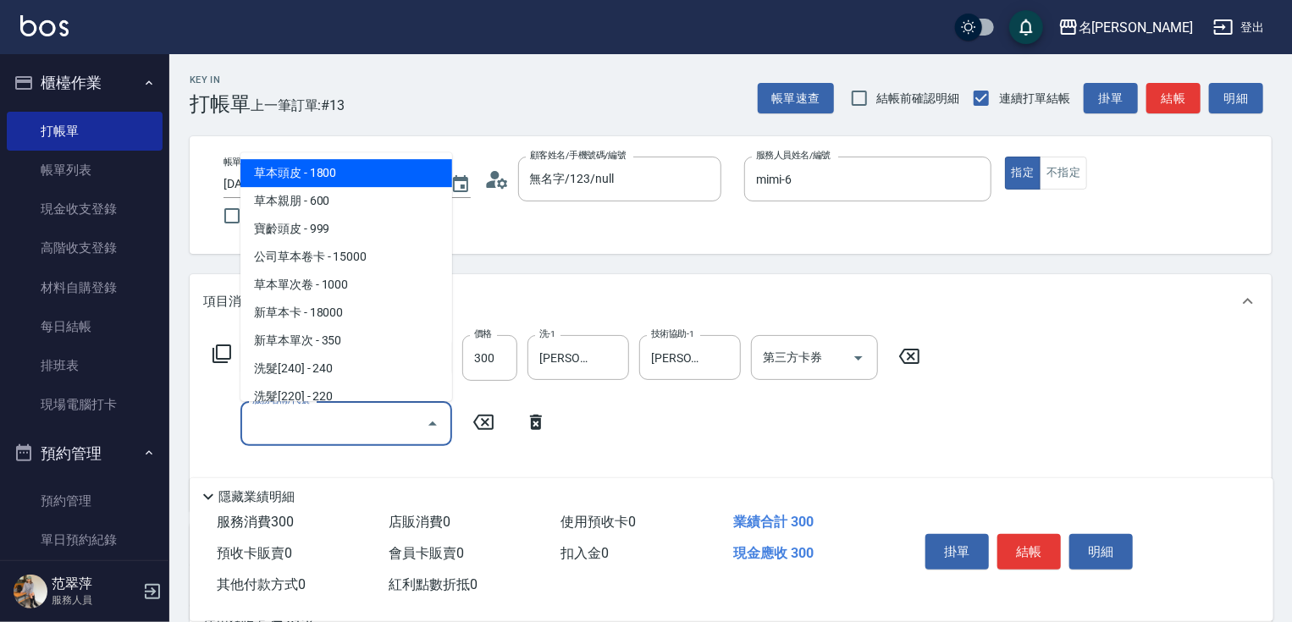
drag, startPoint x: 270, startPoint y: 427, endPoint x: 264, endPoint y: 416, distance: 11.8
click at [271, 427] on input "服務名稱/代號" at bounding box center [333, 424] width 171 height 30
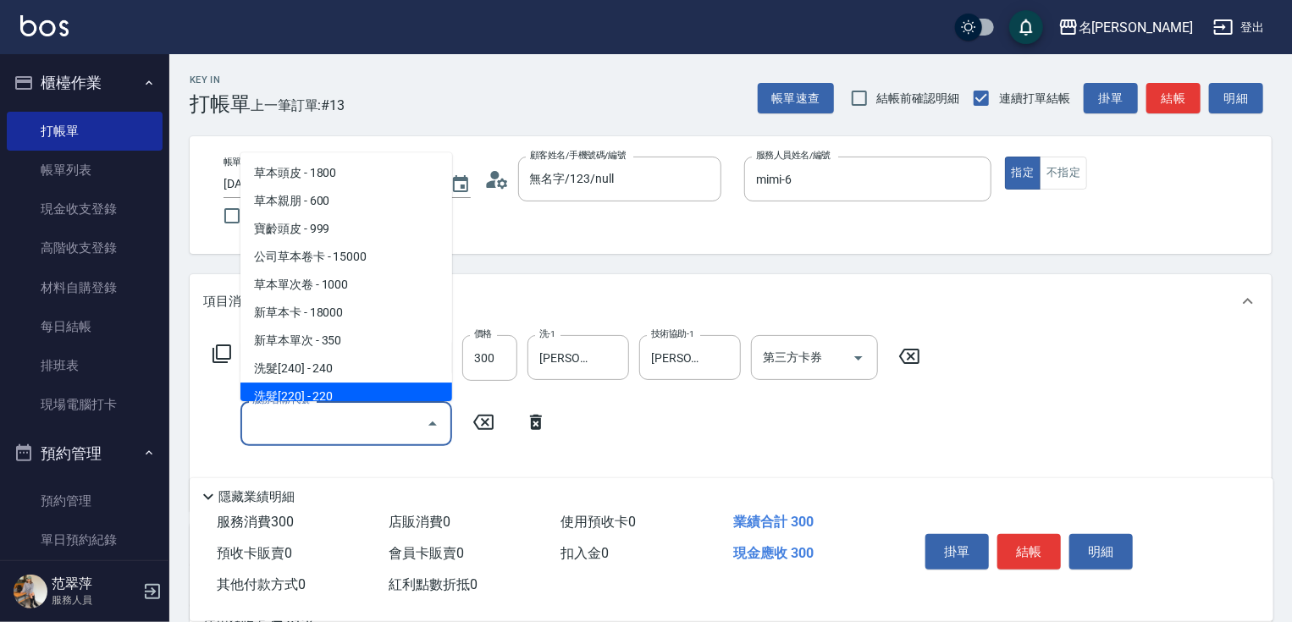
click at [227, 349] on icon at bounding box center [222, 354] width 20 height 20
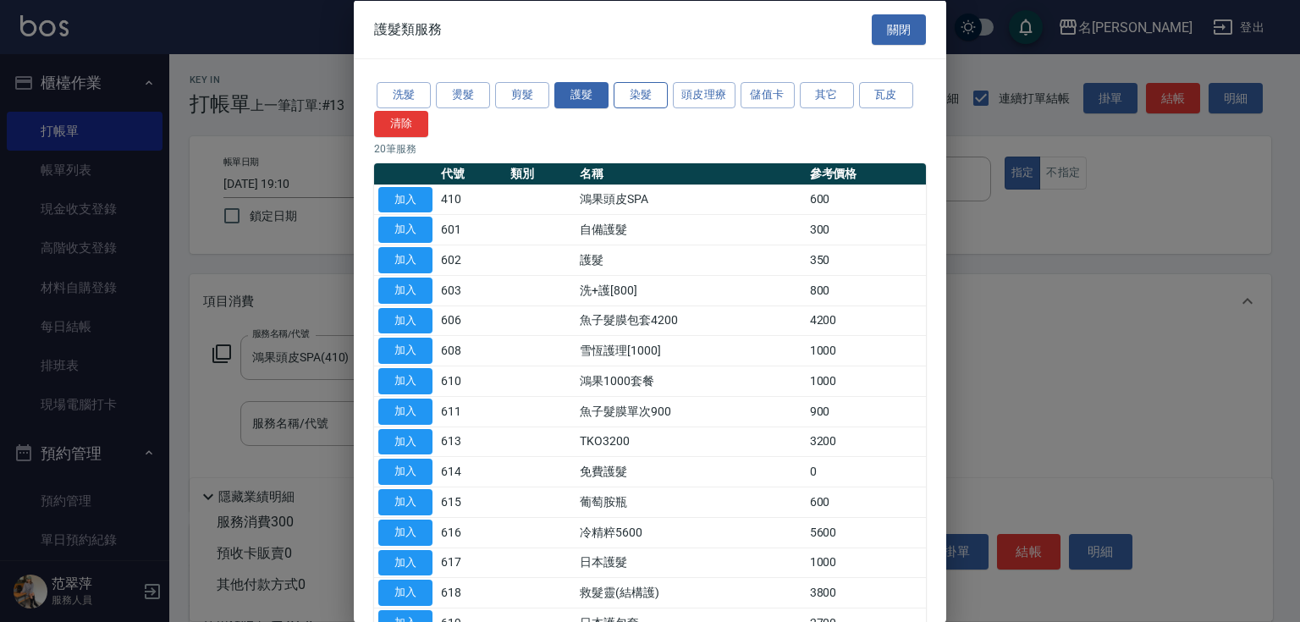
click at [644, 99] on button "染髮" at bounding box center [641, 95] width 54 height 26
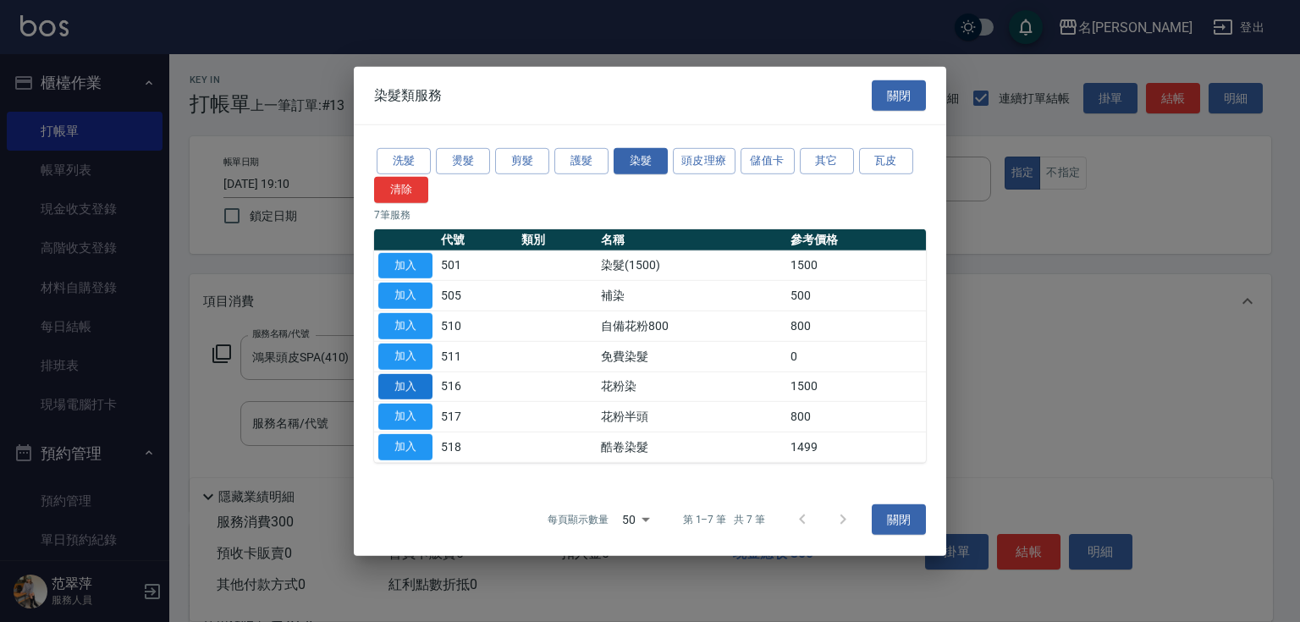
click at [411, 389] on button "加入" at bounding box center [405, 386] width 54 height 26
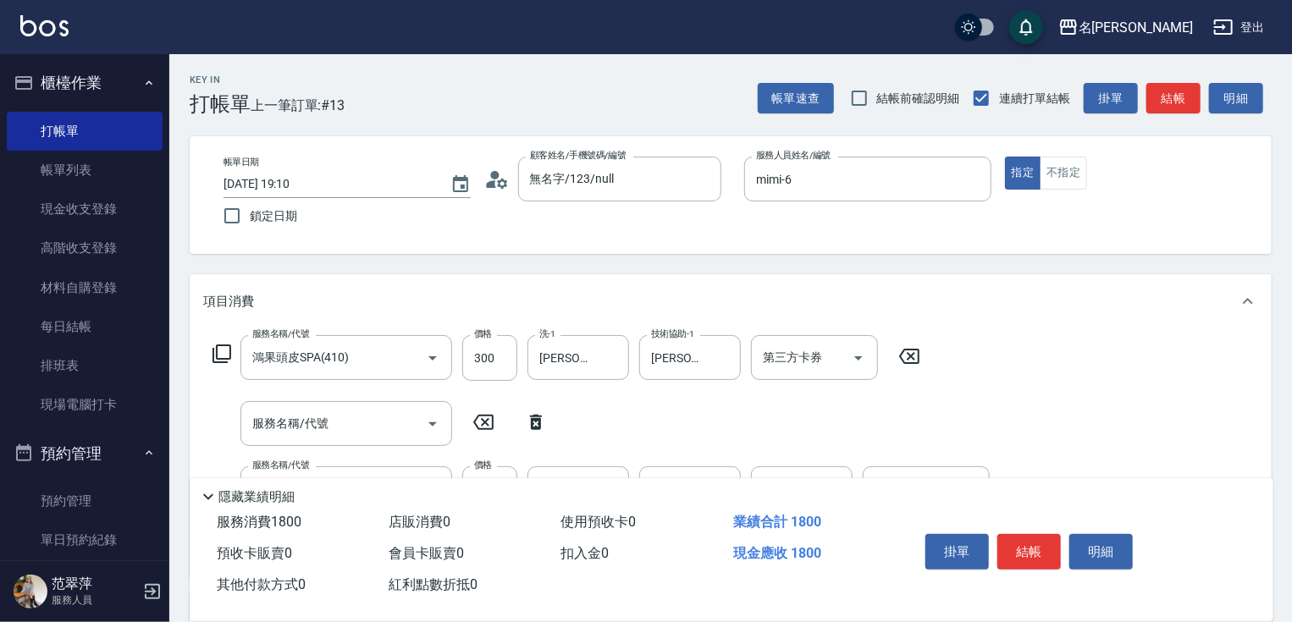
scroll to position [241, 0]
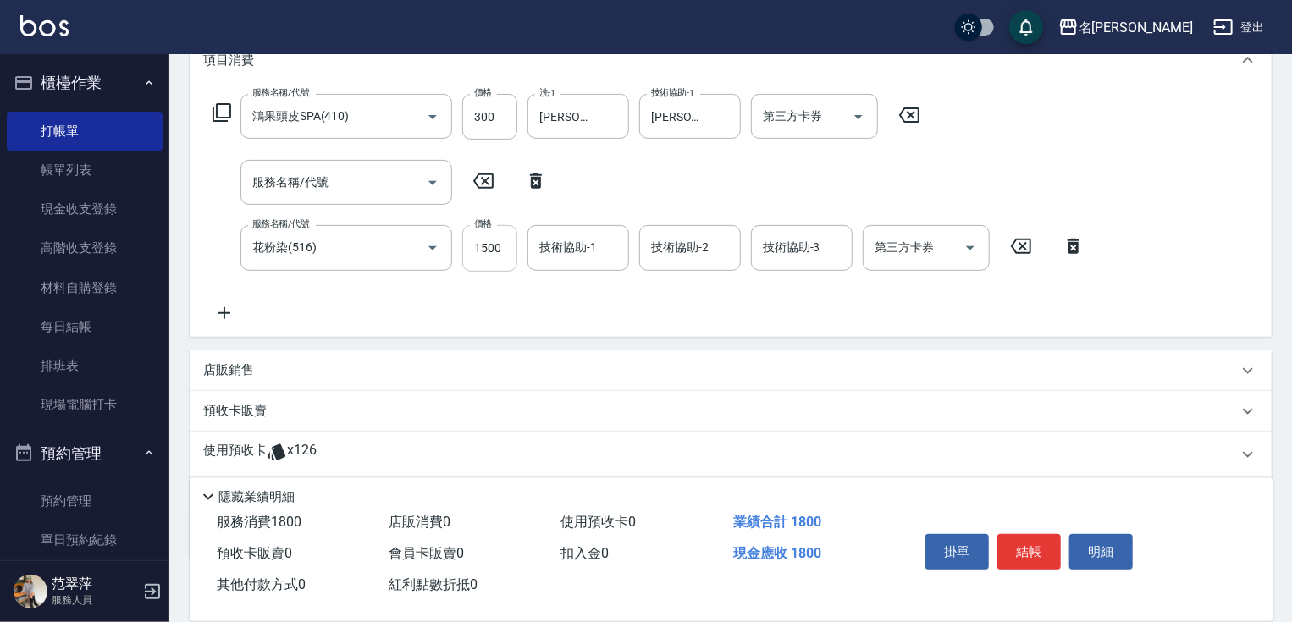
click at [485, 243] on input "1500" at bounding box center [489, 248] width 55 height 46
type input "1800"
type input "mimi-6"
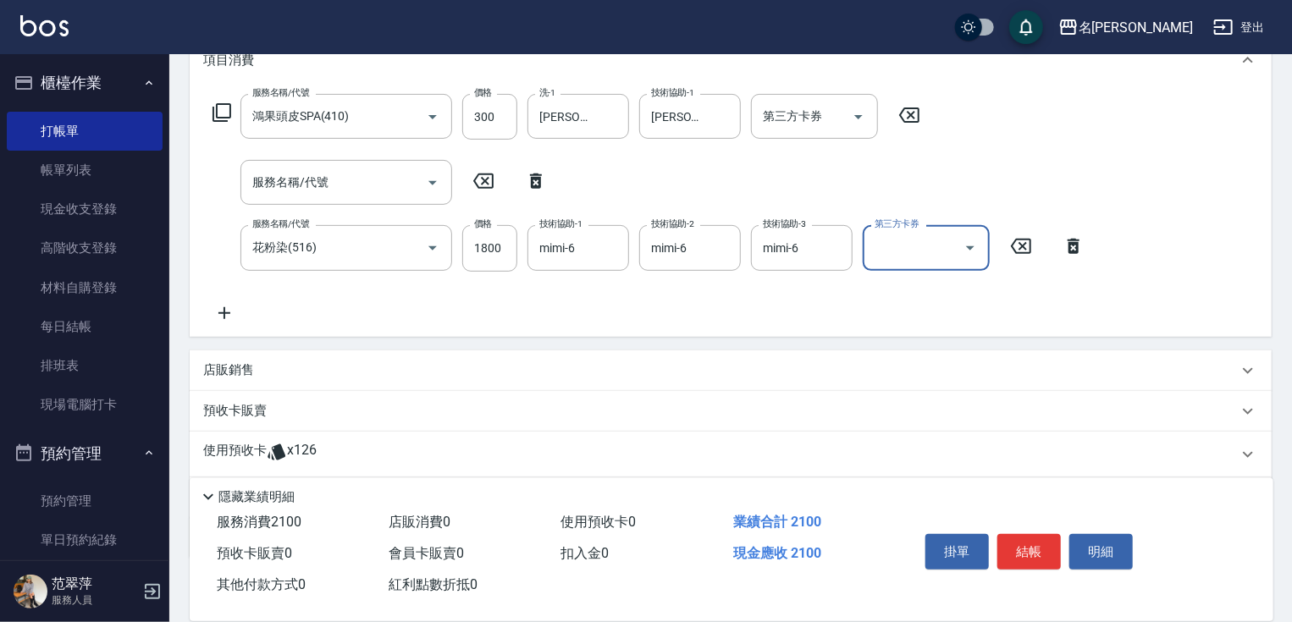
scroll to position [338, 0]
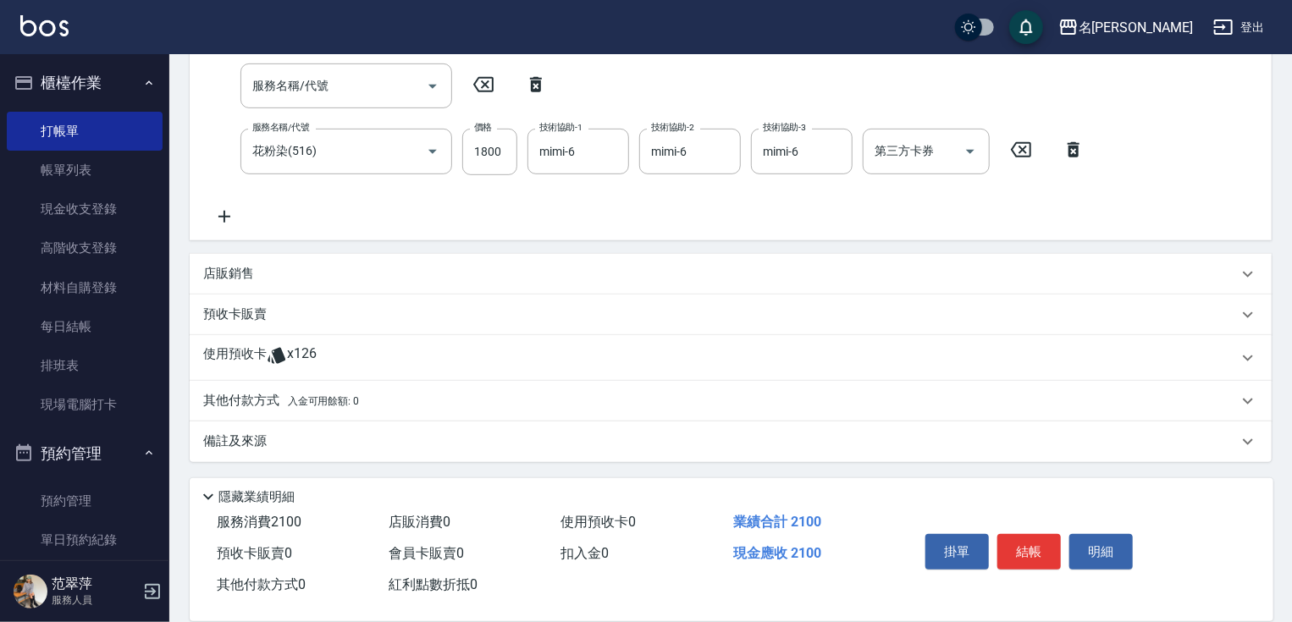
click at [257, 396] on p "其他付款方式 入金可用餘額: 0" at bounding box center [281, 401] width 156 height 19
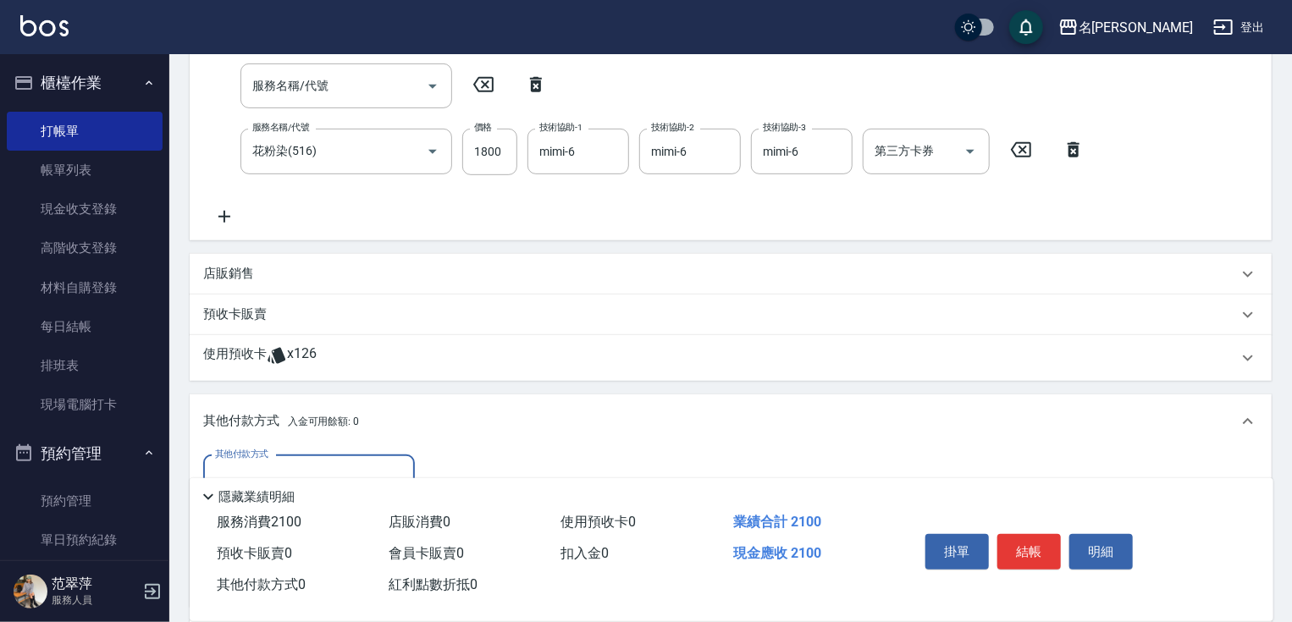
scroll to position [0, 0]
click at [290, 464] on input "其他付款方式" at bounding box center [309, 478] width 196 height 30
click at [278, 557] on span "信用卡" at bounding box center [309, 549] width 212 height 28
type input "信用卡"
click at [428, 463] on input "0" at bounding box center [488, 478] width 127 height 46
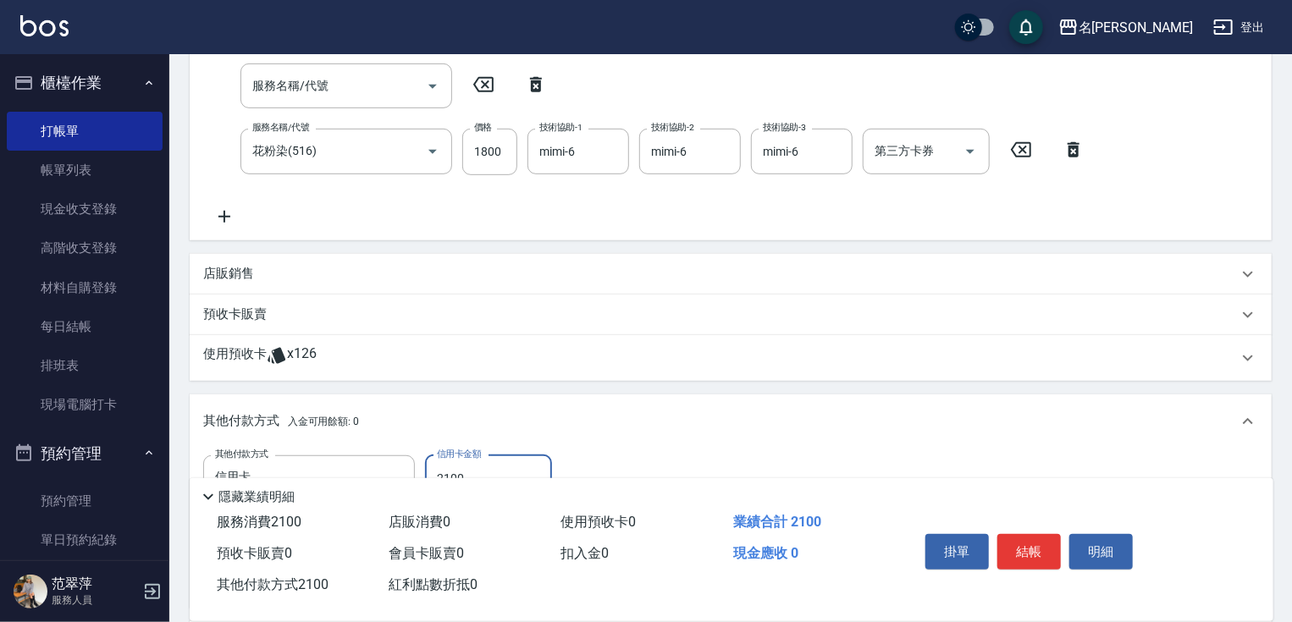
type input "2100"
click at [1026, 543] on button "結帳" at bounding box center [1028, 552] width 63 height 36
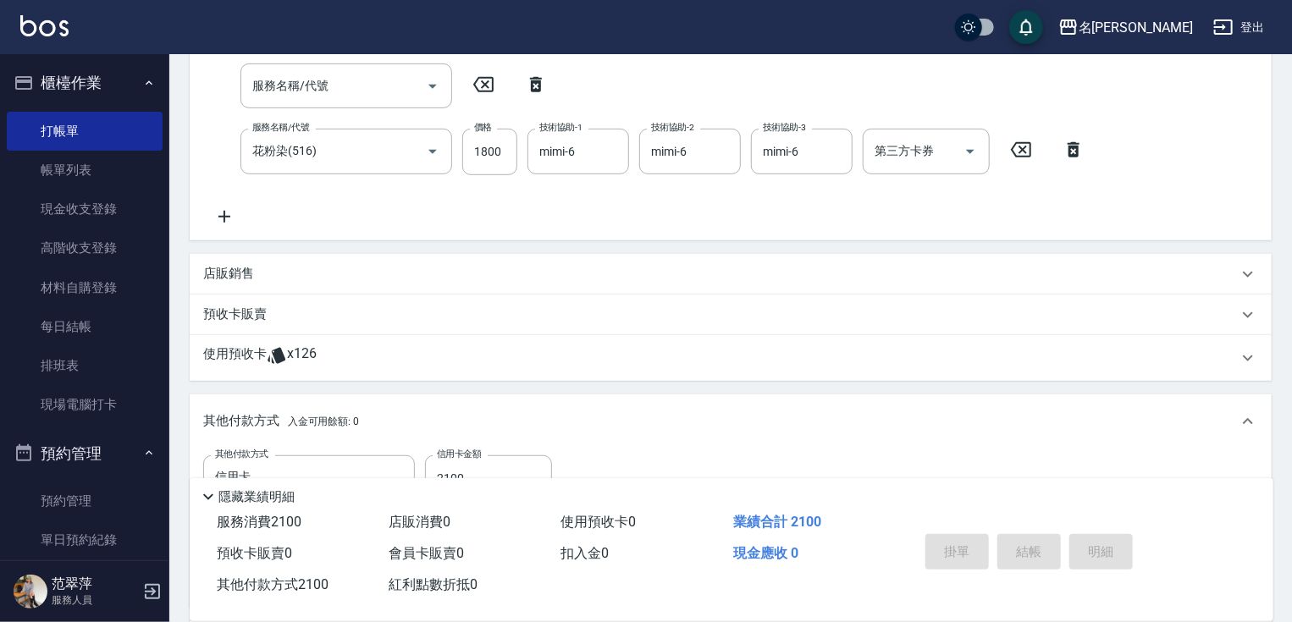
type input "[DATE] 19:11"
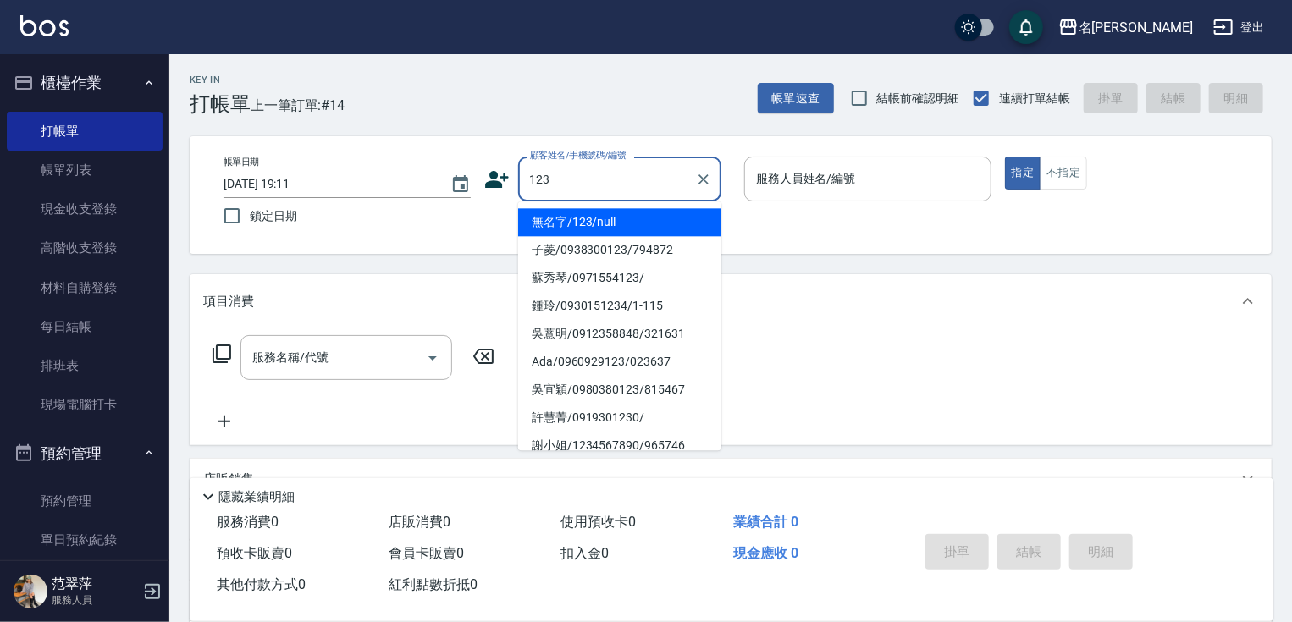
drag, startPoint x: 620, startPoint y: 220, endPoint x: 642, endPoint y: 179, distance: 46.2
click at [620, 218] on li "無名字/123/null" at bounding box center [619, 222] width 203 height 28
type input "無名字/123/null"
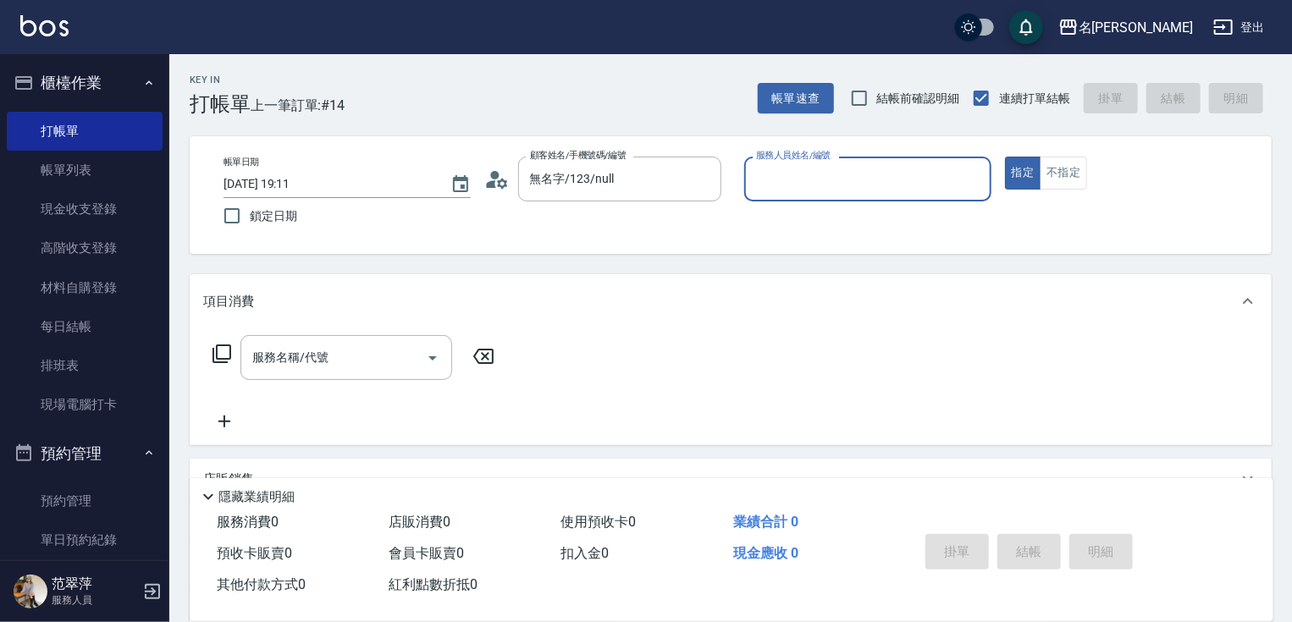
click at [822, 182] on input "服務人員姓名/編號" at bounding box center [868, 179] width 232 height 30
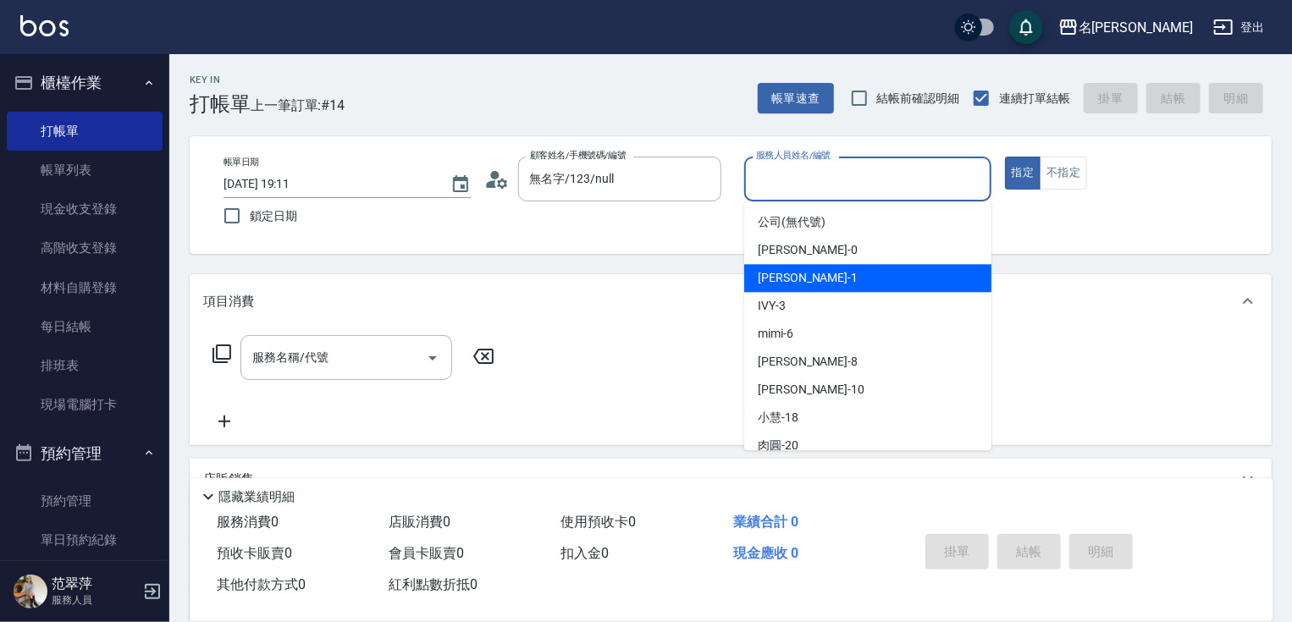
click at [777, 280] on span "[PERSON_NAME] -1" at bounding box center [808, 278] width 100 height 18
type input "[PERSON_NAME]-1"
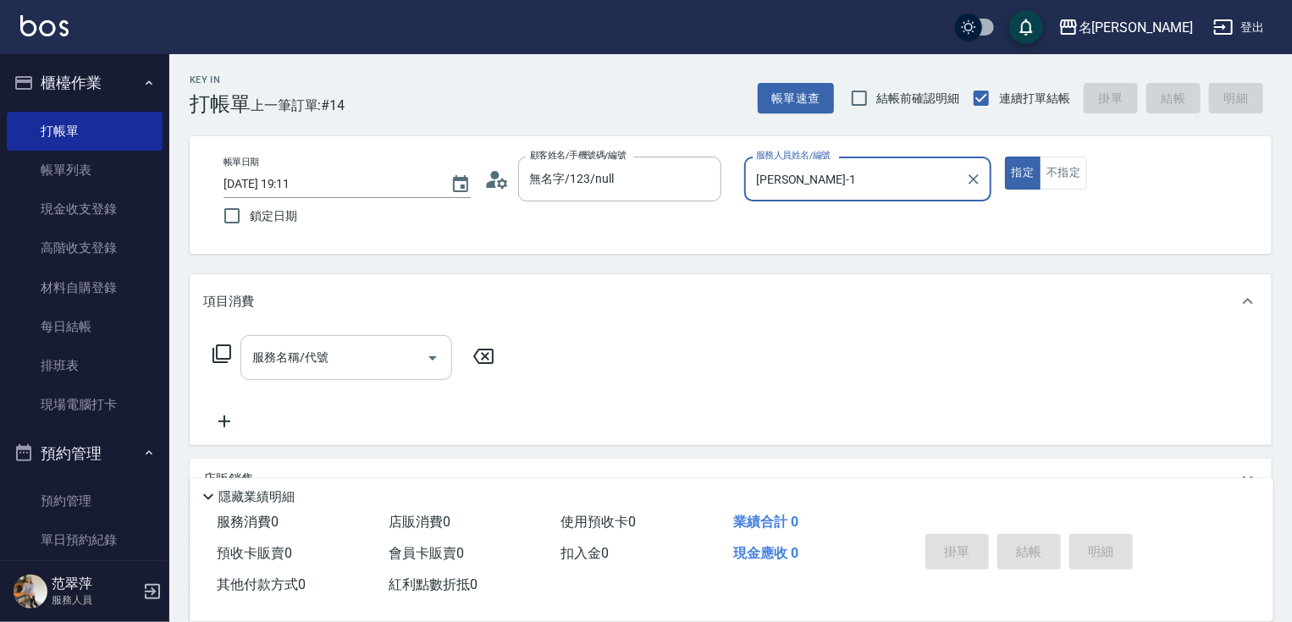
click at [352, 368] on div "服務名稱/代號" at bounding box center [346, 357] width 212 height 45
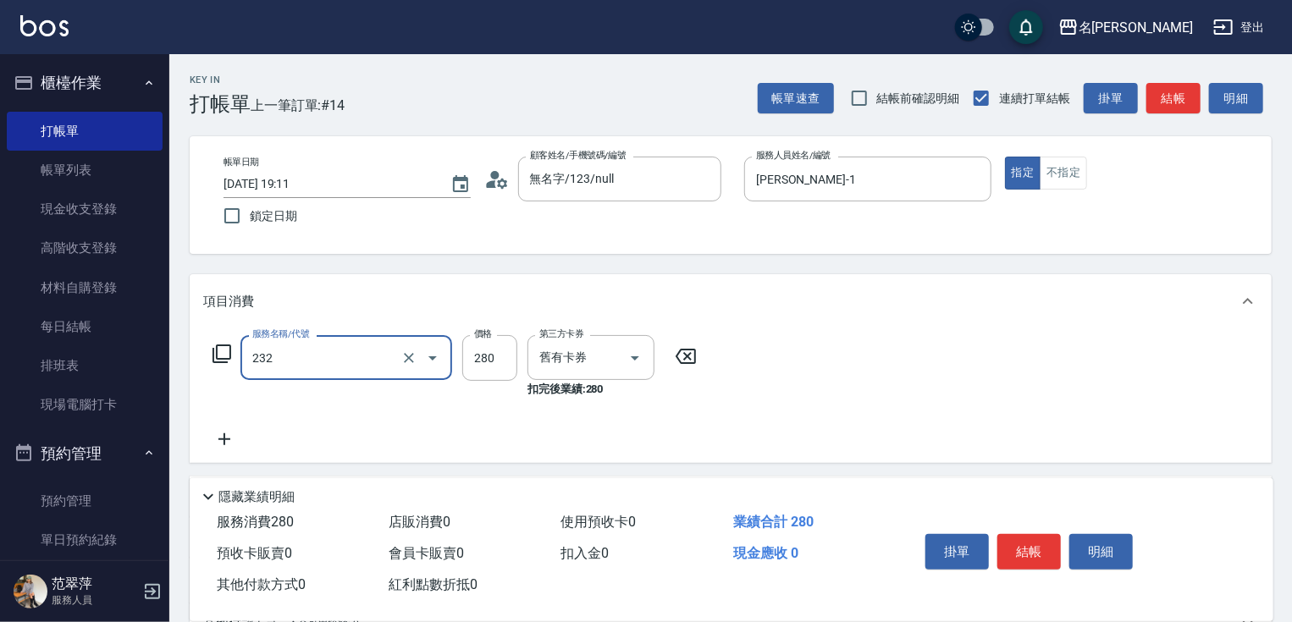
type input "洗髮卷280(232)"
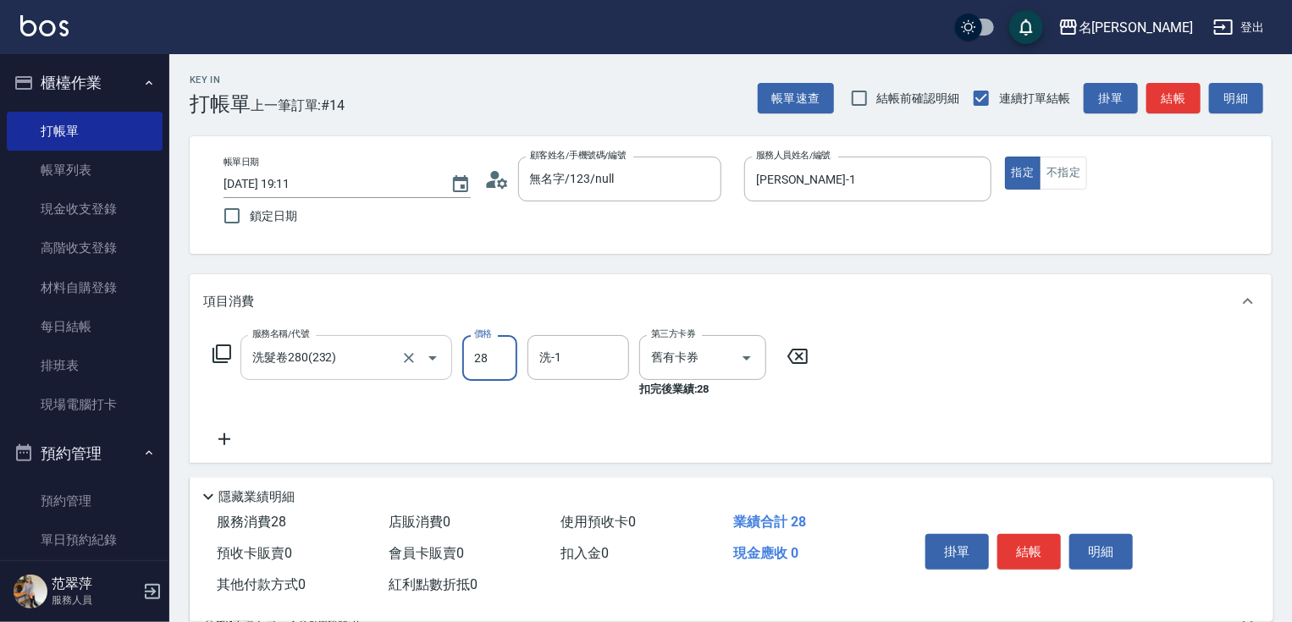
type input "280"
type input "鴨肉-23"
click at [1016, 545] on button "結帳" at bounding box center [1028, 552] width 63 height 36
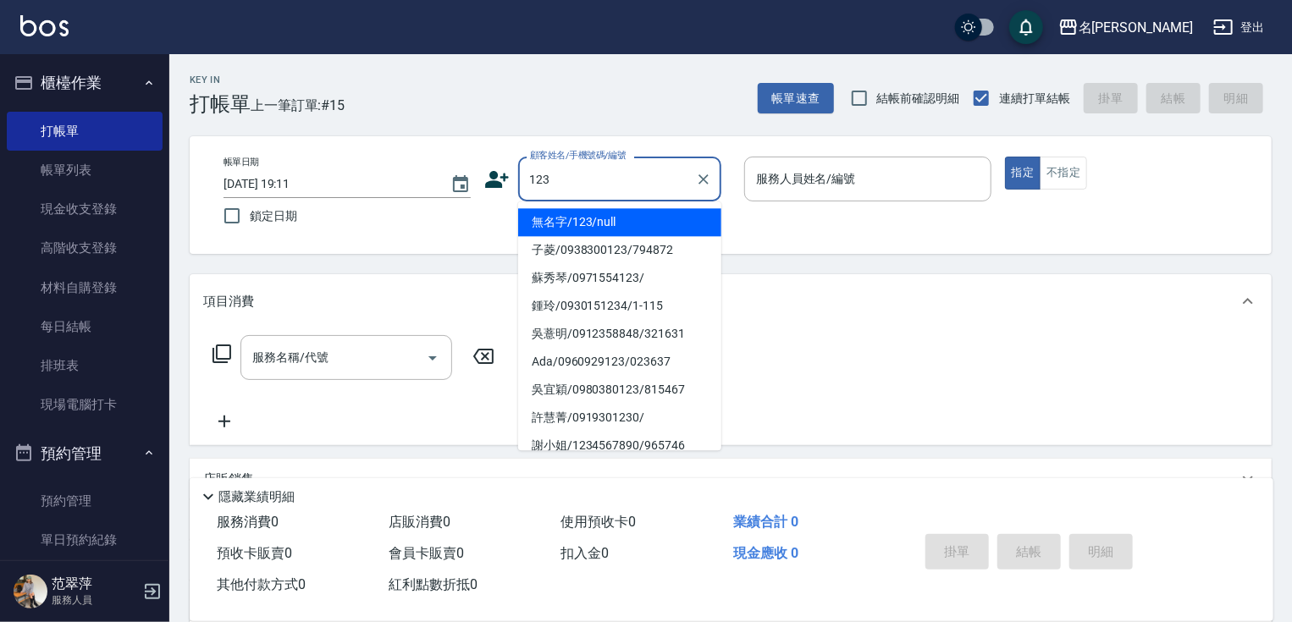
click at [570, 223] on li "無名字/123/null" at bounding box center [619, 222] width 203 height 28
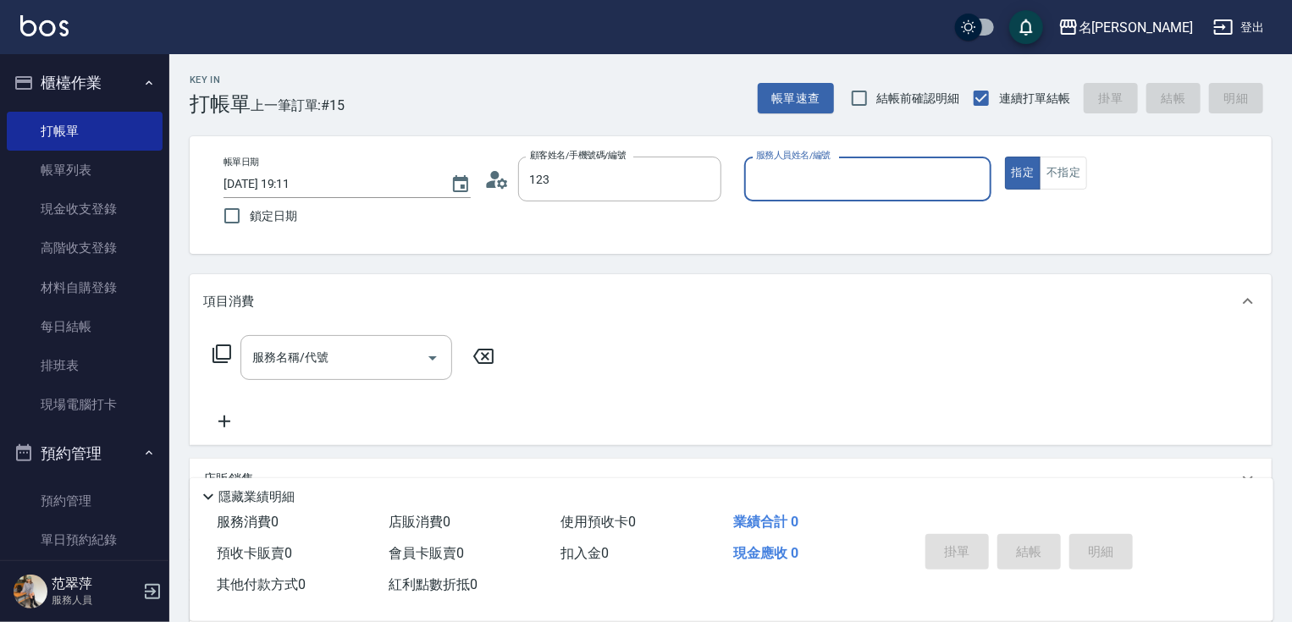
type input "無名字/123/null"
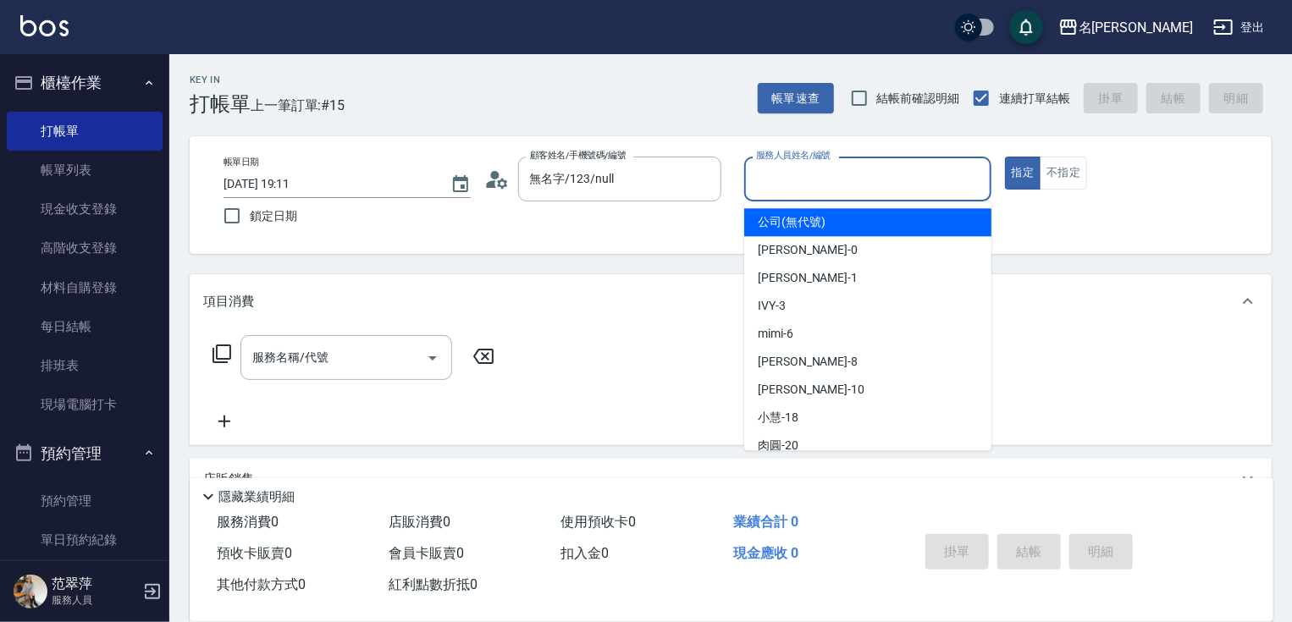
click at [780, 183] on input "服務人員姓名/編號" at bounding box center [868, 179] width 232 height 30
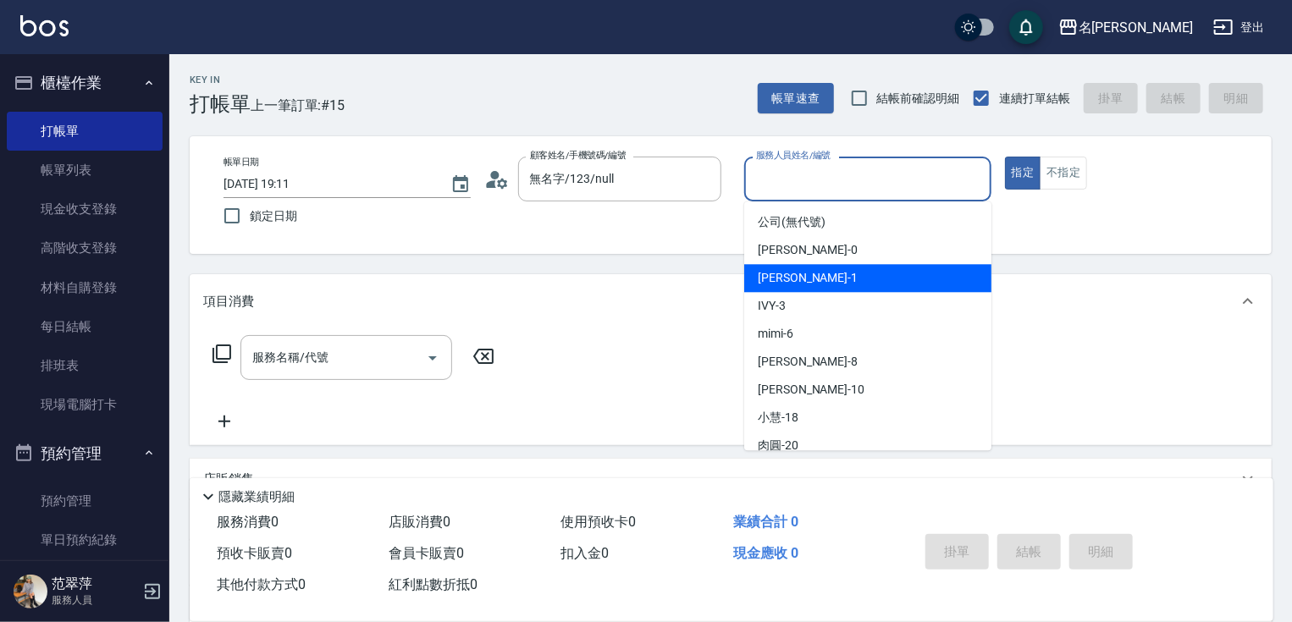
click at [819, 272] on div "[PERSON_NAME] -1" at bounding box center [867, 278] width 247 height 28
type input "[PERSON_NAME]-1"
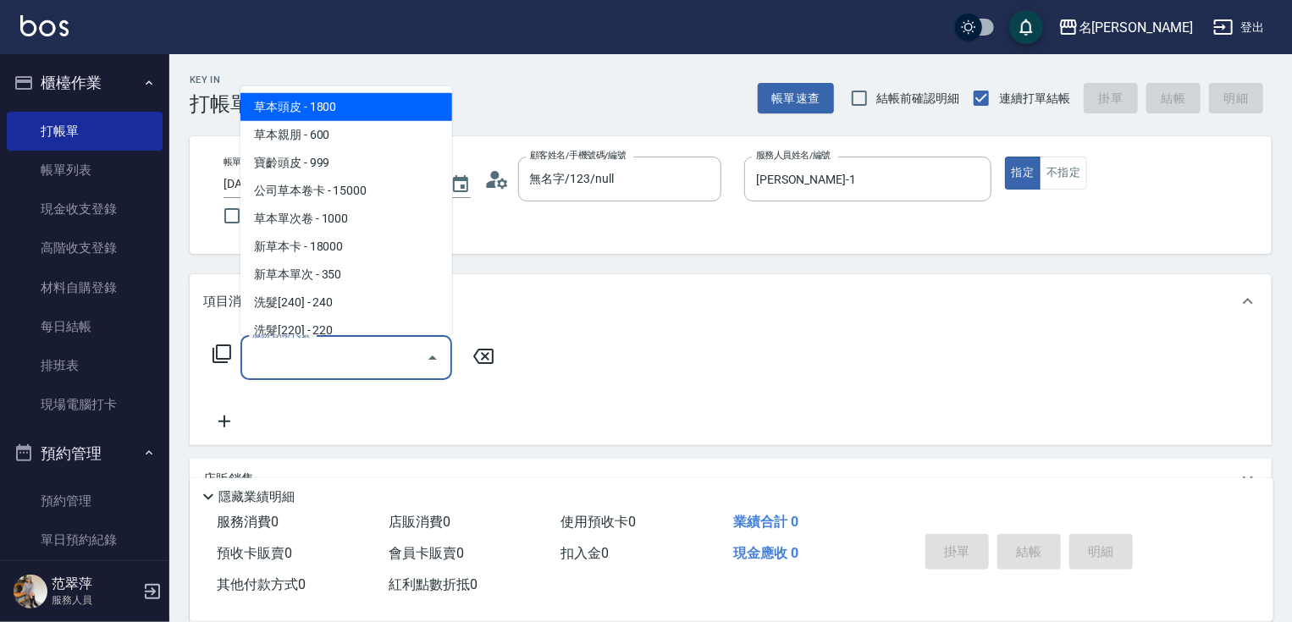
click at [345, 354] on input "服務名稱/代號" at bounding box center [333, 358] width 171 height 30
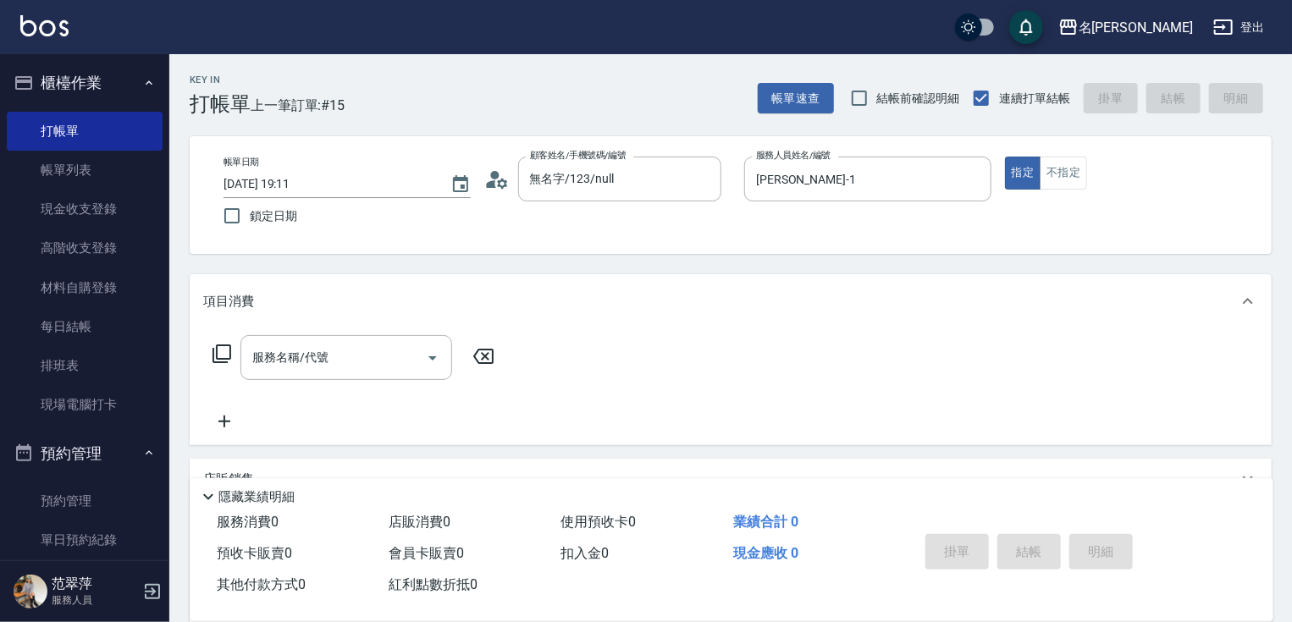
click at [226, 357] on icon at bounding box center [222, 354] width 20 height 20
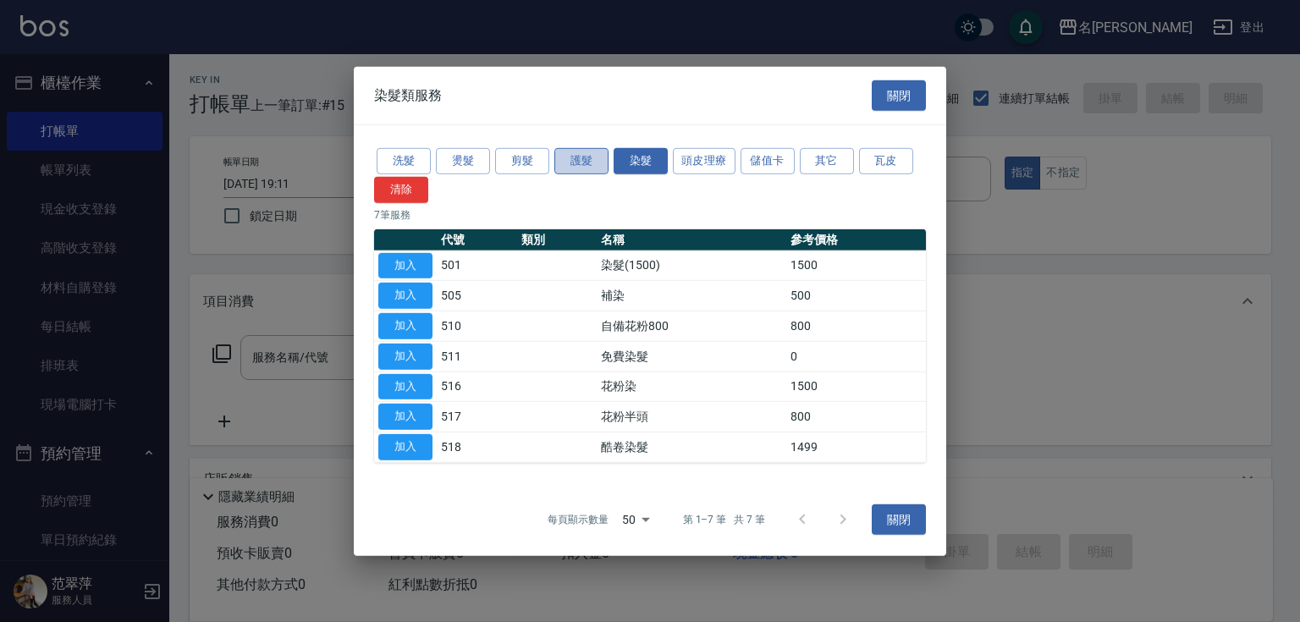
click at [579, 158] on button "護髮" at bounding box center [581, 161] width 54 height 26
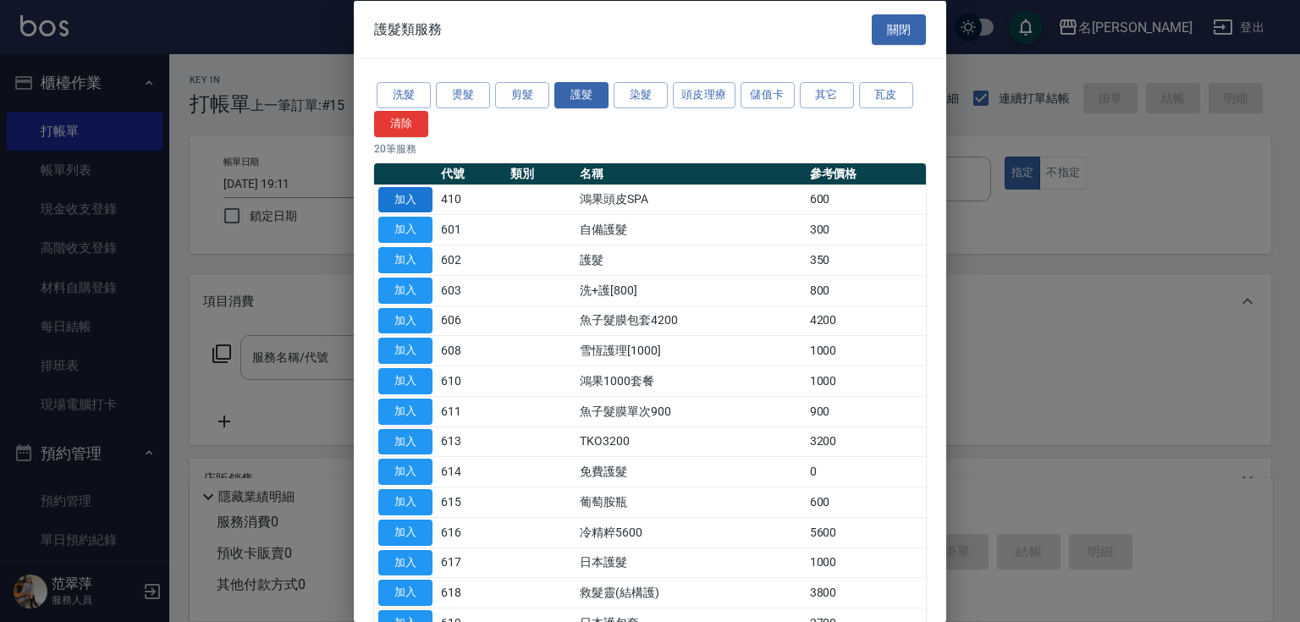
click at [407, 192] on button "加入" at bounding box center [405, 199] width 54 height 26
type input "鴻果頭皮SPA(410)"
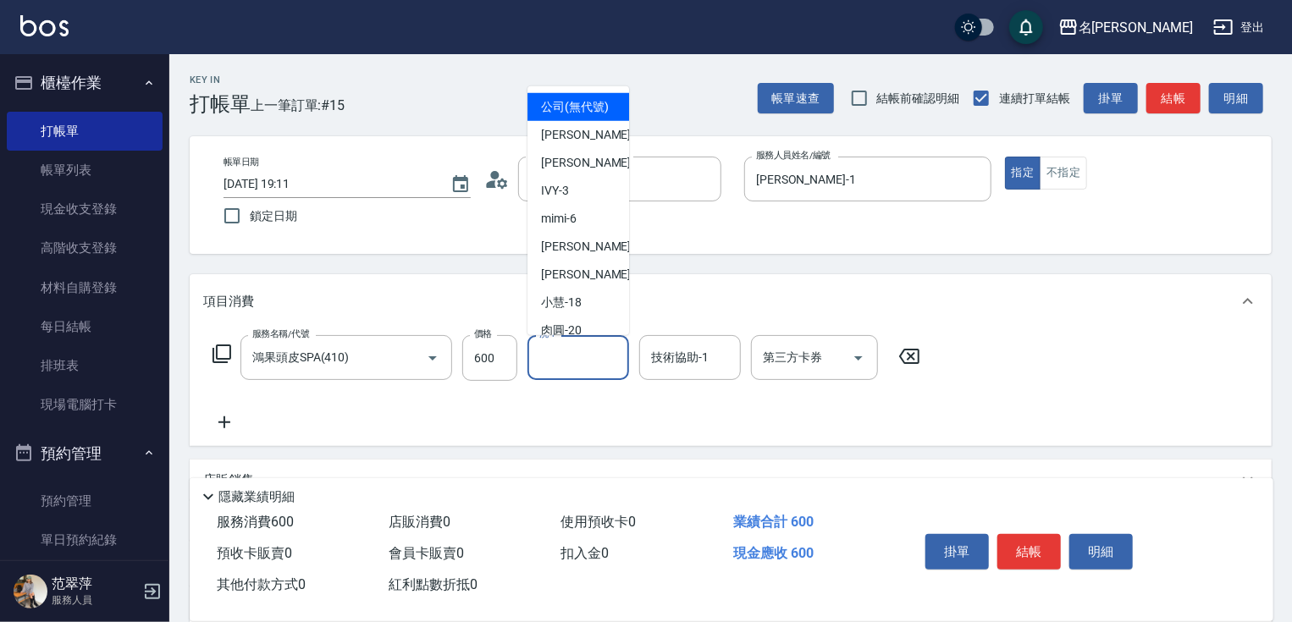
click at [545, 359] on input "洗-1" at bounding box center [578, 358] width 86 height 30
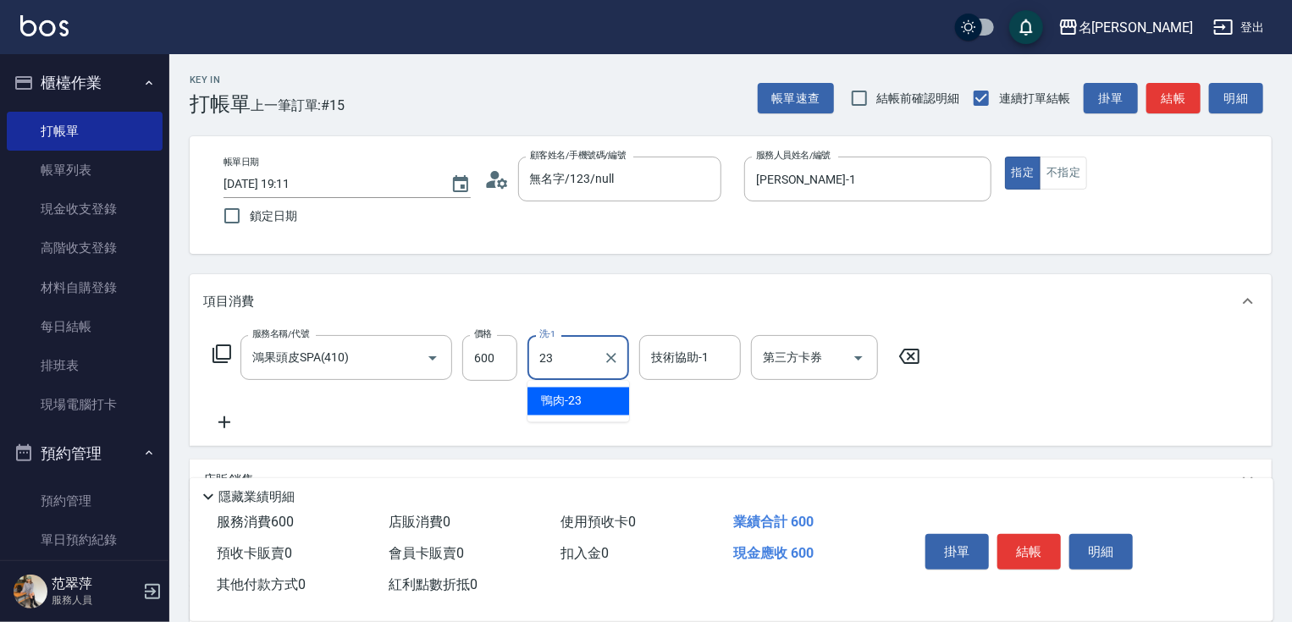
type input "鴨肉-23"
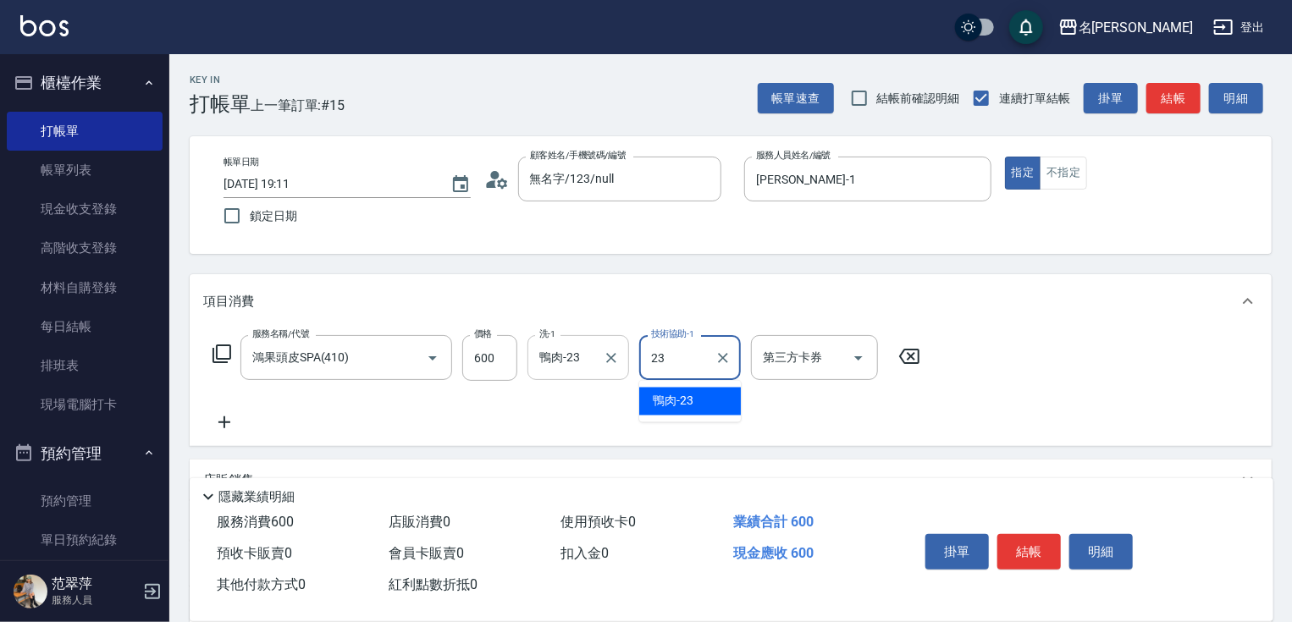
type input "鴨肉-23"
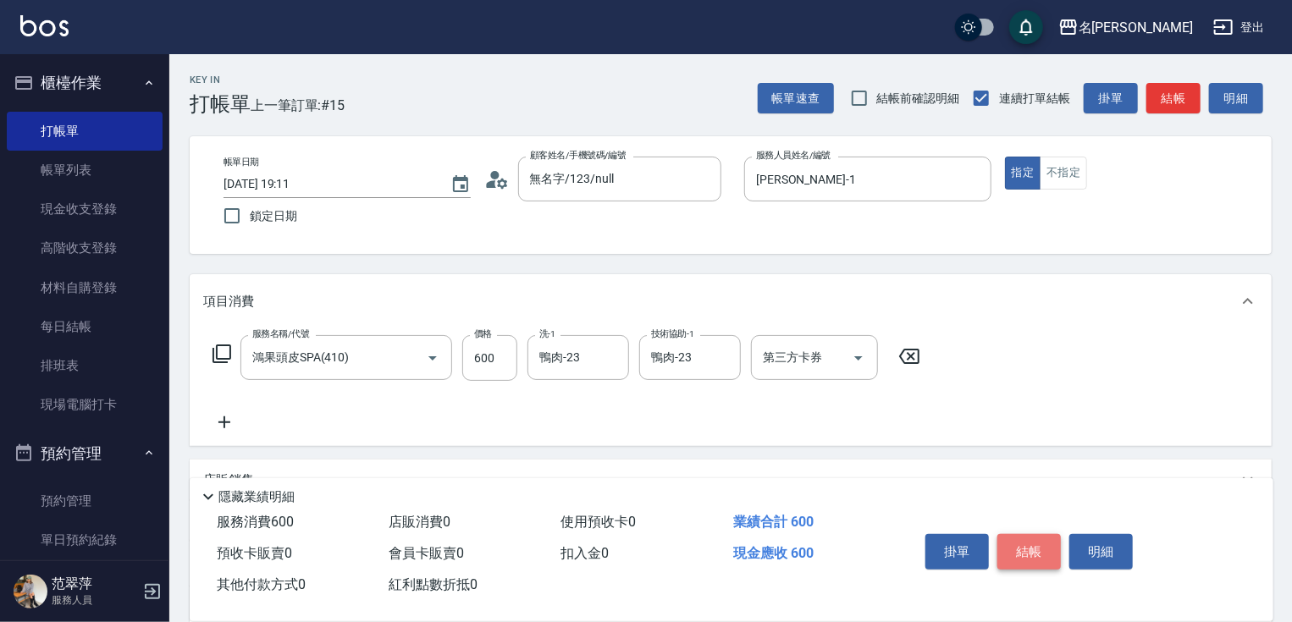
click at [1033, 538] on button "結帳" at bounding box center [1028, 552] width 63 height 36
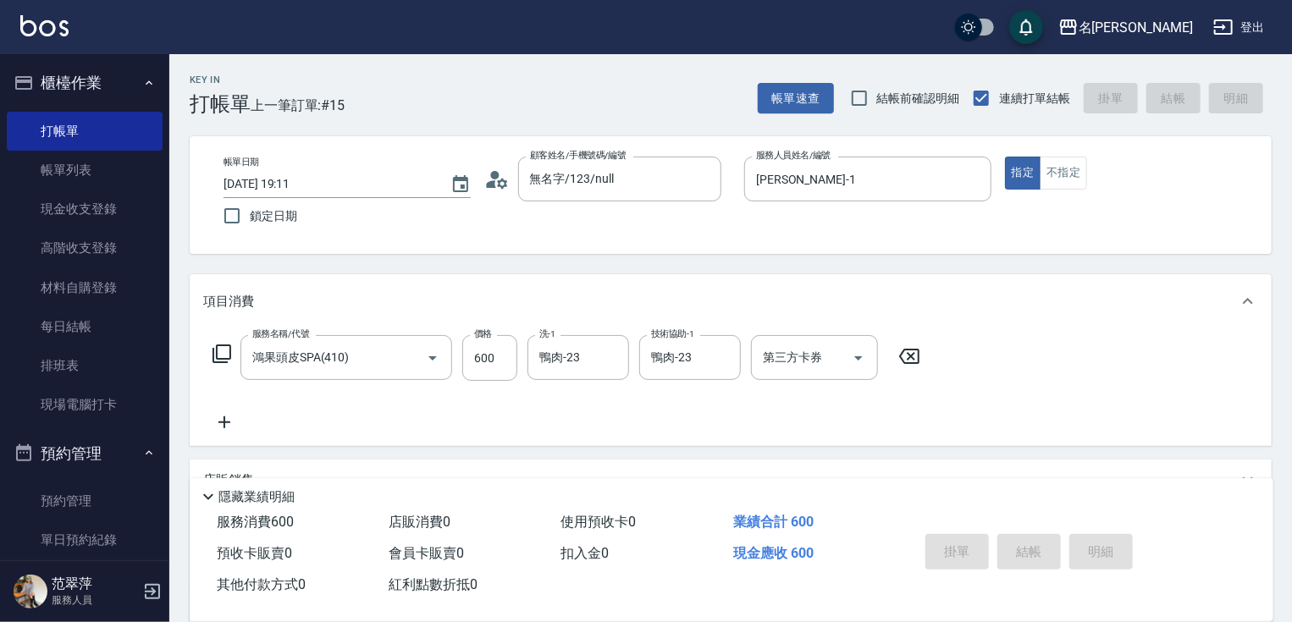
type input "[DATE] 19:12"
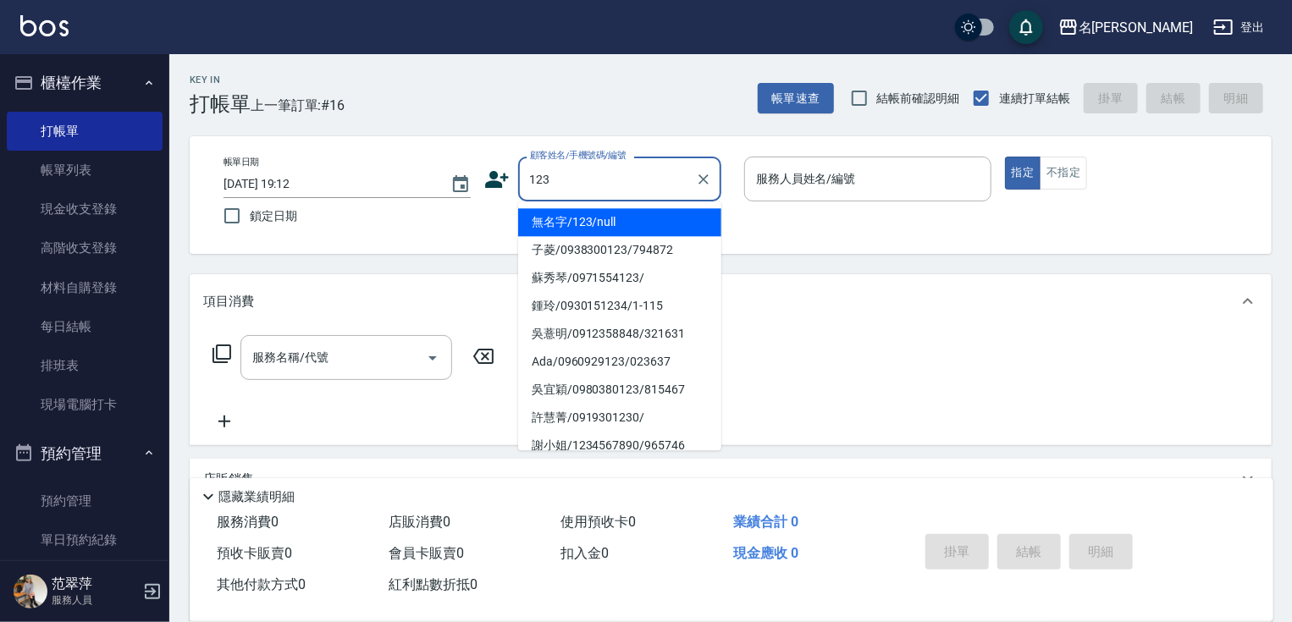
click at [585, 216] on li "無名字/123/null" at bounding box center [619, 222] width 203 height 28
type input "無名字/123/null"
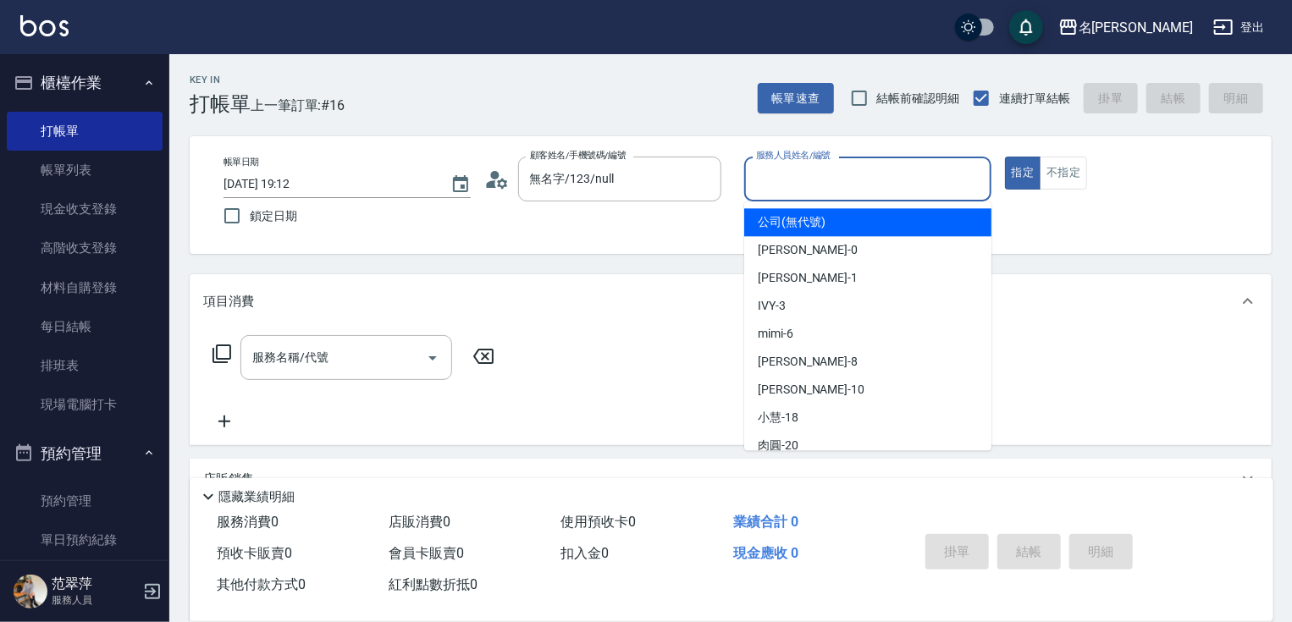
click at [794, 177] on input "服務人員姓名/編號" at bounding box center [868, 179] width 232 height 30
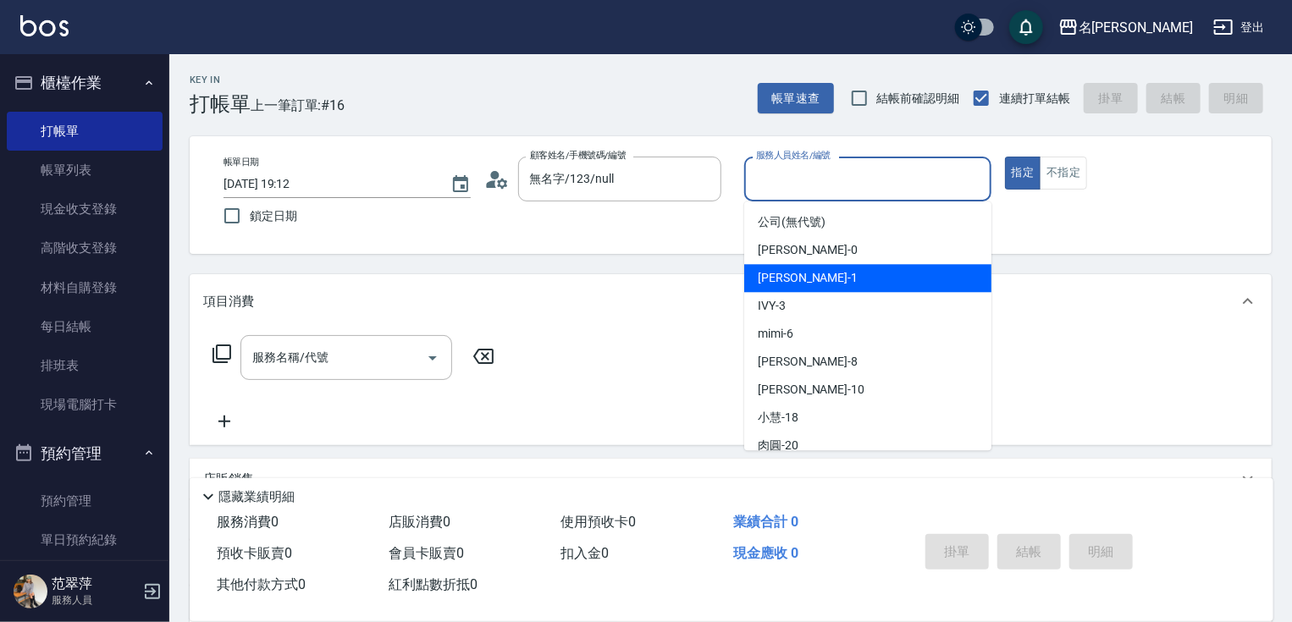
click at [783, 284] on span "[PERSON_NAME] -1" at bounding box center [808, 278] width 100 height 18
type input "[PERSON_NAME]-1"
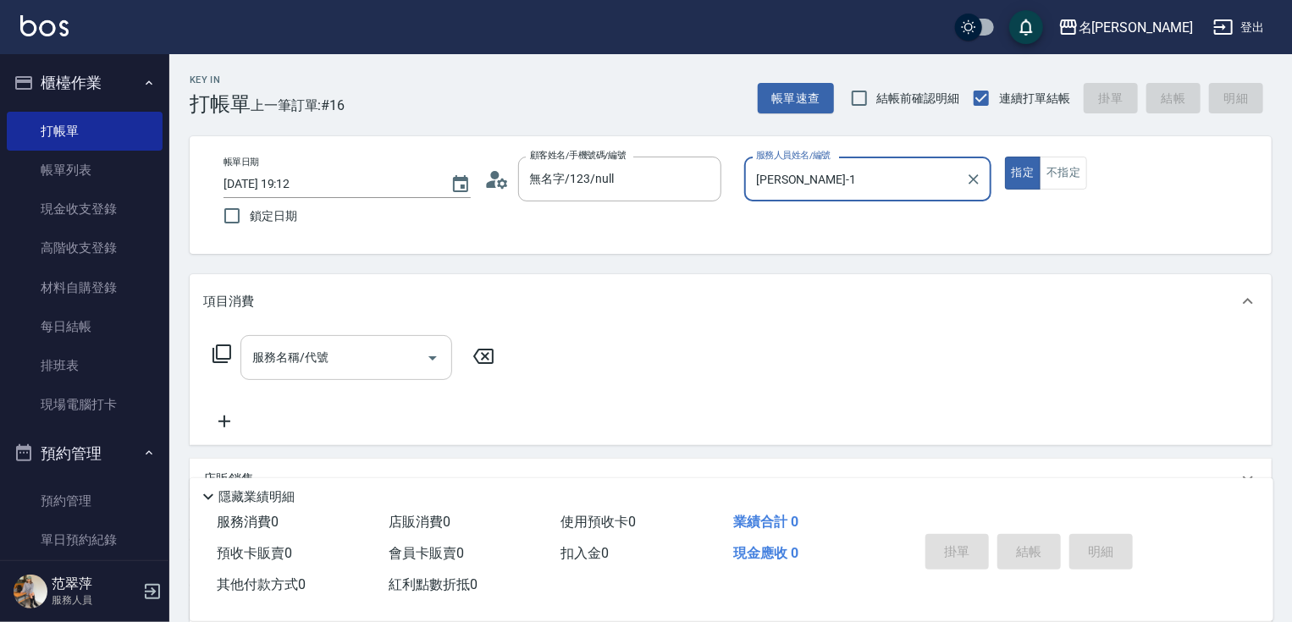
click at [343, 356] on input "服務名稱/代號" at bounding box center [333, 358] width 171 height 30
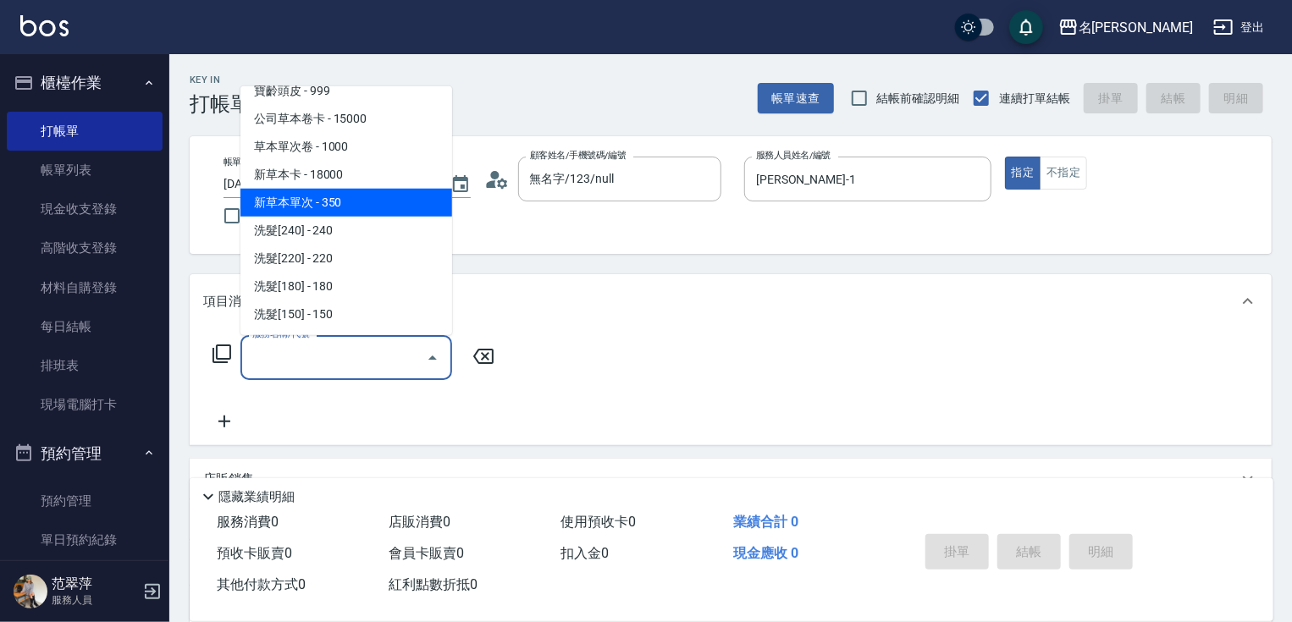
scroll to position [135, 0]
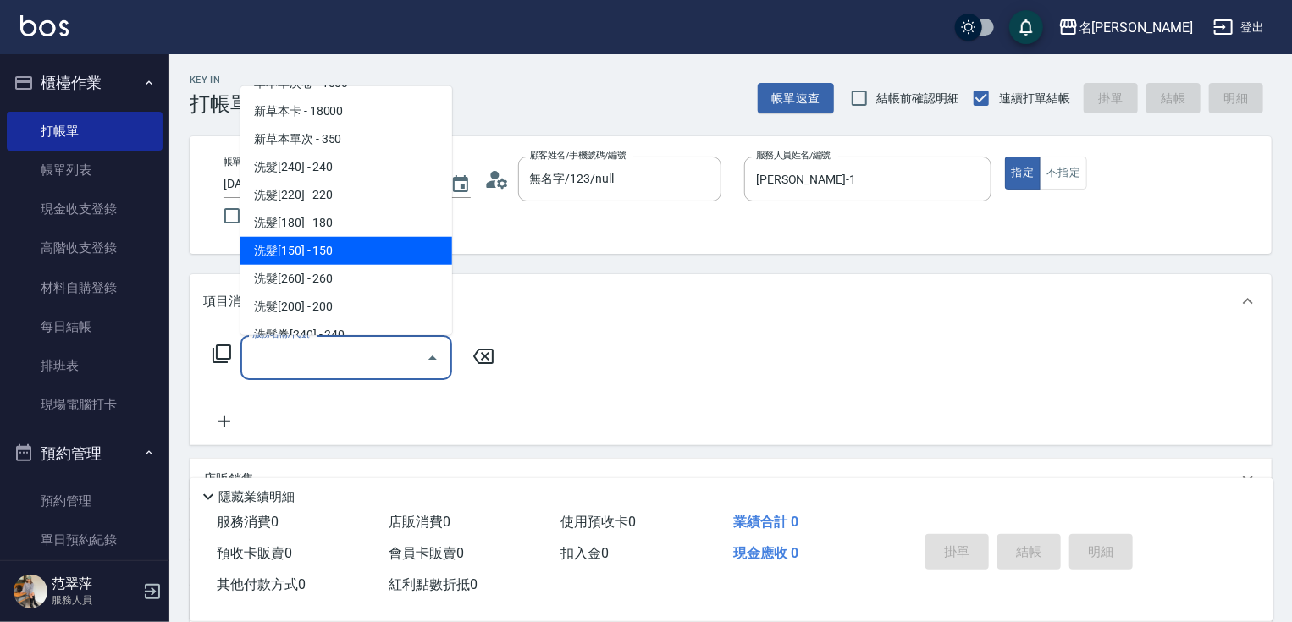
click at [349, 240] on span "洗髮[150] - 150" at bounding box center [346, 251] width 212 height 28
type input "洗髮[150](203)"
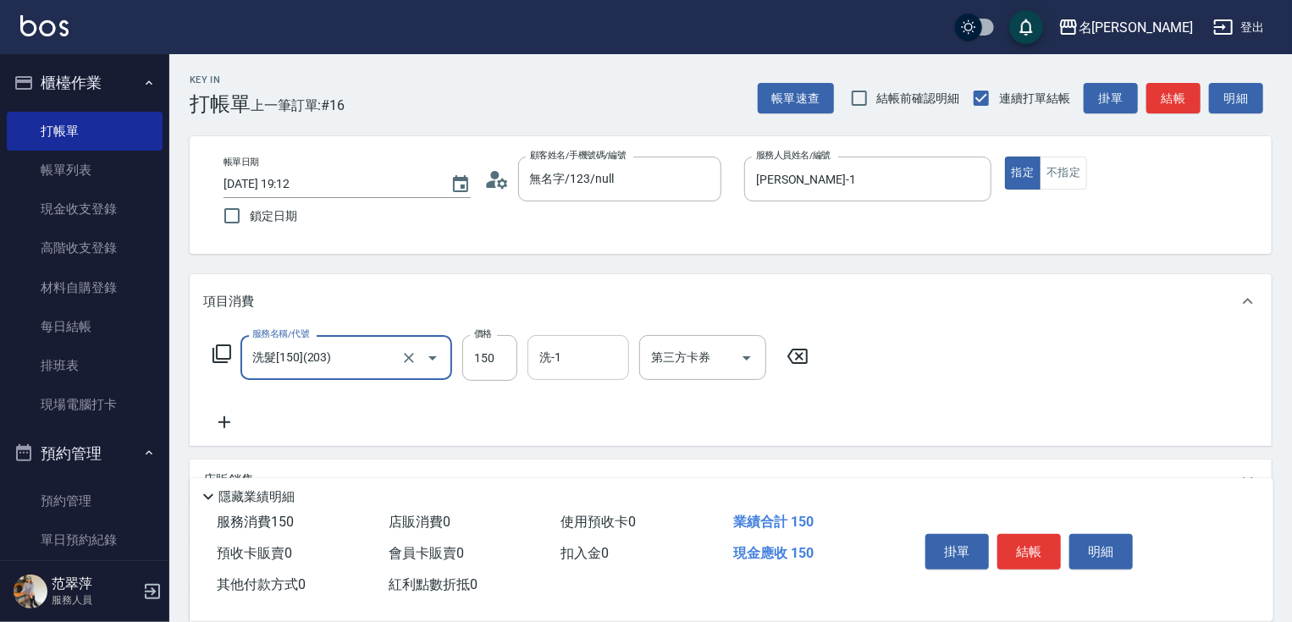
click at [564, 361] on input "洗-1" at bounding box center [578, 358] width 86 height 30
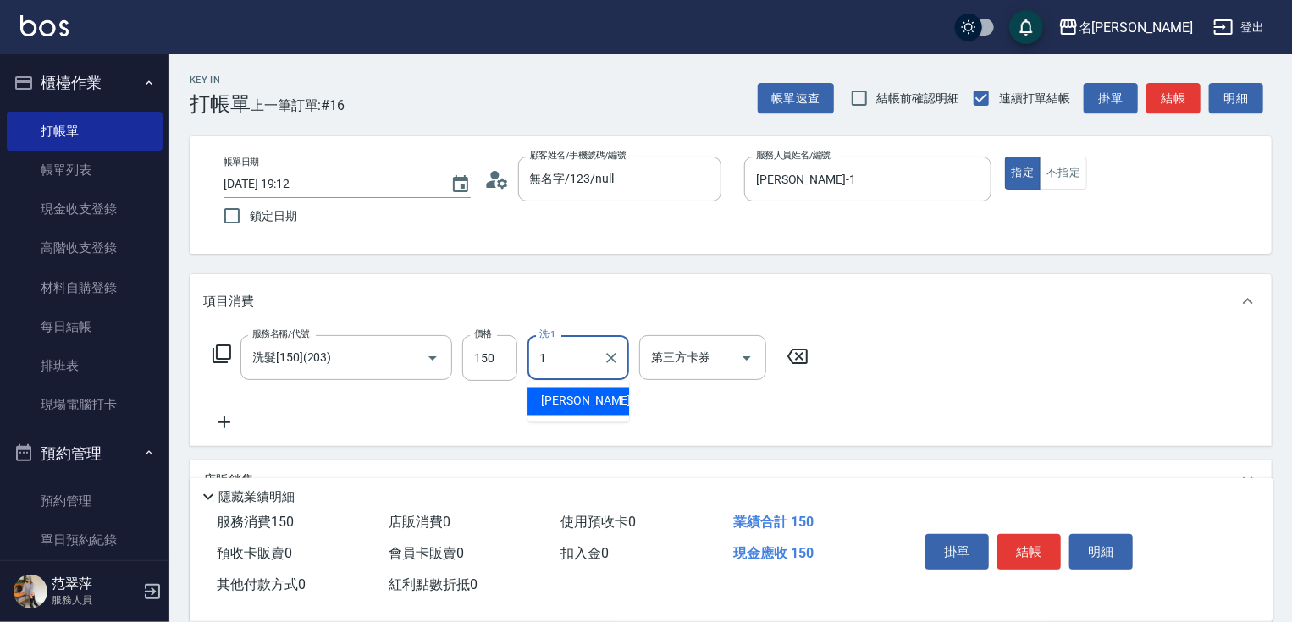
type input "[PERSON_NAME]-1"
click at [1026, 543] on button "結帳" at bounding box center [1028, 552] width 63 height 36
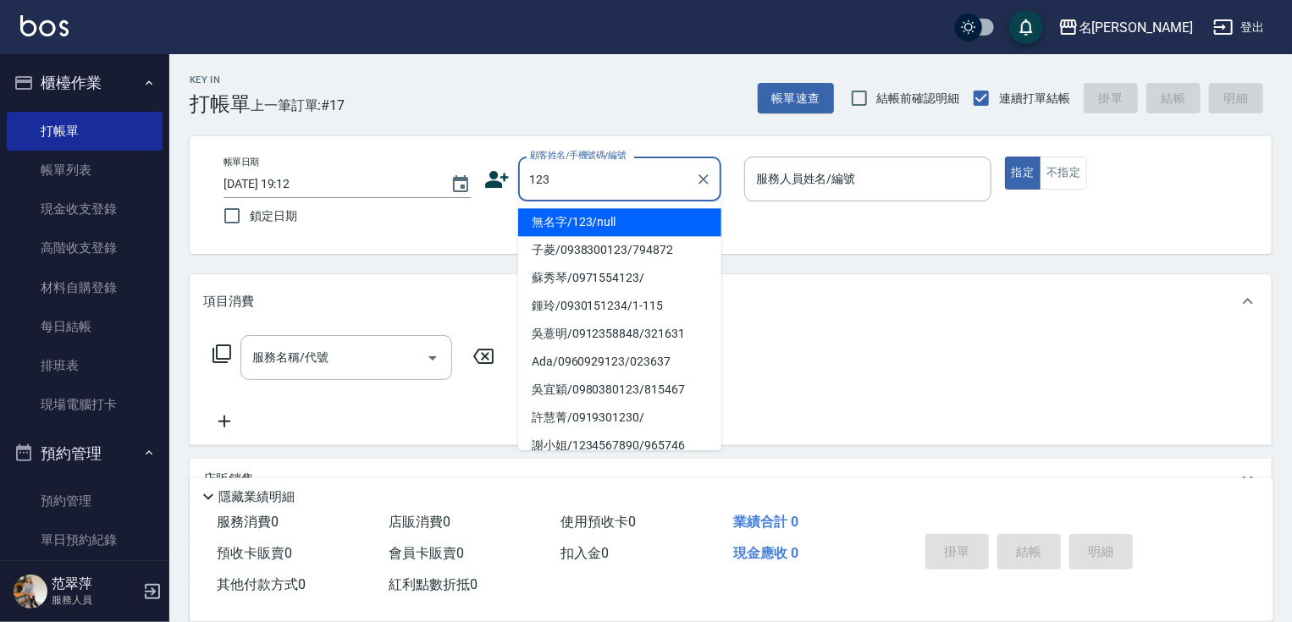
click at [645, 221] on li "無名字/123/null" at bounding box center [619, 222] width 203 height 28
type input "無名字/123/null"
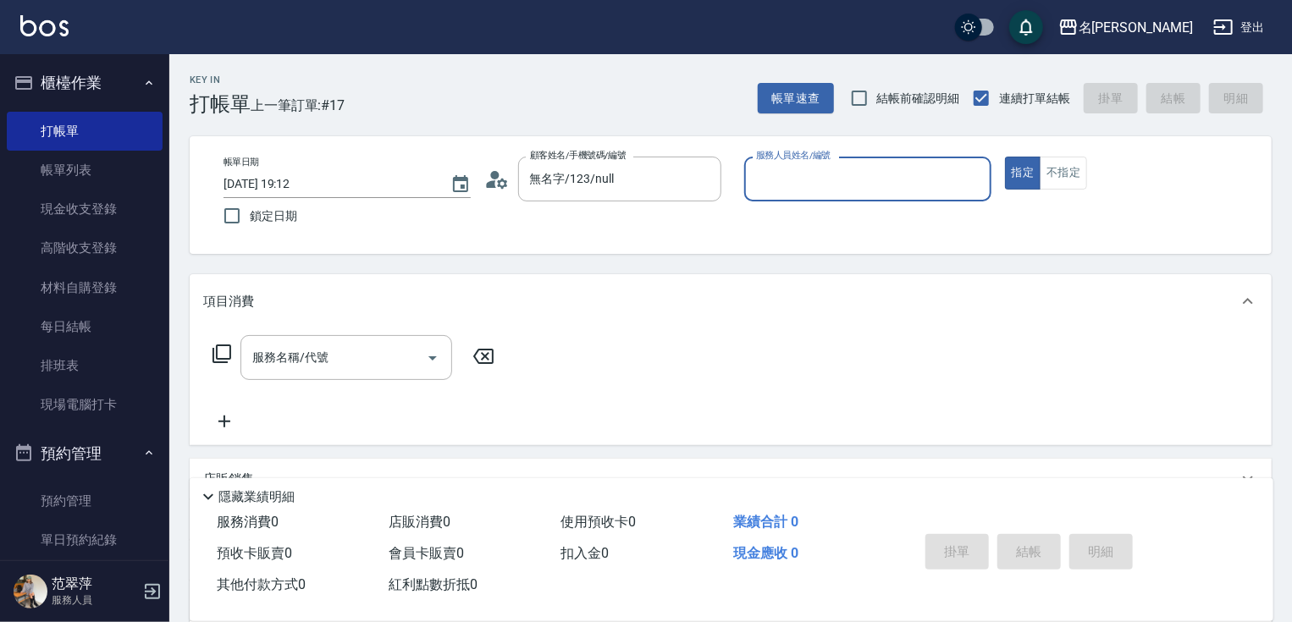
click at [823, 173] on input "服務人員姓名/編號" at bounding box center [868, 179] width 232 height 30
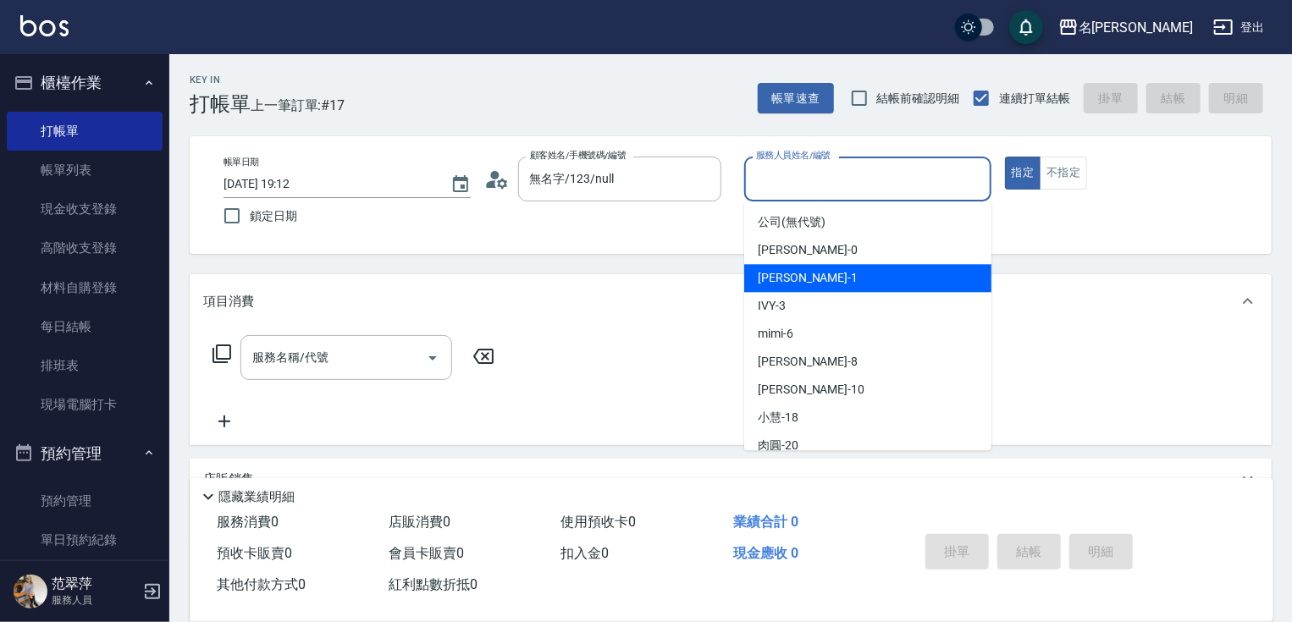
click at [807, 279] on div "[PERSON_NAME] -1" at bounding box center [867, 278] width 247 height 28
type input "[PERSON_NAME]-1"
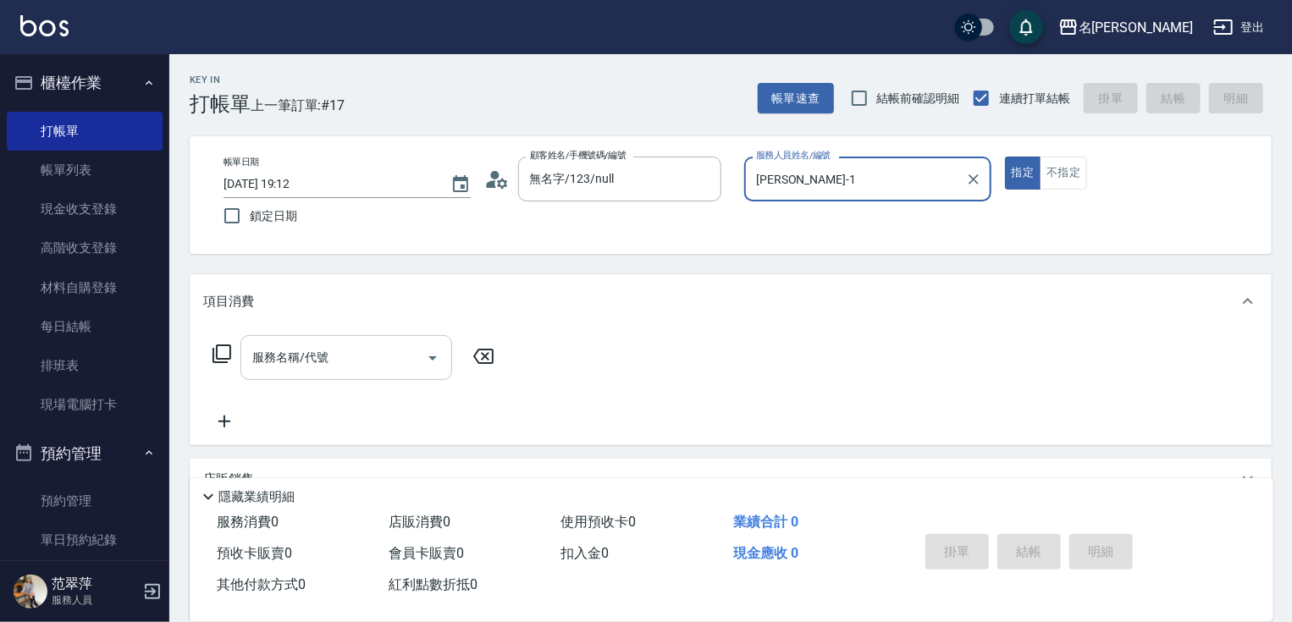
click at [353, 357] on input "服務名稱/代號" at bounding box center [333, 358] width 171 height 30
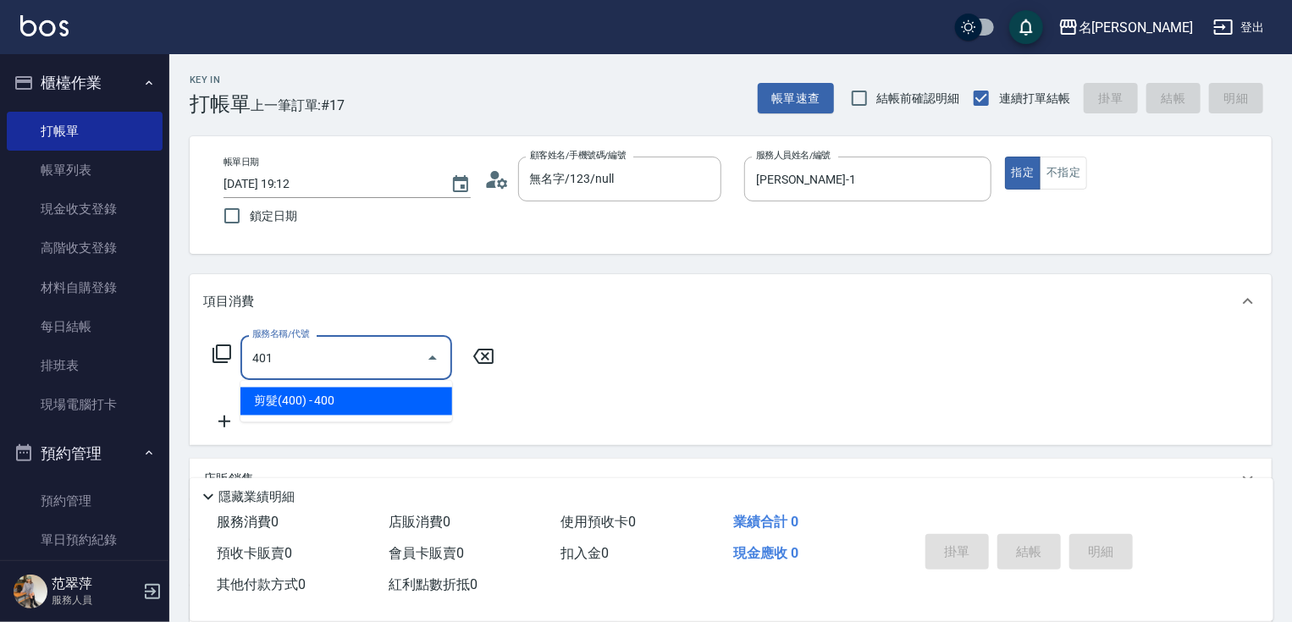
type input "剪髮(400)(401)"
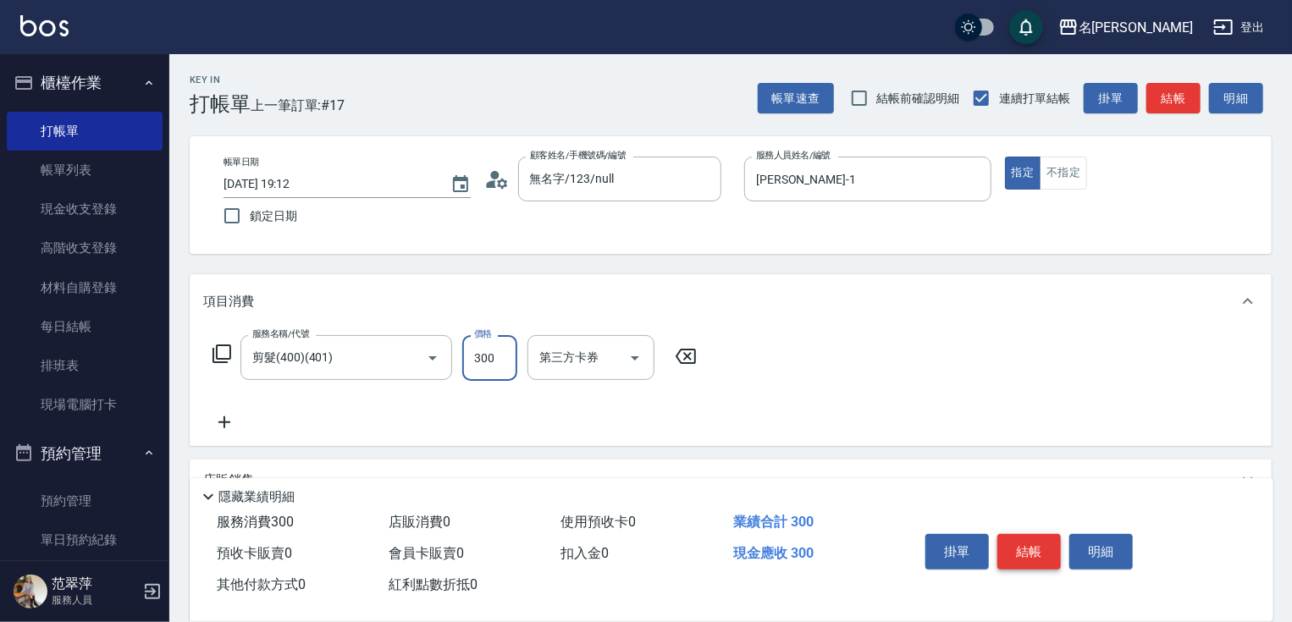
type input "300"
click at [1026, 542] on button "結帳" at bounding box center [1028, 552] width 63 height 36
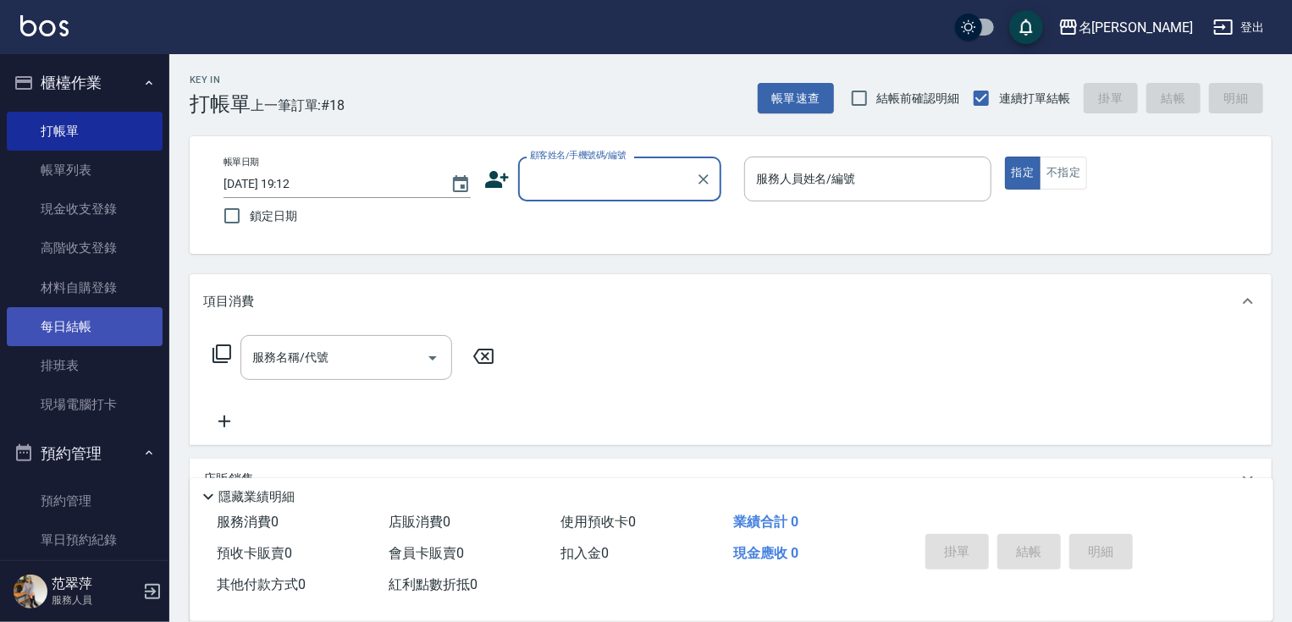
click at [91, 330] on link "每日結帳" at bounding box center [85, 326] width 156 height 39
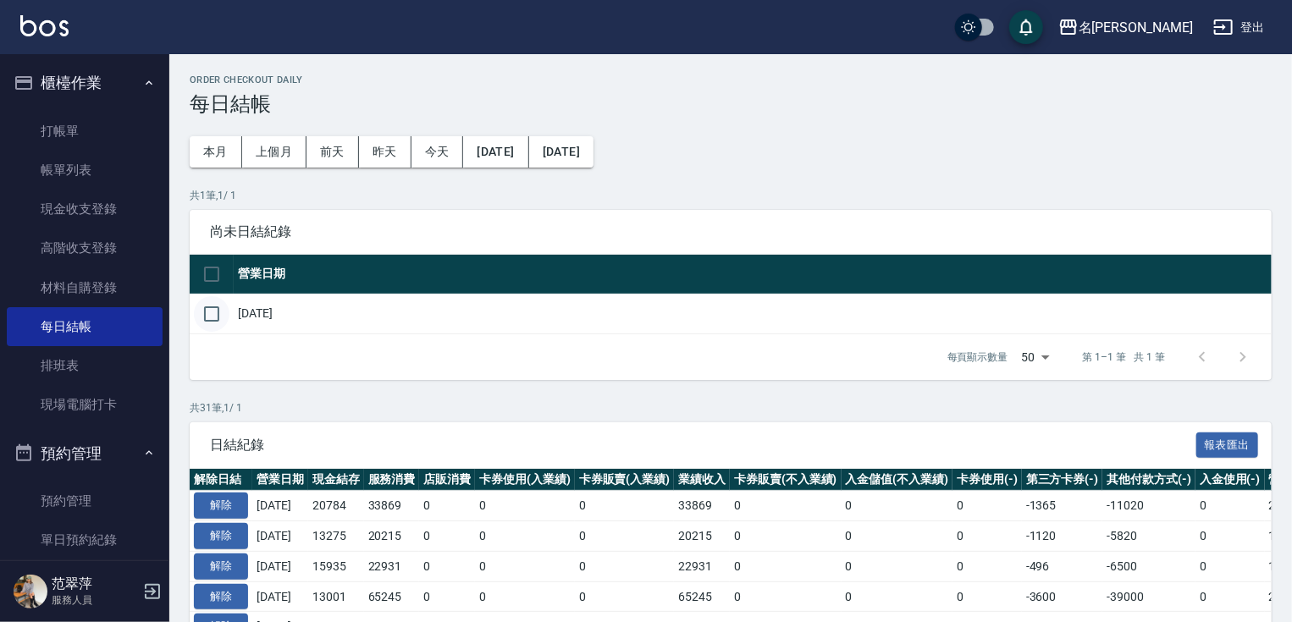
click at [212, 318] on input "checkbox" at bounding box center [212, 314] width 36 height 36
checkbox input "true"
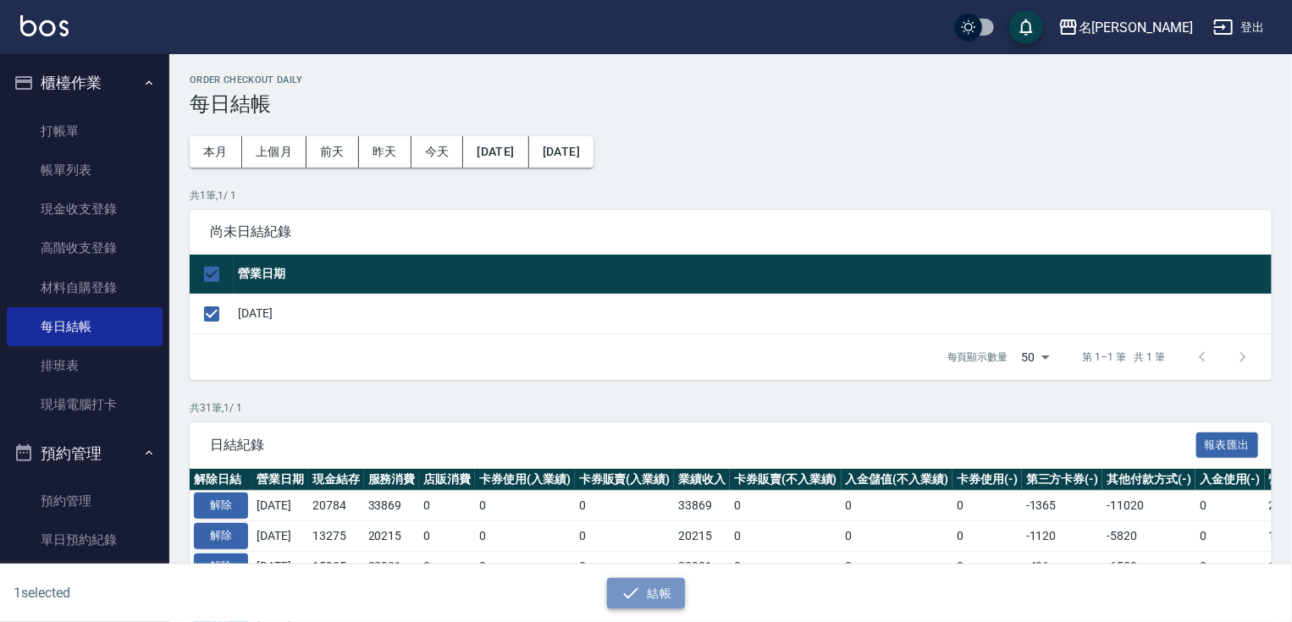
click at [662, 583] on button "結帳" at bounding box center [646, 593] width 79 height 31
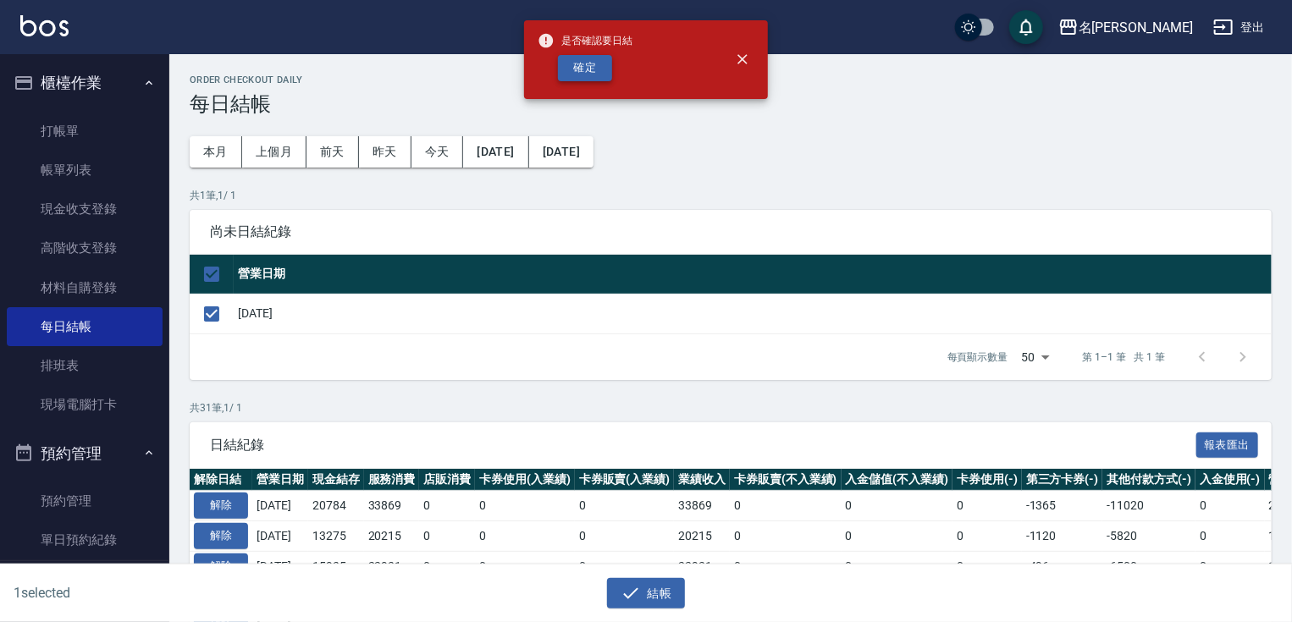
click at [597, 71] on button "確定" at bounding box center [585, 68] width 54 height 26
checkbox input "false"
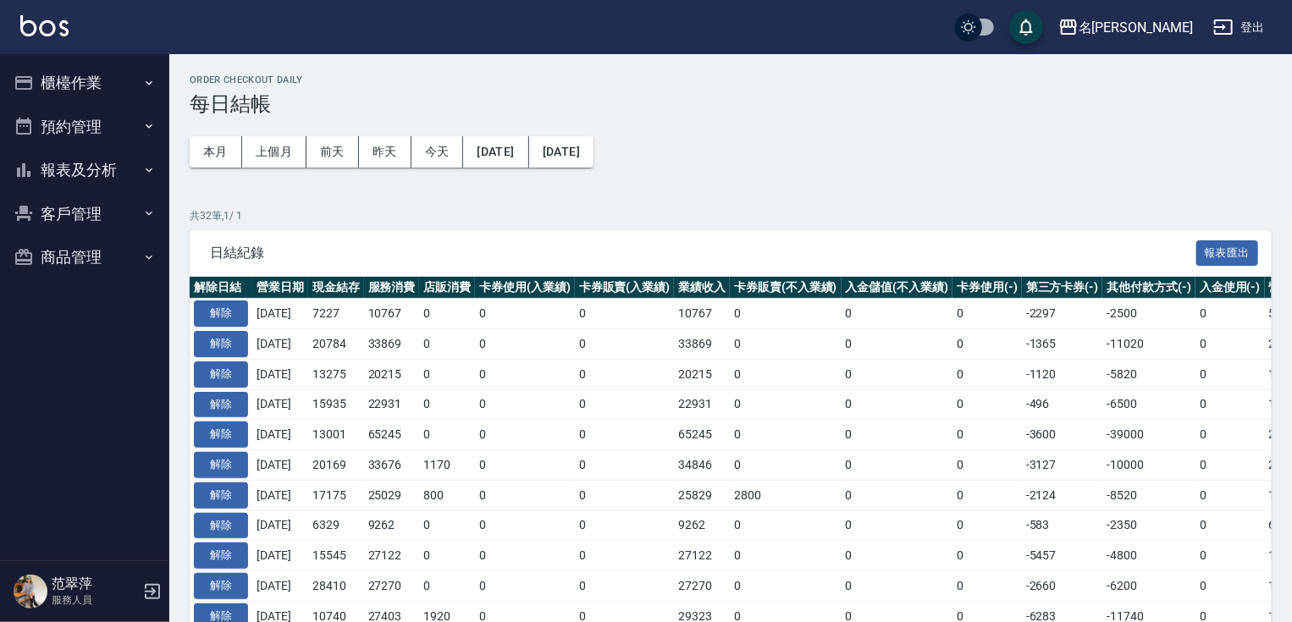
drag, startPoint x: 90, startPoint y: 174, endPoint x: 92, endPoint y: 191, distance: 17.1
click at [88, 181] on button "報表及分析" at bounding box center [85, 170] width 156 height 44
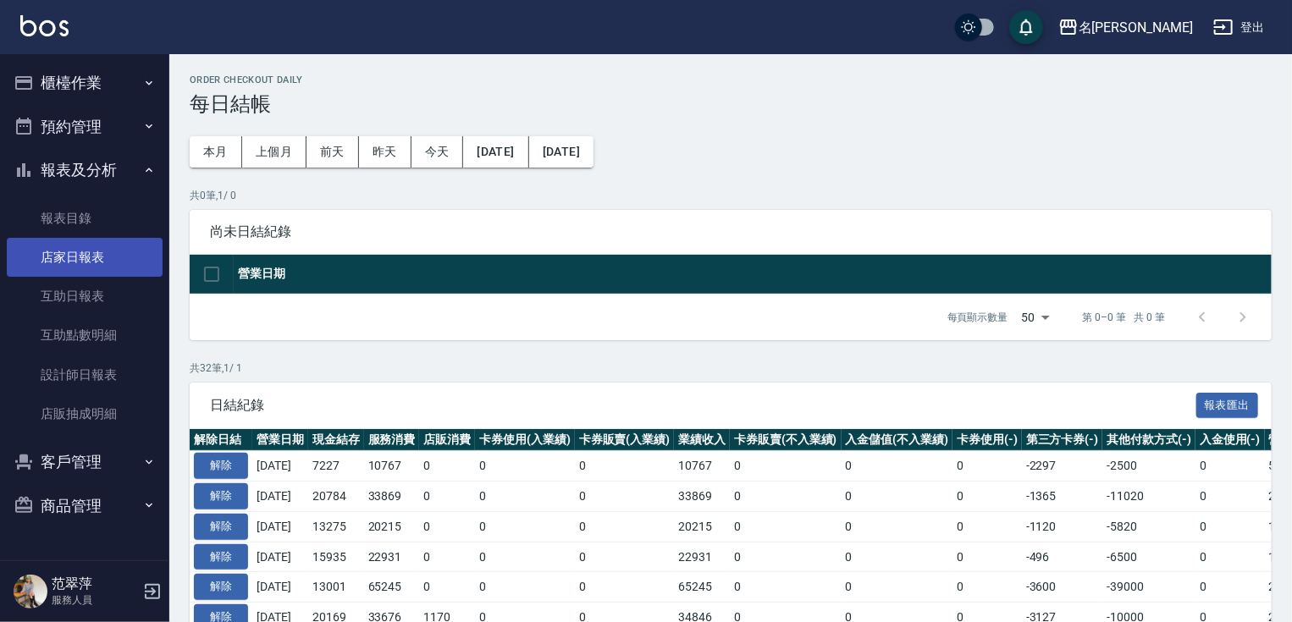
click at [85, 262] on link "店家日報表" at bounding box center [85, 257] width 156 height 39
